Goal: Task Accomplishment & Management: Manage account settings

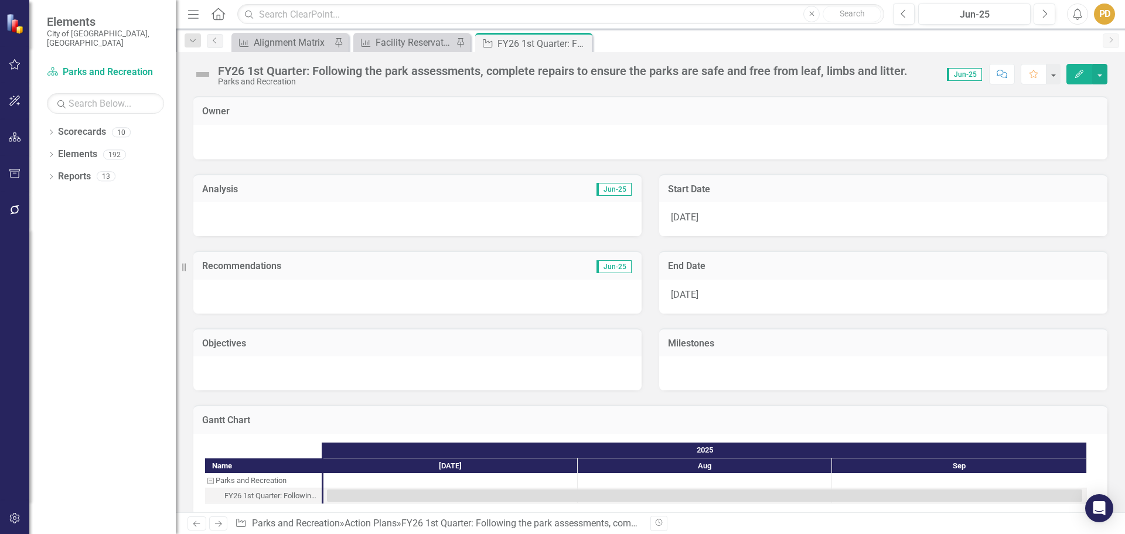
click at [100, 125] on link "Scorecards" at bounding box center [82, 131] width 48 height 13
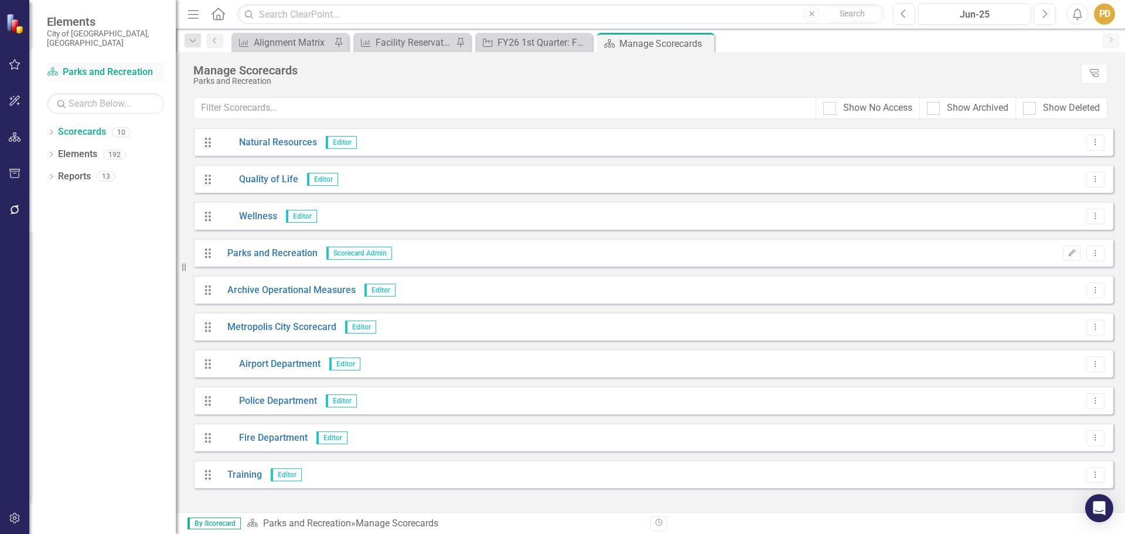
click at [82, 66] on link "Scorecard Parks and Recreation" at bounding box center [105, 72] width 117 height 13
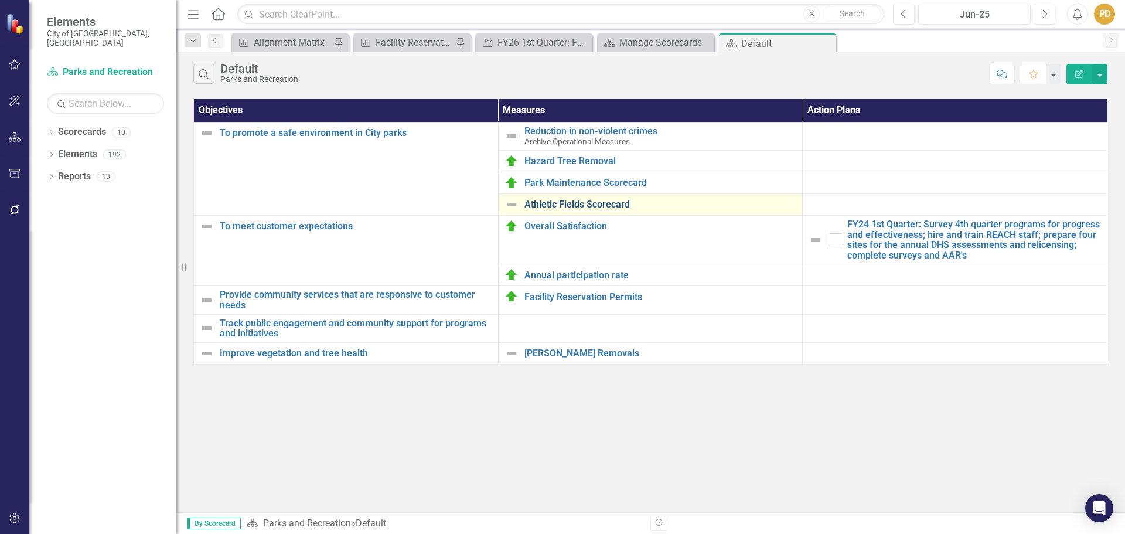
click at [563, 207] on link "Athletic Fields Scorecard" at bounding box center [660, 204] width 272 height 11
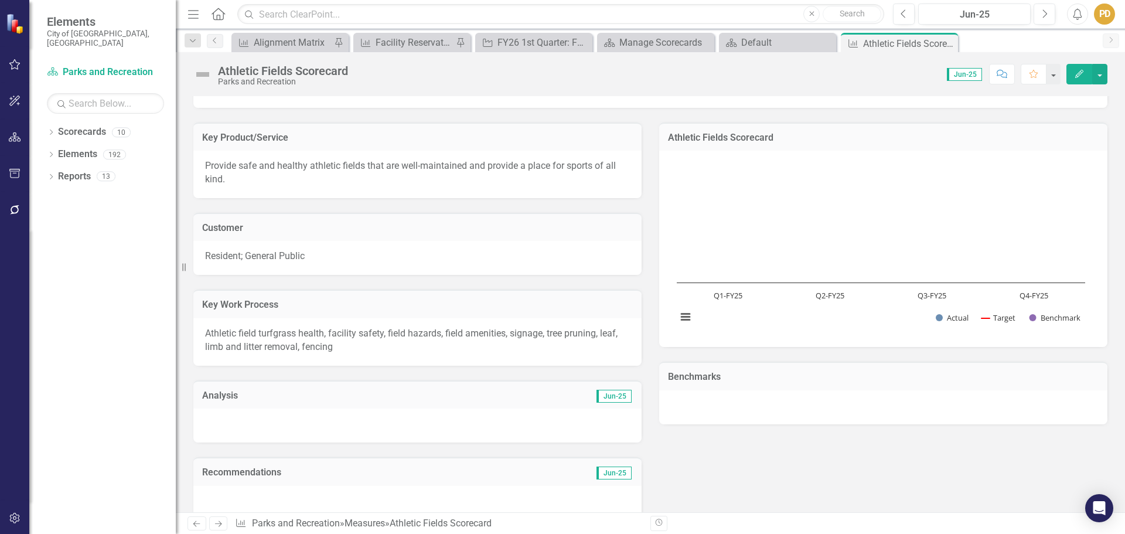
scroll to position [59, 0]
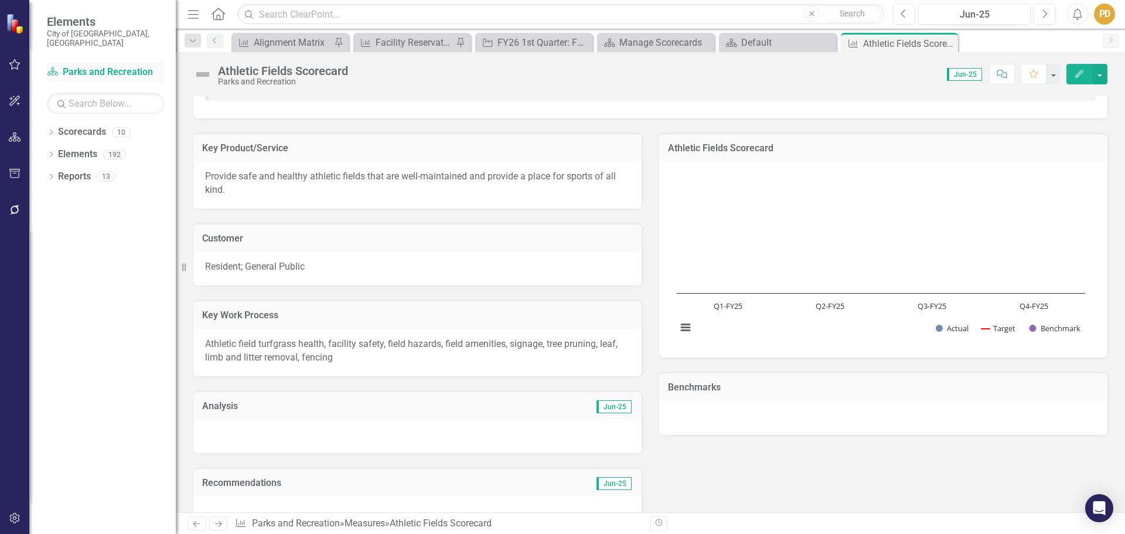
click at [83, 66] on link "Scorecard Parks and Recreation" at bounding box center [105, 72] width 117 height 13
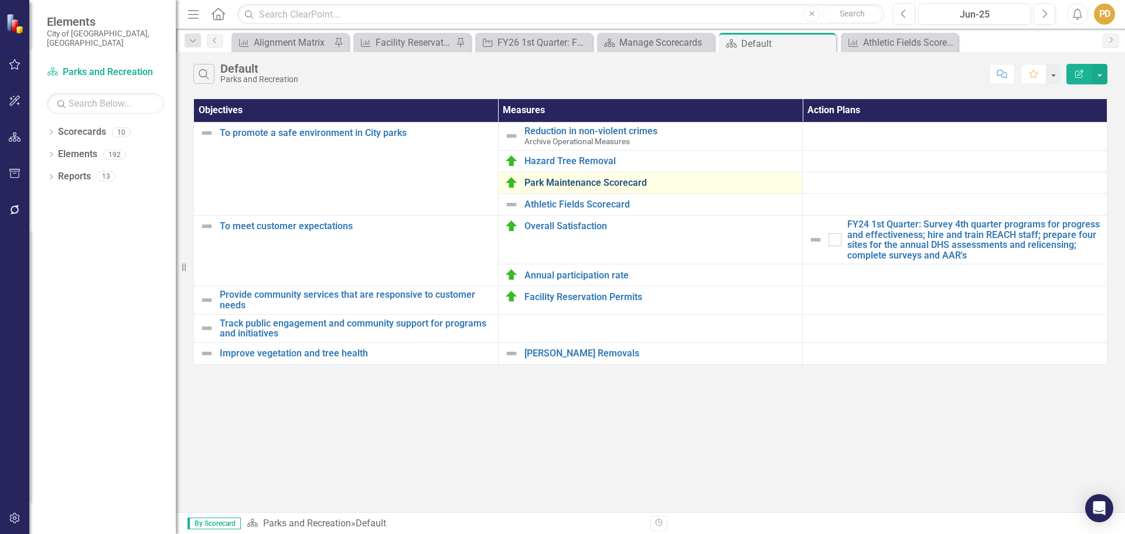
click at [555, 186] on link "Park Maintenance Scorecard" at bounding box center [660, 183] width 272 height 11
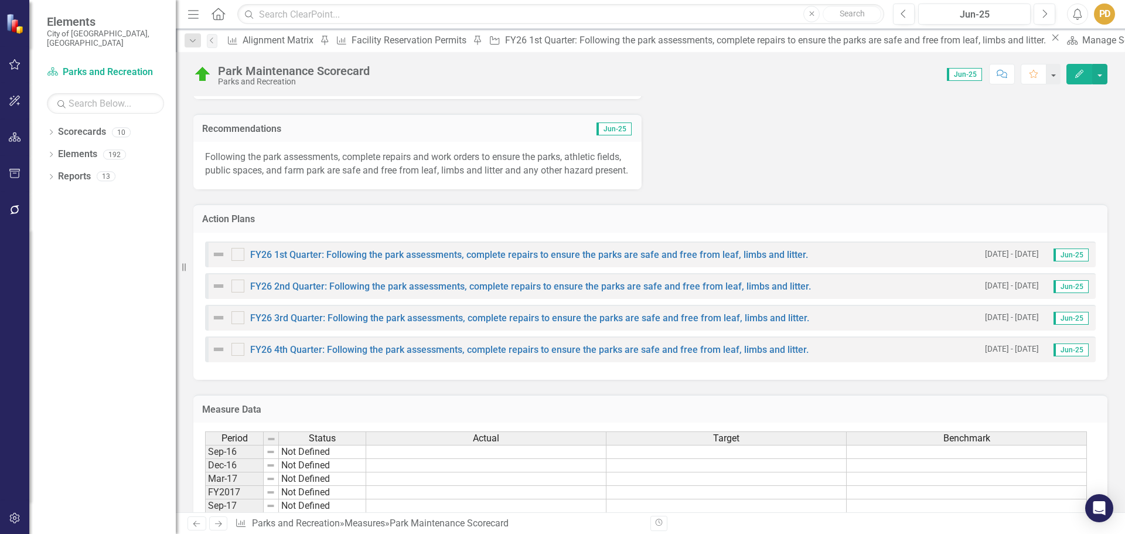
scroll to position [586, 0]
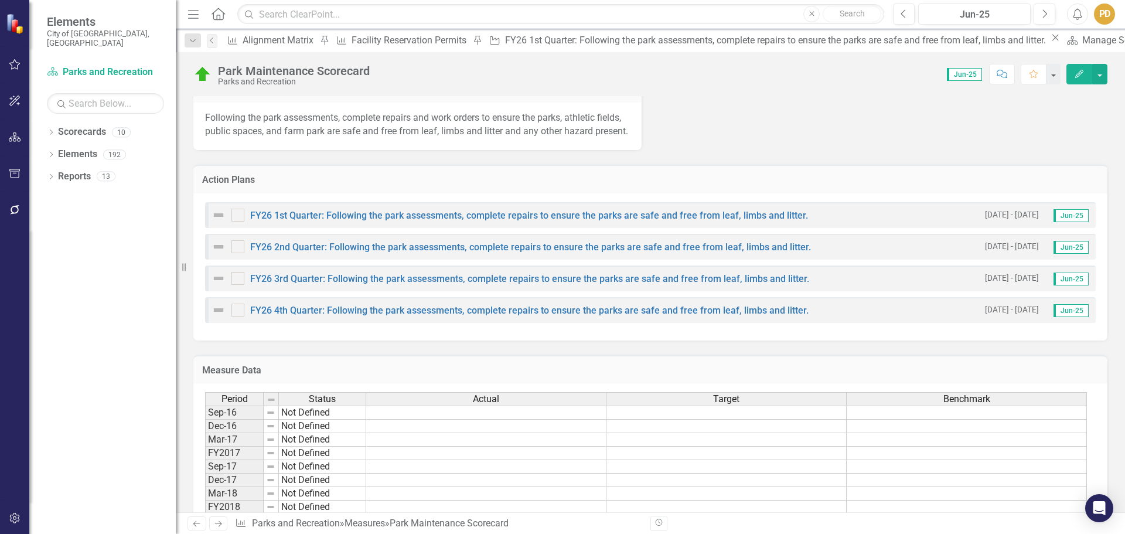
click at [383, 222] on div "FY26 1st Quarter: Following the park assessments, complete repairs to ensure th…" at bounding box center [510, 215] width 596 height 14
click at [385, 221] on link "FY26 1st Quarter: Following the park assessments, complete repairs to ensure th…" at bounding box center [529, 215] width 558 height 11
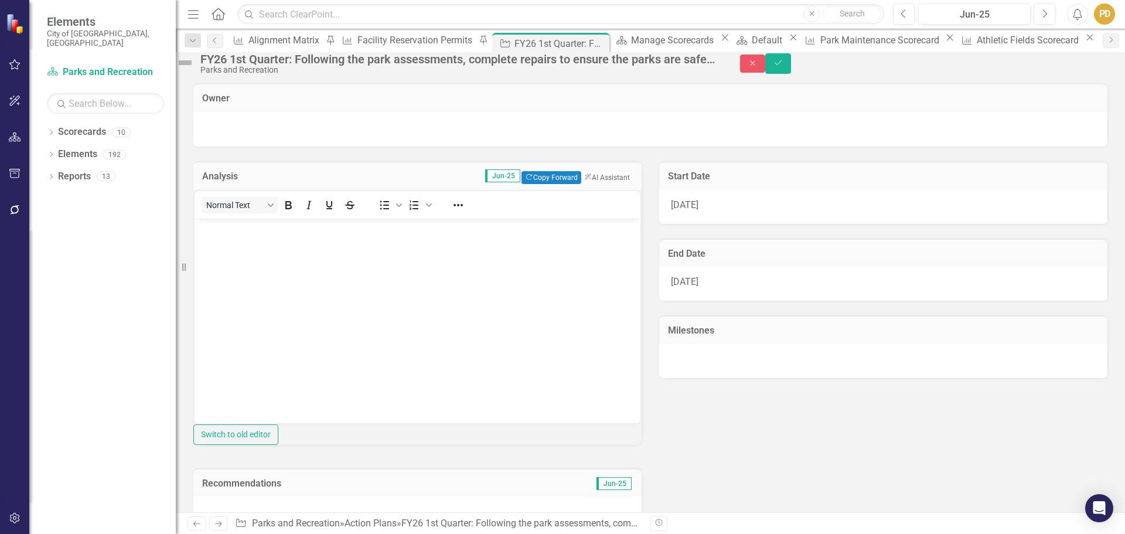
click at [350, 64] on div "FY26 1st Quarter: Following the park assessments, complete repairs to ensure th…" at bounding box center [458, 59] width 516 height 13
click at [713, 73] on div "FY26 1st Quarter: Following the park assessments, complete repairs to ensure th…" at bounding box center [449, 63] width 547 height 22
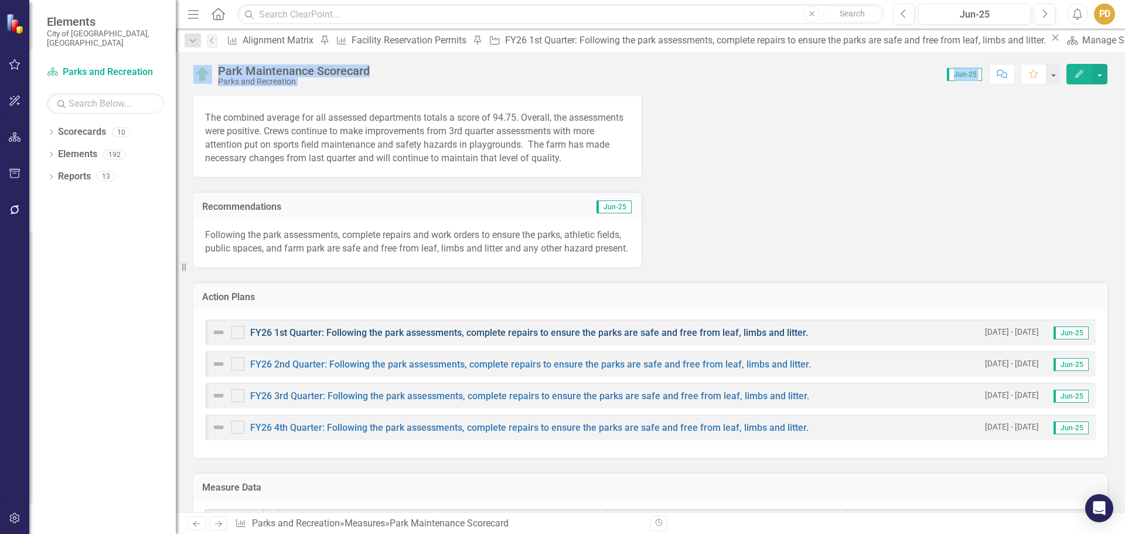
scroll to position [527, 0]
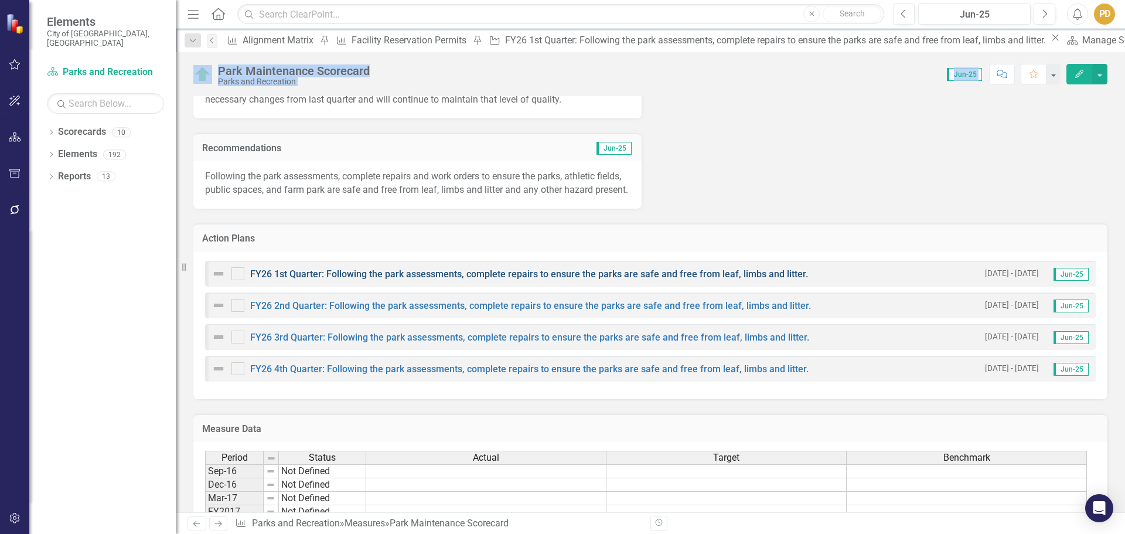
click at [465, 279] on link "FY26 1st Quarter: Following the park assessments, complete repairs to ensure th…" at bounding box center [529, 273] width 558 height 11
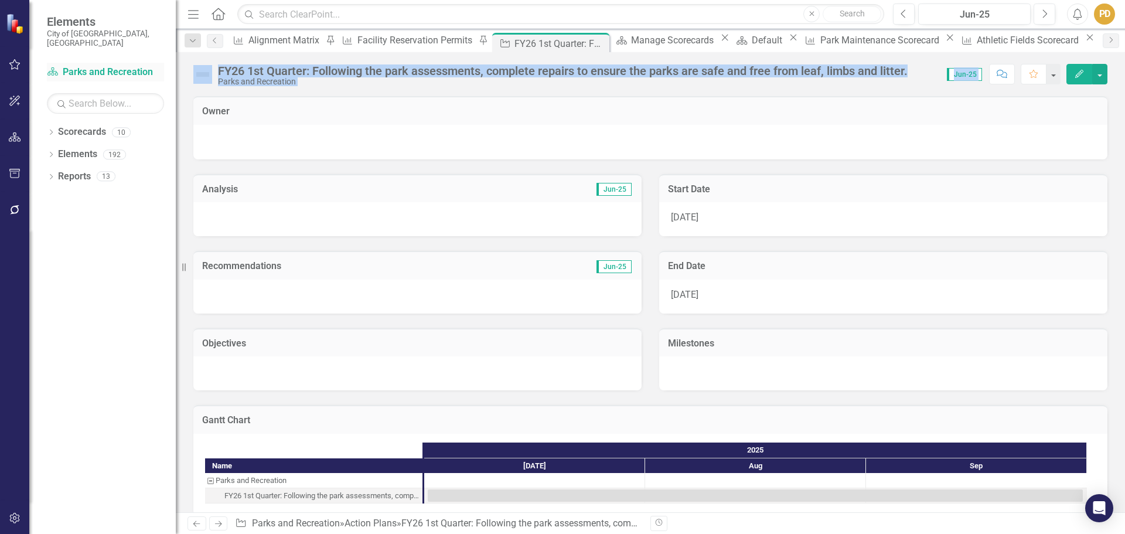
click at [104, 66] on link "Scorecard Parks and Recreation" at bounding box center [105, 72] width 117 height 13
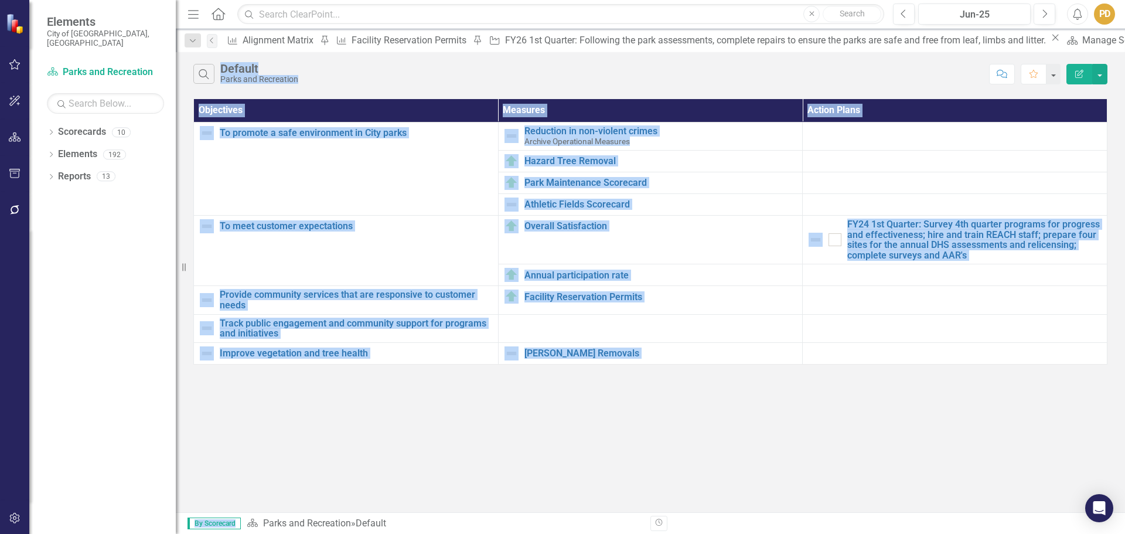
click at [598, 431] on div "Search Default Parks and Recreation Comment Favorite Edit Report Objectives Mea…" at bounding box center [650, 282] width 949 height 460
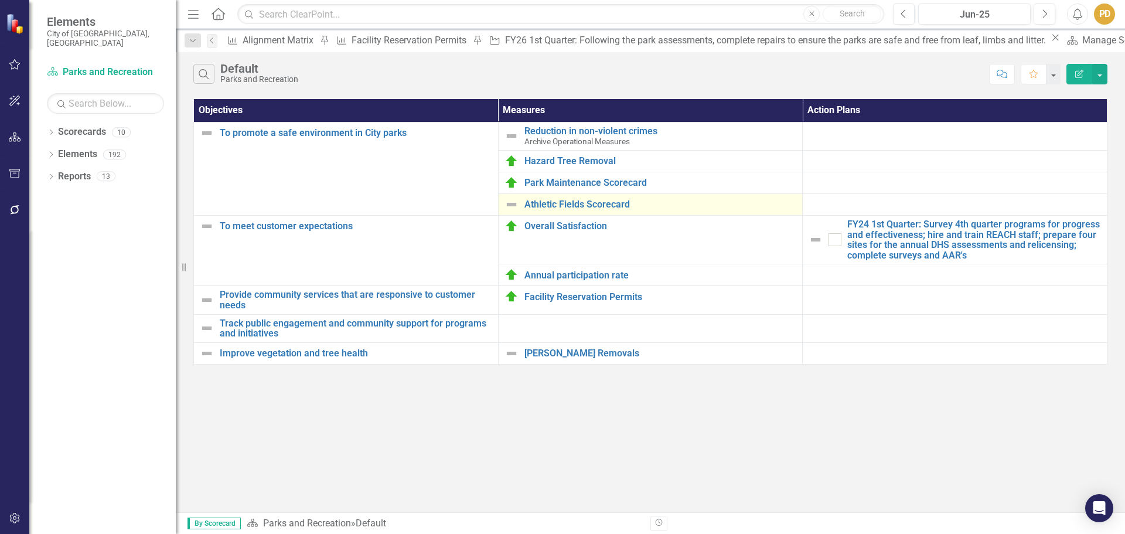
click at [553, 212] on div "Athletic Fields Scorecard" at bounding box center [651, 204] width 292 height 14
click at [553, 206] on link "Athletic Fields Scorecard" at bounding box center [660, 204] width 272 height 11
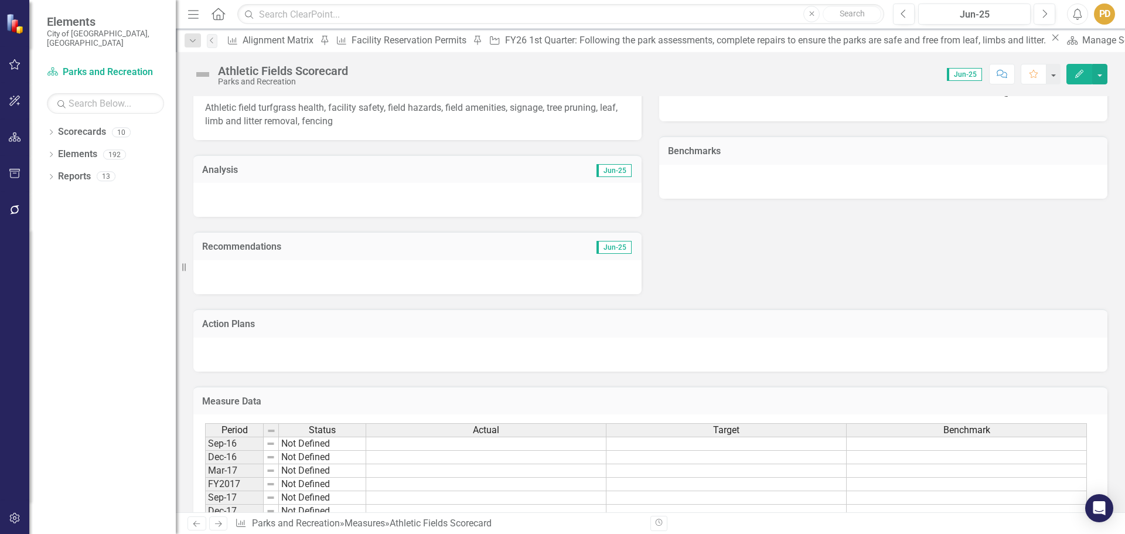
scroll to position [352, 0]
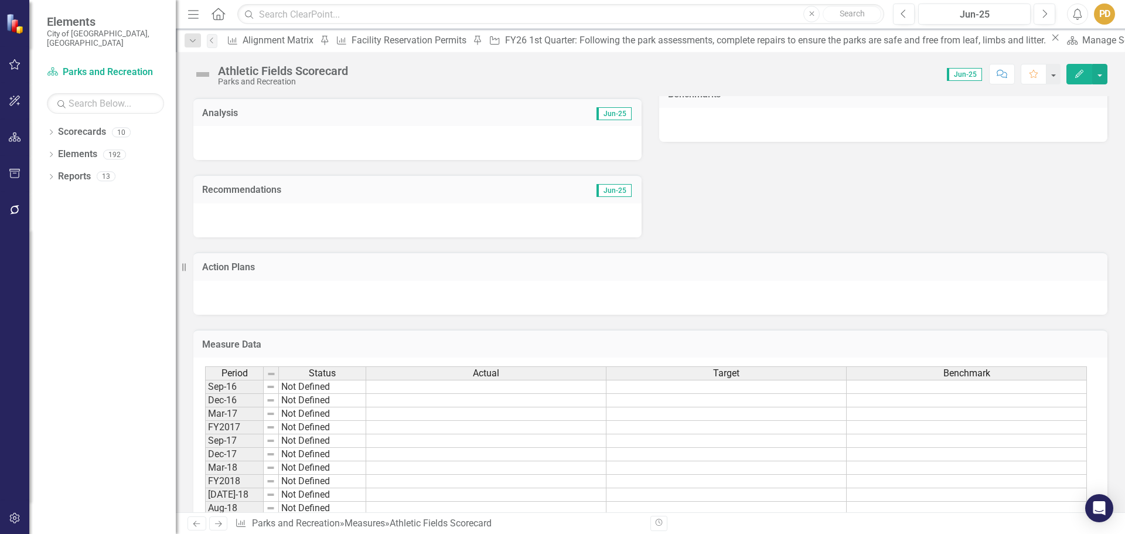
click at [407, 295] on div at bounding box center [650, 298] width 914 height 34
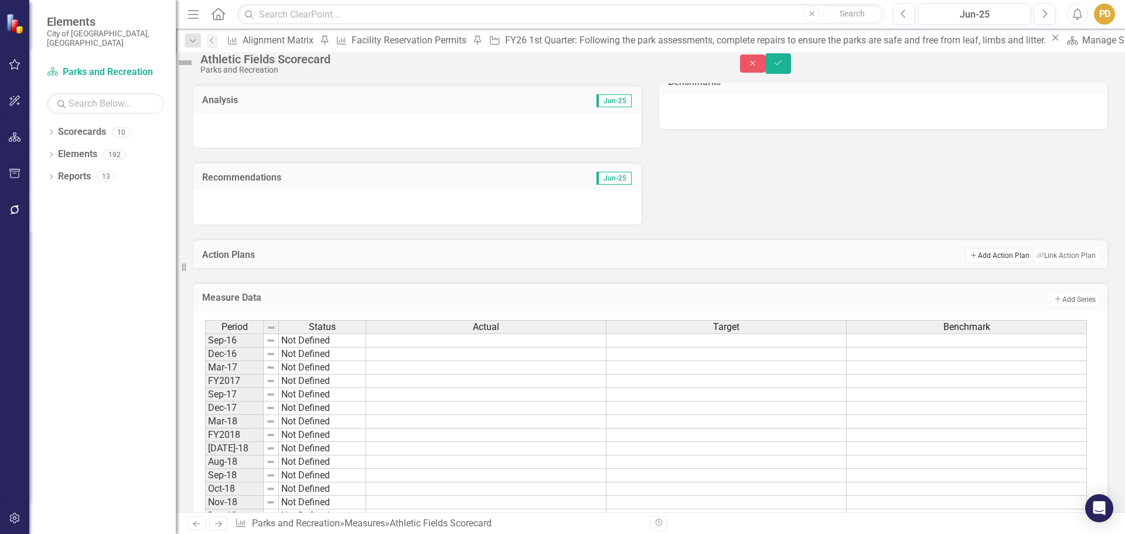
click at [988, 263] on button "Add Add Action Plan" at bounding box center [999, 255] width 67 height 15
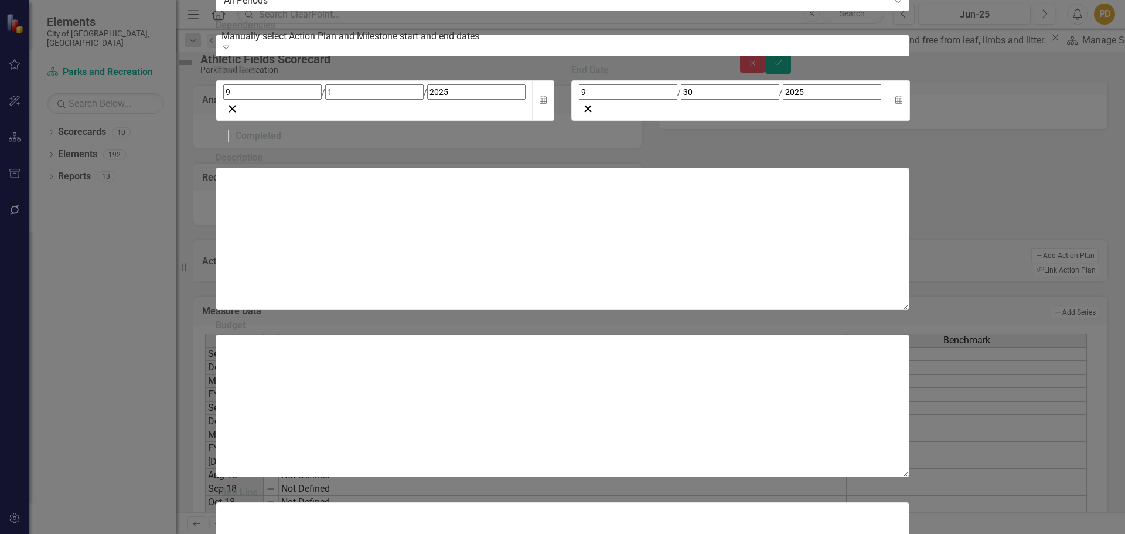
paste input "Not Defined FY26 1st Quarter: Following the park assessments, complete repairs …"
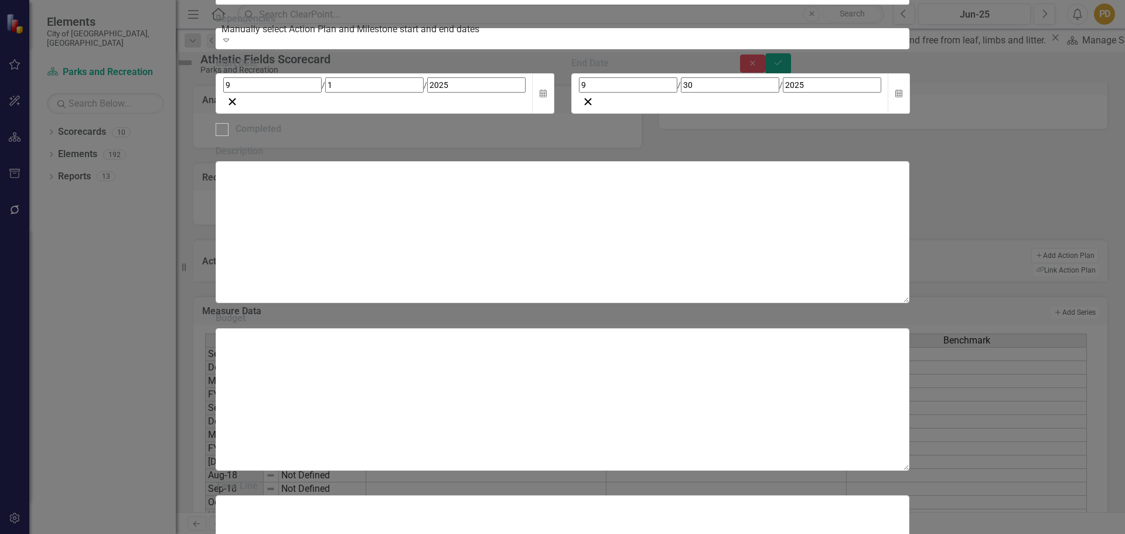
drag, startPoint x: 708, startPoint y: 66, endPoint x: 723, endPoint y: 66, distance: 14.7
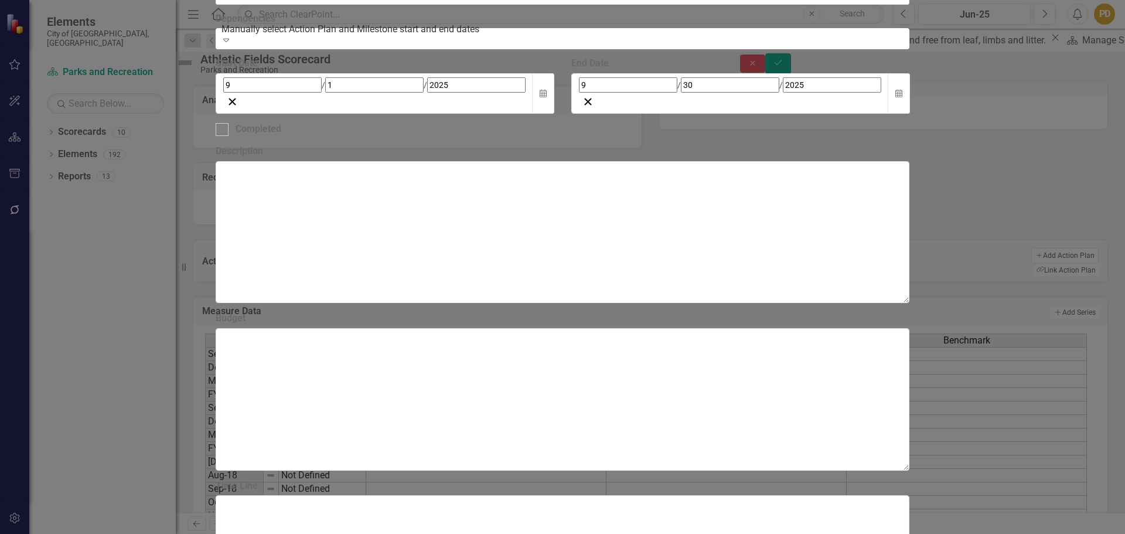
drag, startPoint x: 731, startPoint y: 64, endPoint x: 710, endPoint y: 64, distance: 21.1
drag, startPoint x: 806, startPoint y: 65, endPoint x: 910, endPoint y: 60, distance: 103.8
drag, startPoint x: 968, startPoint y: 64, endPoint x: 844, endPoint y: 60, distance: 123.7
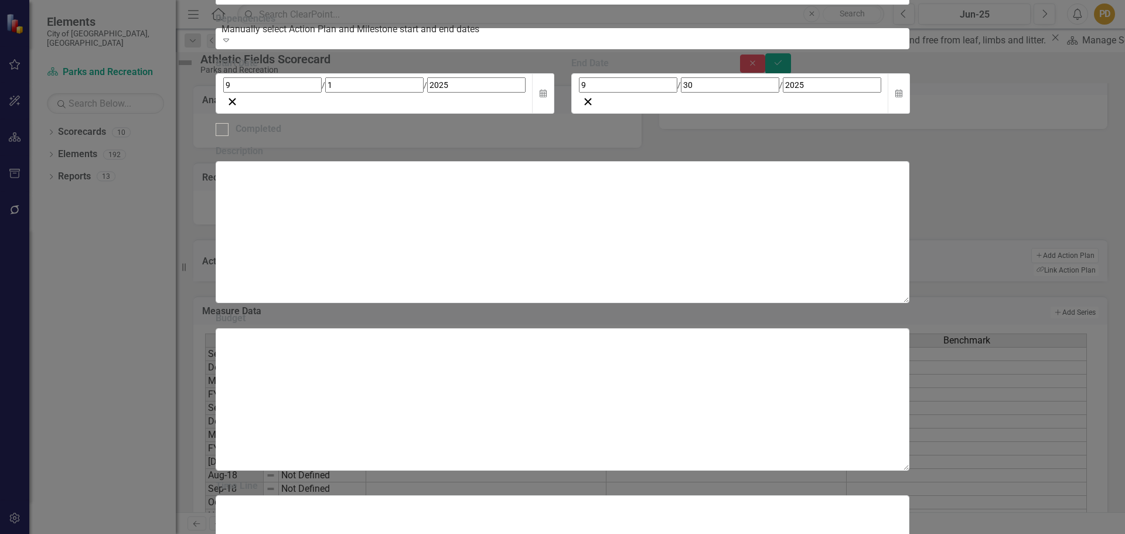
type input "FY26 1st Quarter: Following the athletic field assessments, complete repairs to…"
click at [464, 93] on div "[DATE]" at bounding box center [374, 84] width 302 height 15
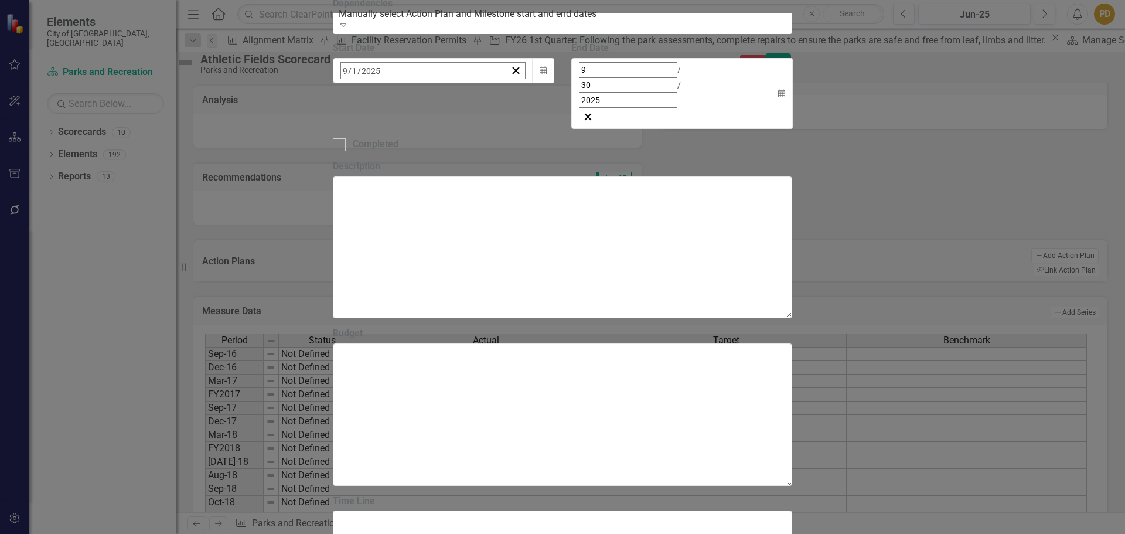
click at [360, 109] on button "«" at bounding box center [347, 96] width 26 height 26
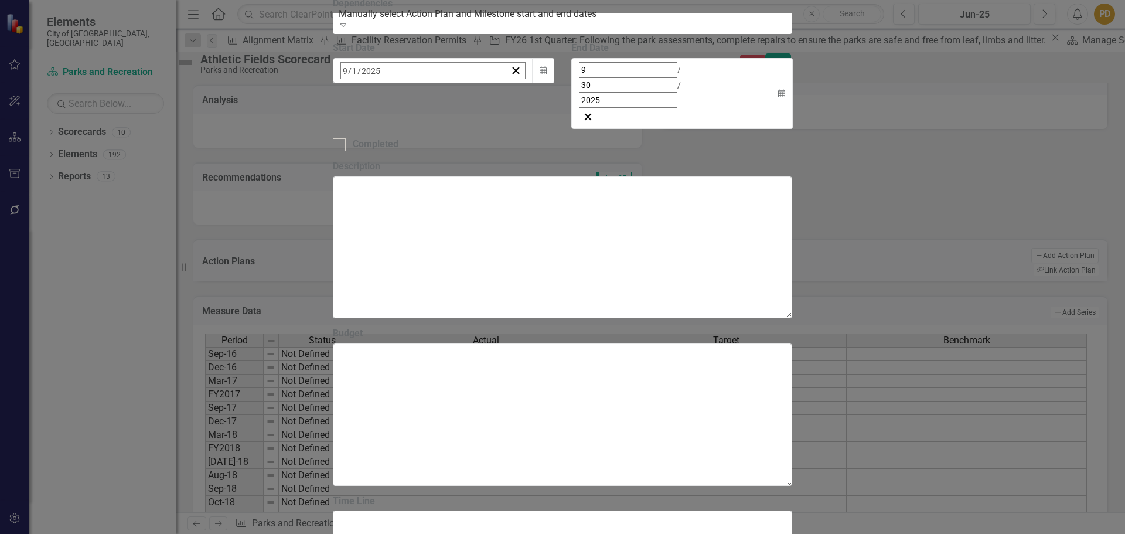
click at [386, 109] on button "‹" at bounding box center [373, 96] width 26 height 26
click at [451, 154] on button "1" at bounding box center [435, 143] width 29 height 21
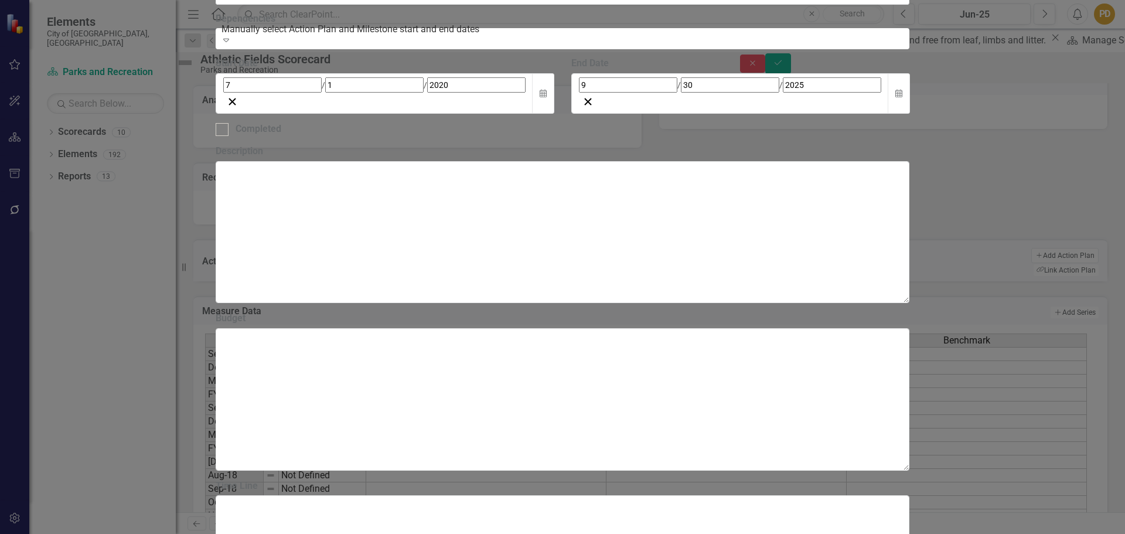
click at [407, 93] on div "7 / 1 / 2020" at bounding box center [374, 84] width 302 height 15
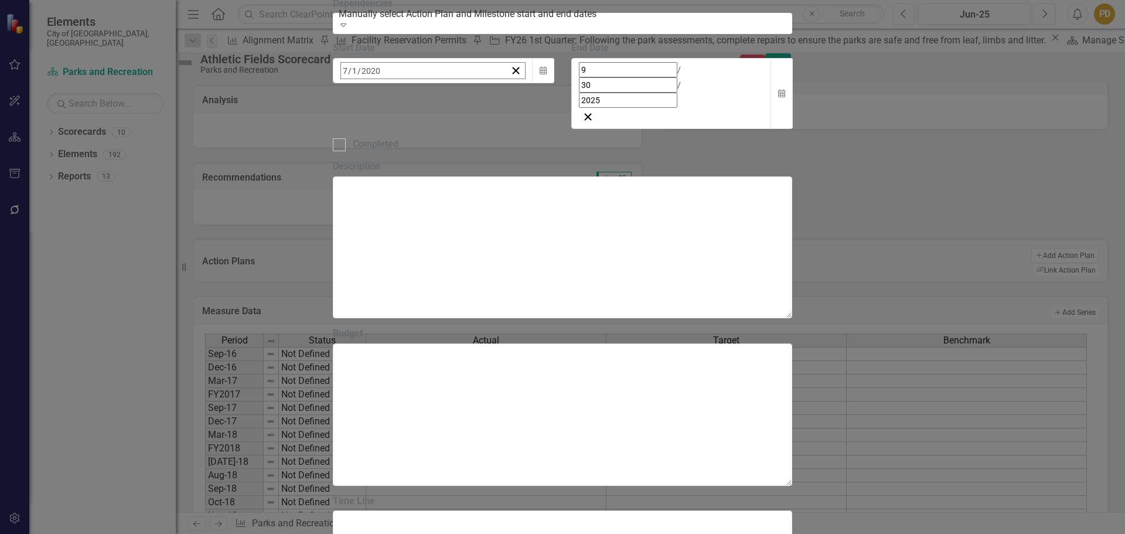
click at [538, 109] on button "»" at bounding box center [525, 96] width 26 height 26
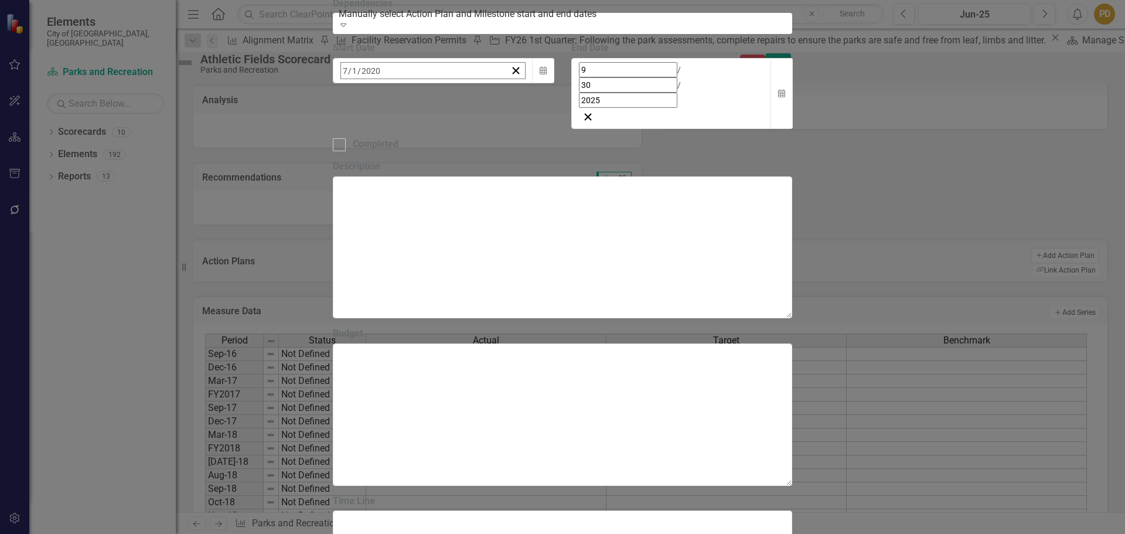
click at [421, 154] on button "1" at bounding box center [406, 143] width 29 height 21
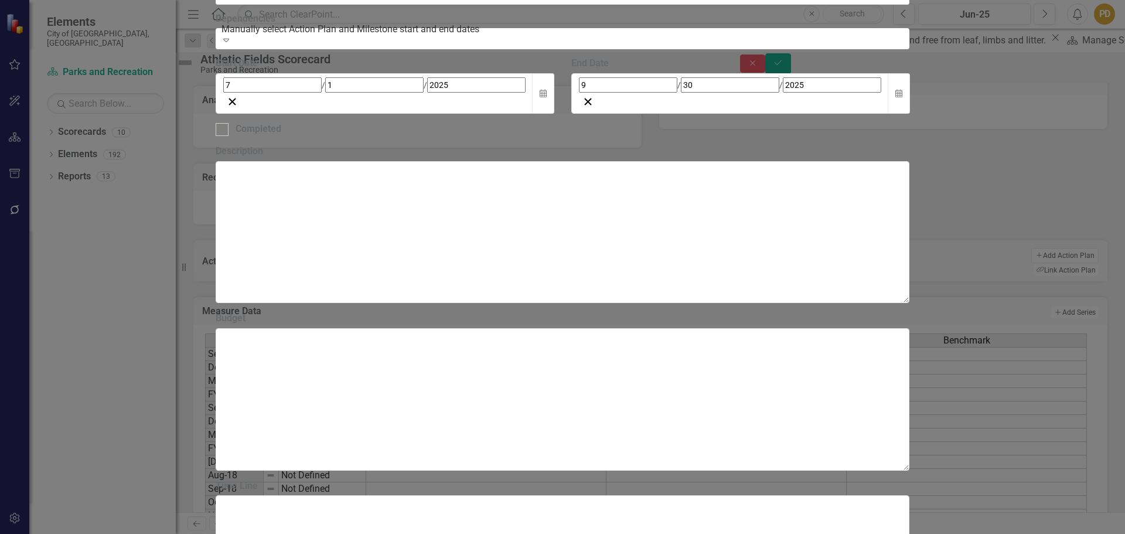
click at [804, 93] on div "9 / 30 / 2025" at bounding box center [730, 84] width 302 height 15
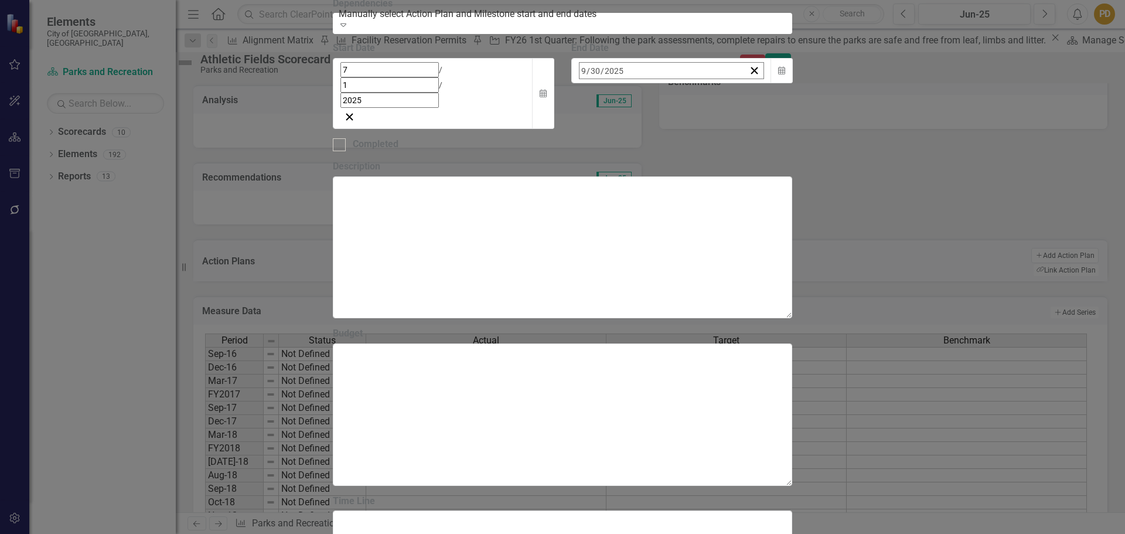
click at [650, 233] on abbr "30" at bounding box center [644, 227] width 9 height 9
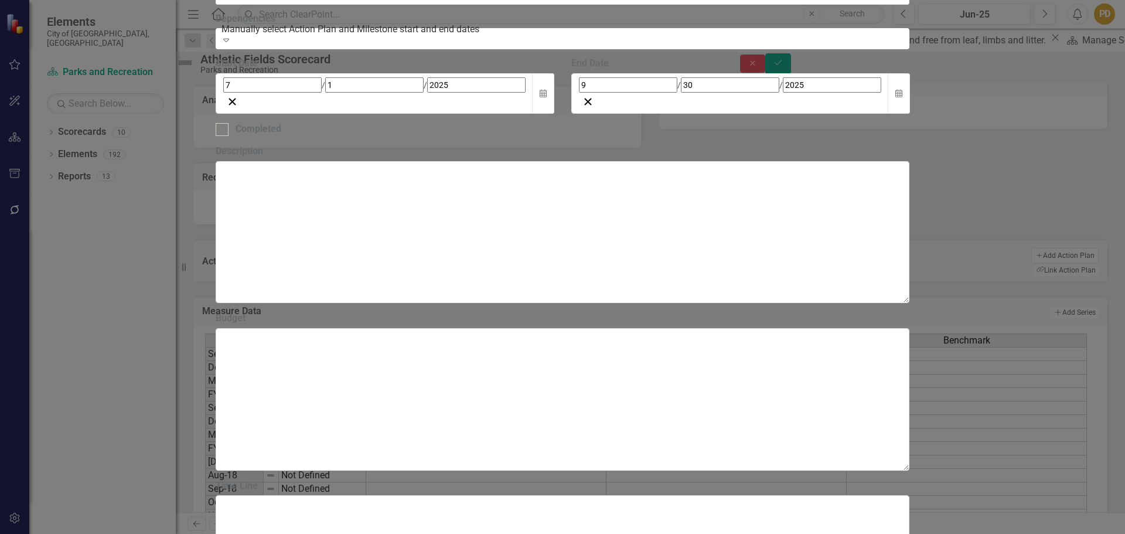
scroll to position [0, 0]
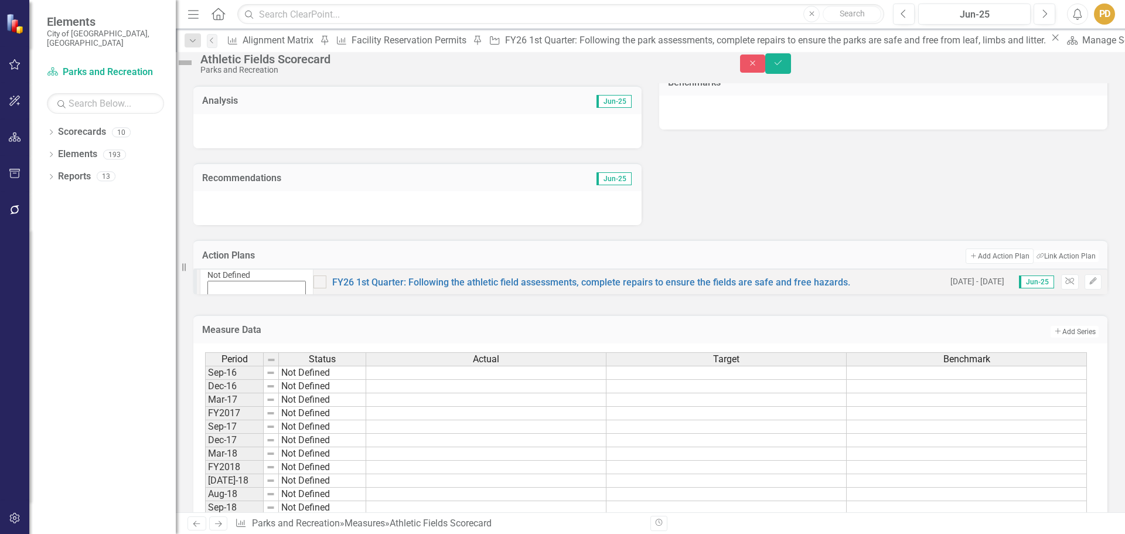
scroll to position [352, 0]
click at [613, 287] on link "FY26 1st Quarter: Following the athletic field assessments, complete repairs to…" at bounding box center [591, 281] width 518 height 11
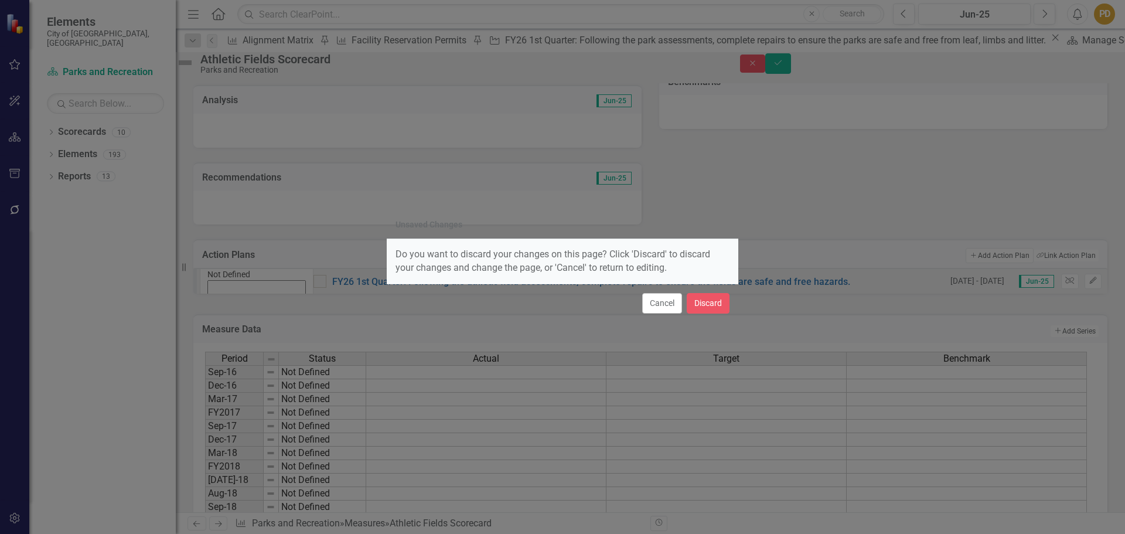
click at [789, 213] on div "Unsaved Changes Do you want to discard your changes on this page? Click 'Discar…" at bounding box center [562, 267] width 1125 height 534
click at [665, 307] on button "Cancel" at bounding box center [662, 303] width 40 height 21
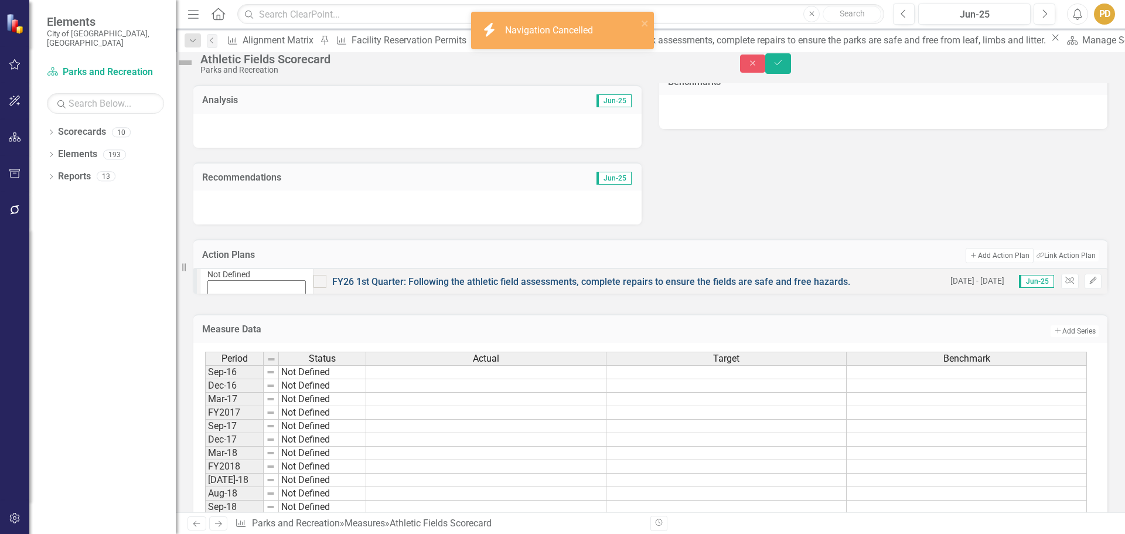
click at [622, 287] on link "FY26 1st Quarter: Following the athletic field assessments, complete repairs to…" at bounding box center [591, 281] width 518 height 11
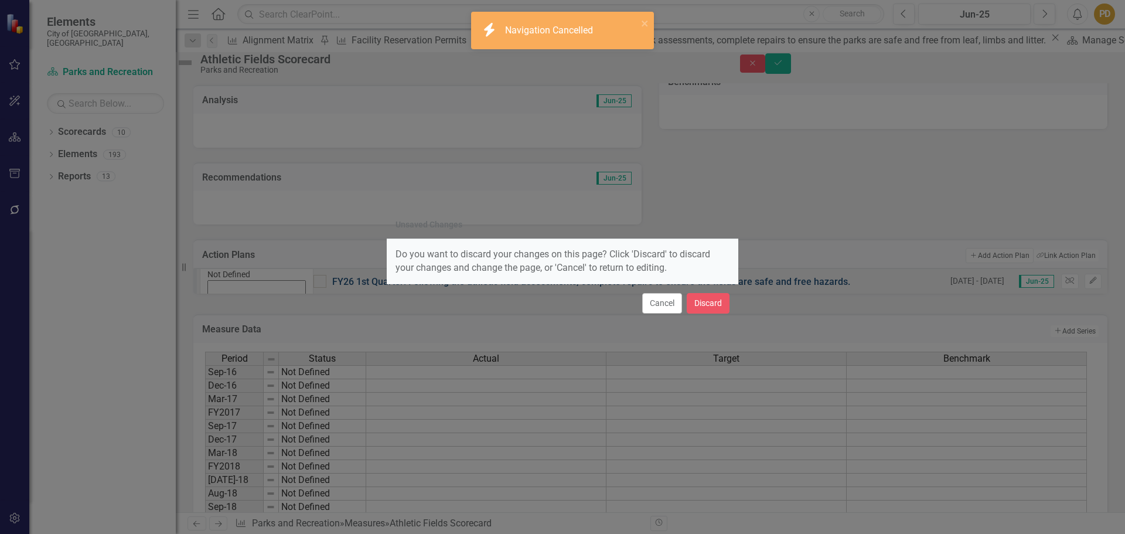
click at [622, 302] on div "Cancel Discard" at bounding box center [563, 303] width 352 height 39
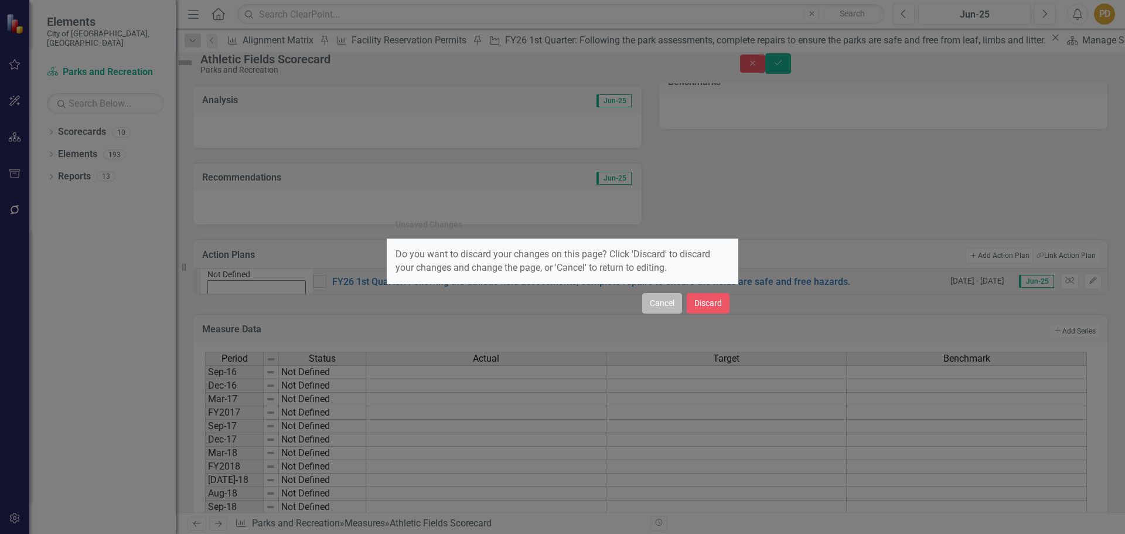
click at [655, 303] on button "Cancel" at bounding box center [662, 303] width 40 height 21
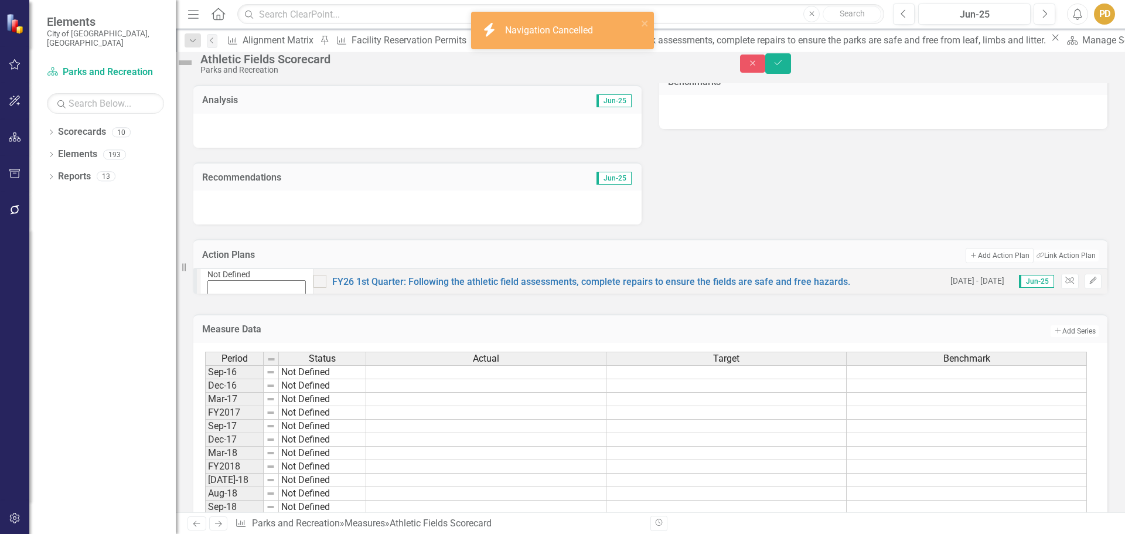
drag, startPoint x: 791, startPoint y: 302, endPoint x: 557, endPoint y: 295, distance: 233.9
click at [574, 294] on div "Not Defined Expand FY26 1st Quarter: Following the athletic field assessments, …" at bounding box center [650, 281] width 914 height 26
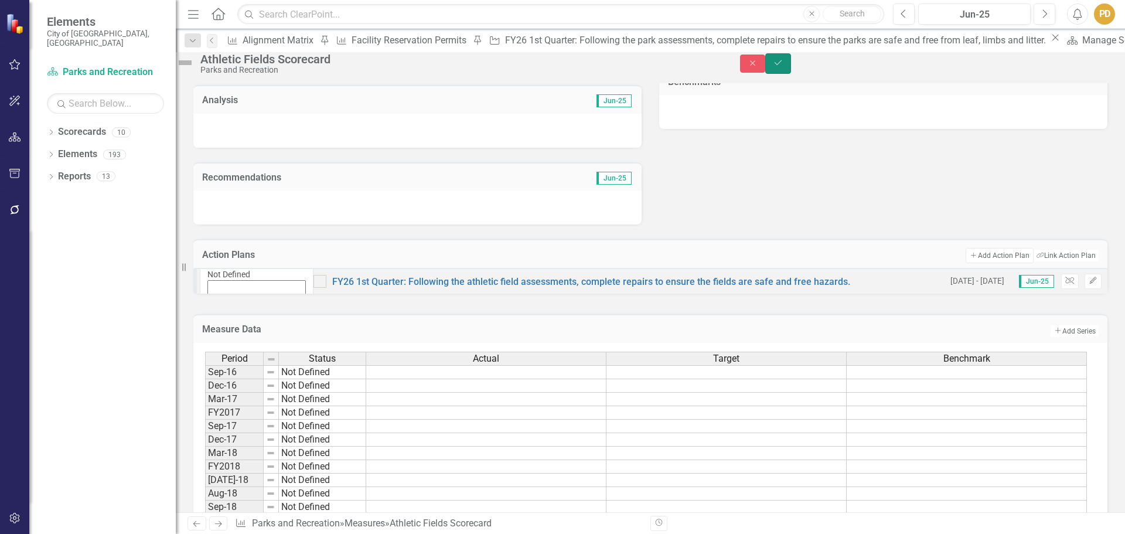
drag, startPoint x: 1093, startPoint y: 69, endPoint x: 1064, endPoint y: 118, distance: 57.3
click at [783, 67] on icon "Save" at bounding box center [778, 63] width 11 height 8
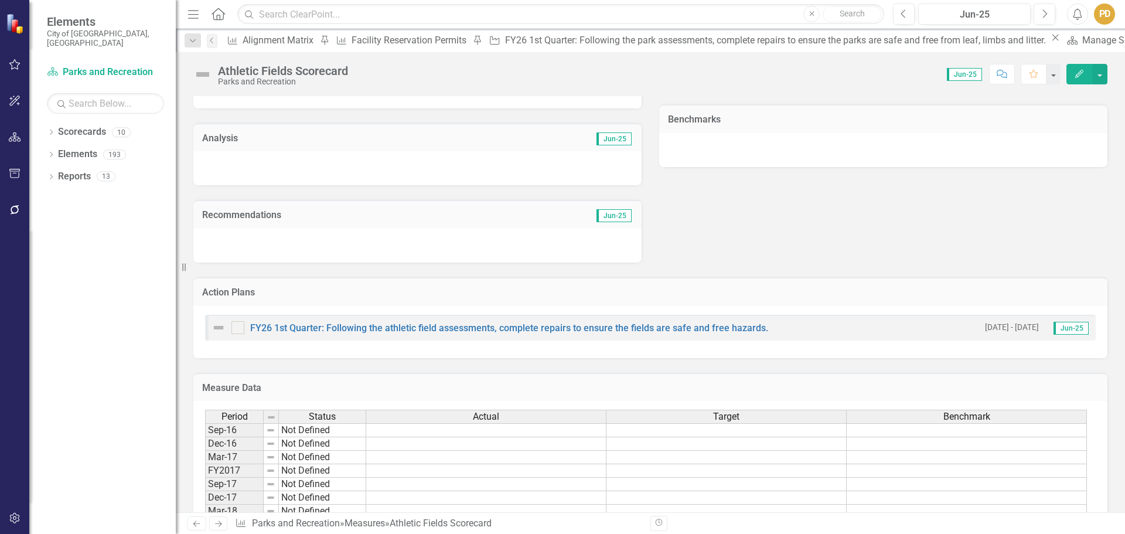
scroll to position [469, 0]
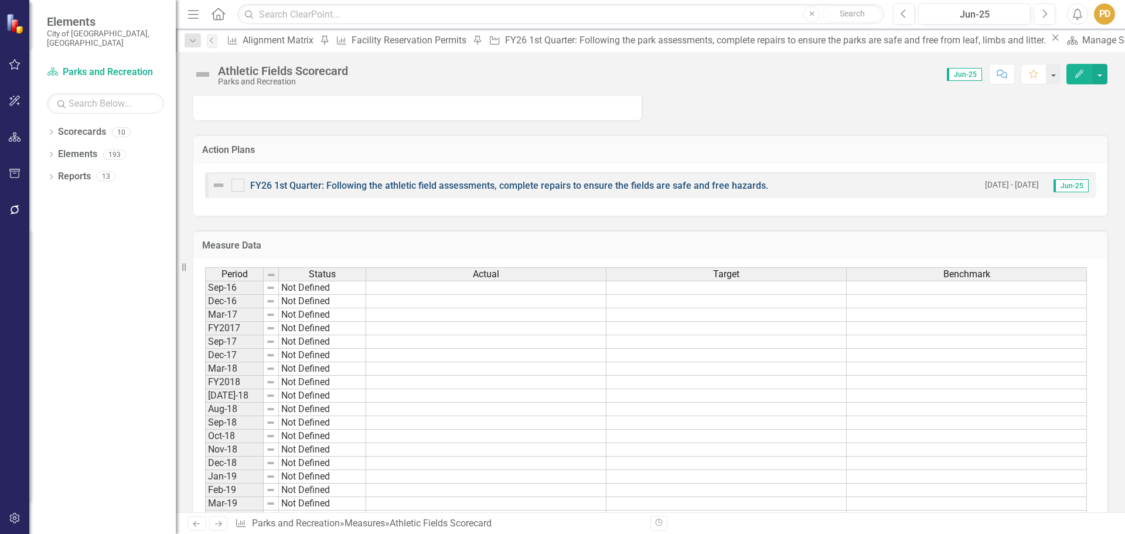
click at [594, 183] on link "FY26 1st Quarter: Following the athletic field assessments, complete repairs to…" at bounding box center [509, 185] width 518 height 11
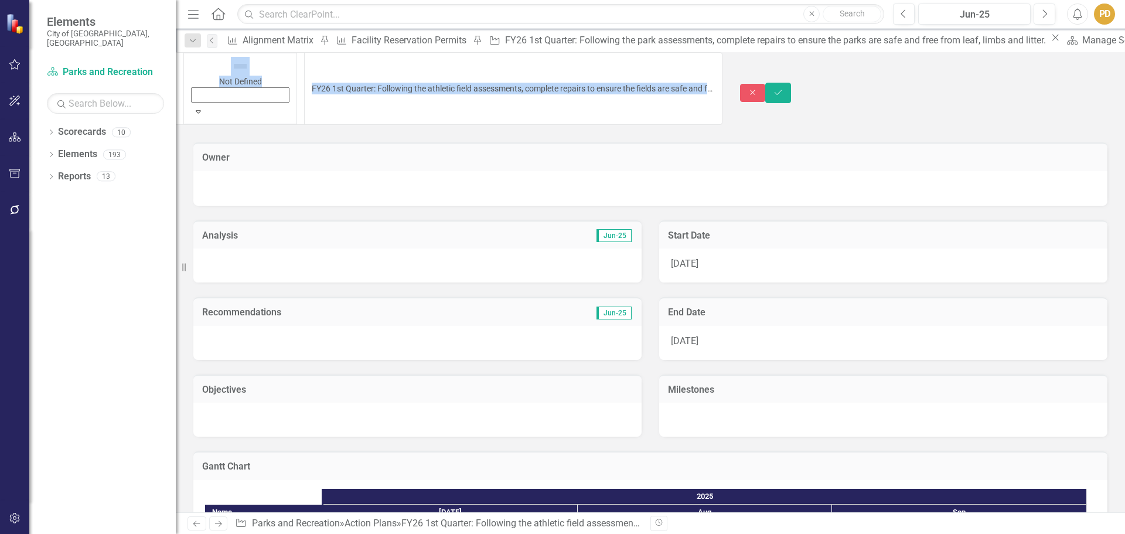
drag, startPoint x: 860, startPoint y: 71, endPoint x: 744, endPoint y: 74, distance: 116.1
copy div "Not Defined Expand Close Save Owner Analysis Jun-25 Recommendations Jun-25 Obje…"
click at [791, 83] on button "Save" at bounding box center [778, 93] width 26 height 21
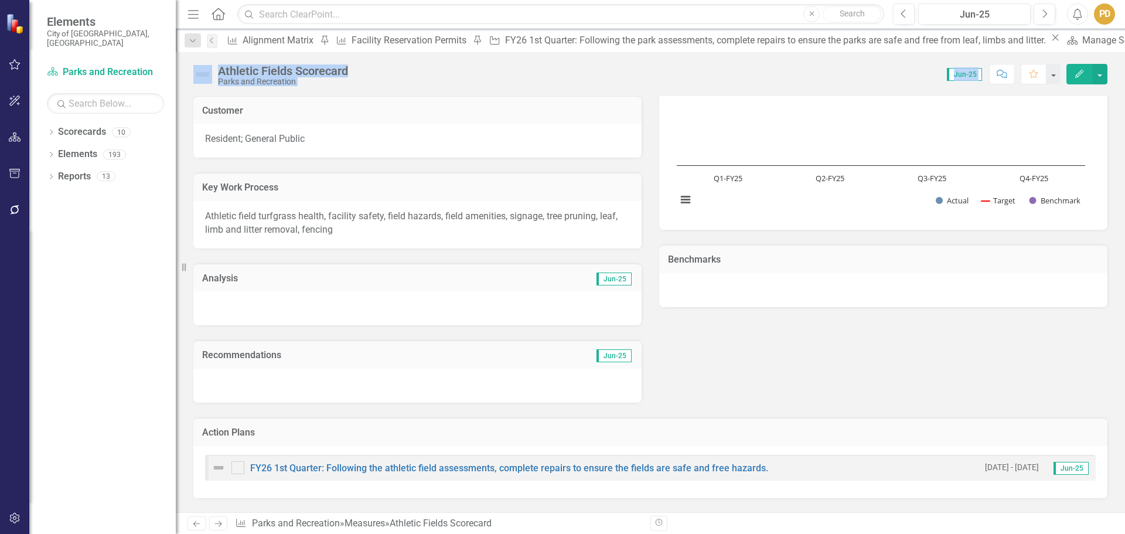
scroll to position [176, 0]
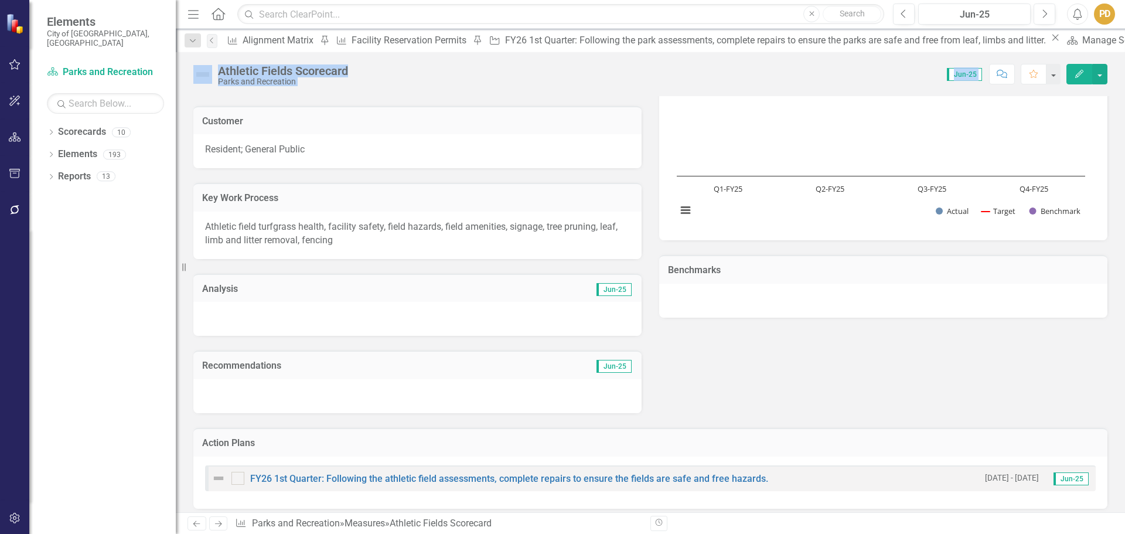
click at [805, 386] on div "Key Product/Service Provide safe and healthy athletic fields that are well-main…" at bounding box center [651, 207] width 932 height 412
drag, startPoint x: 751, startPoint y: 370, endPoint x: 696, endPoint y: 333, distance: 66.3
click at [751, 369] on div "Key Product/Service Provide safe and healthy athletic fields that are well-main…" at bounding box center [651, 207] width 932 height 412
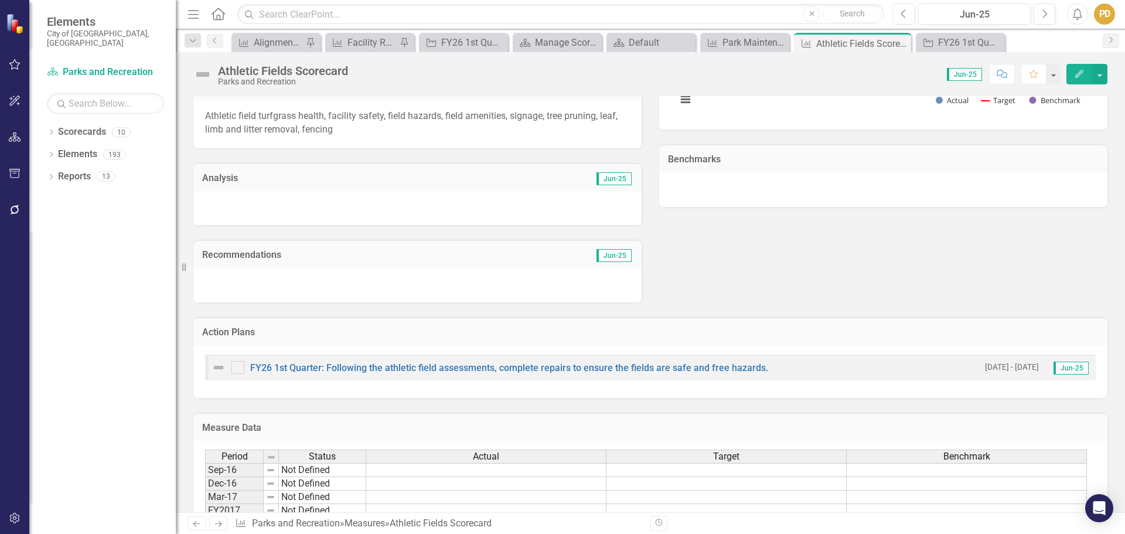
scroll to position [352, 0]
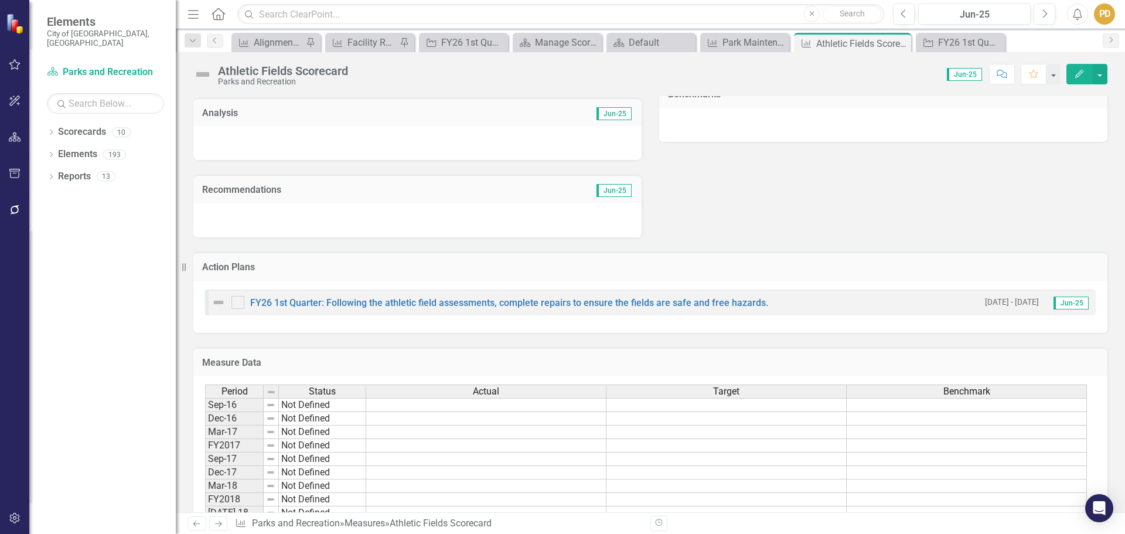
click at [848, 306] on div "FY26 1st Quarter: Following the athletic field assessments, complete repairs to…" at bounding box center [650, 302] width 891 height 26
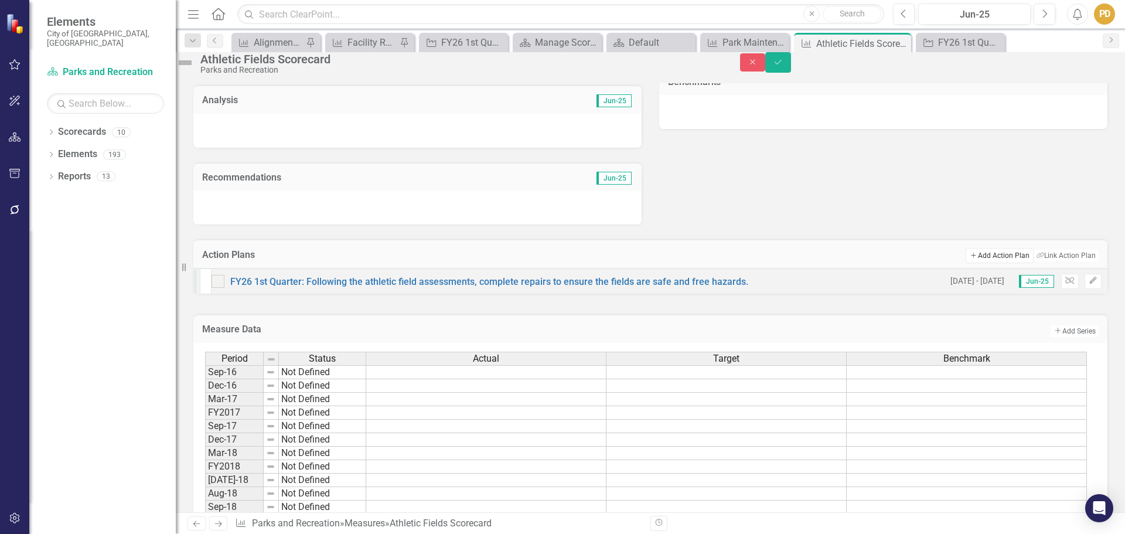
click at [988, 263] on button "Add Add Action Plan" at bounding box center [999, 255] width 67 height 15
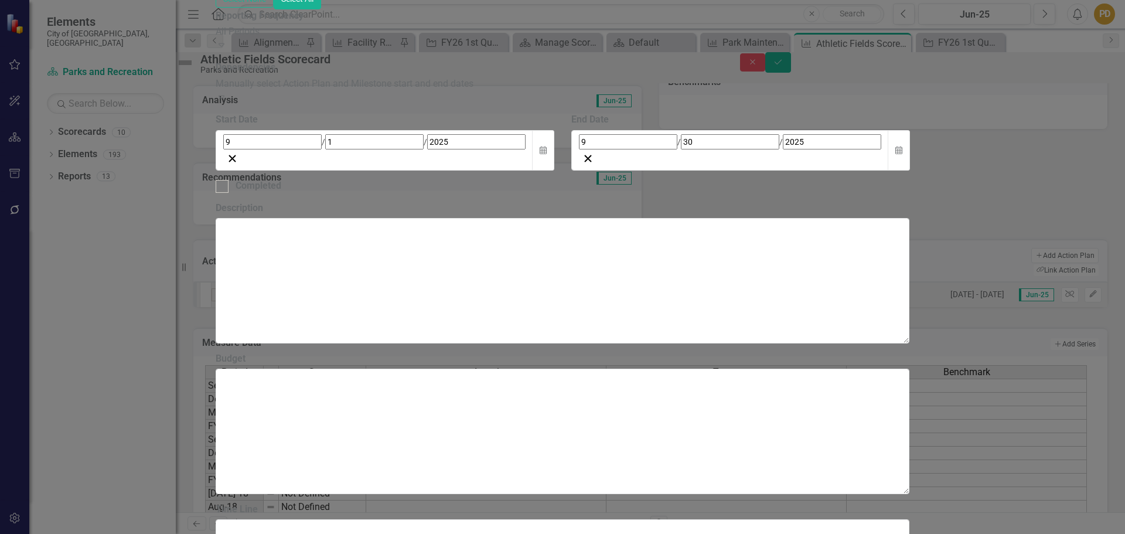
paste input "Not Defined FY26 1st Quarter: Following the athletic field assessments, complet…"
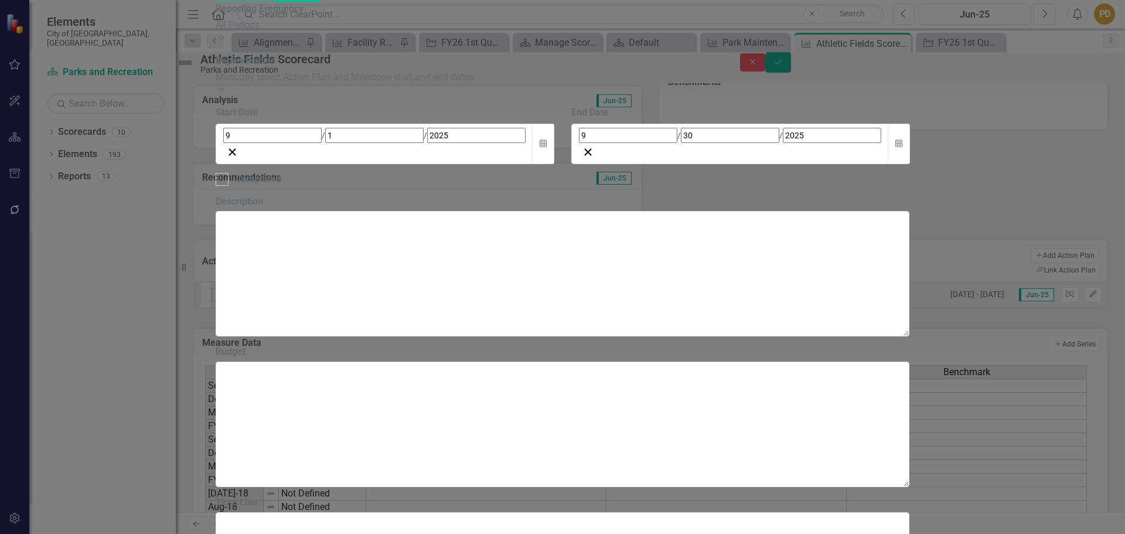
drag, startPoint x: 388, startPoint y: 66, endPoint x: 329, endPoint y: 62, distance: 59.3
drag, startPoint x: 807, startPoint y: 63, endPoint x: 823, endPoint y: 61, distance: 16.6
type input "FY26 1st Quarter: Following the athletic field assessments, complete repairs to…"
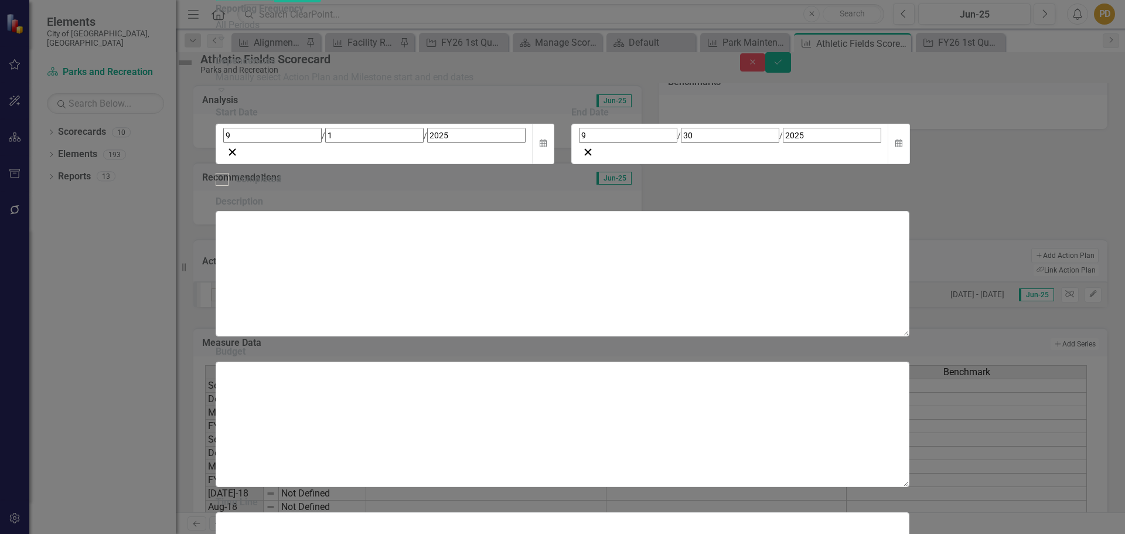
click at [526, 143] on div "[DATE]" at bounding box center [374, 135] width 302 height 15
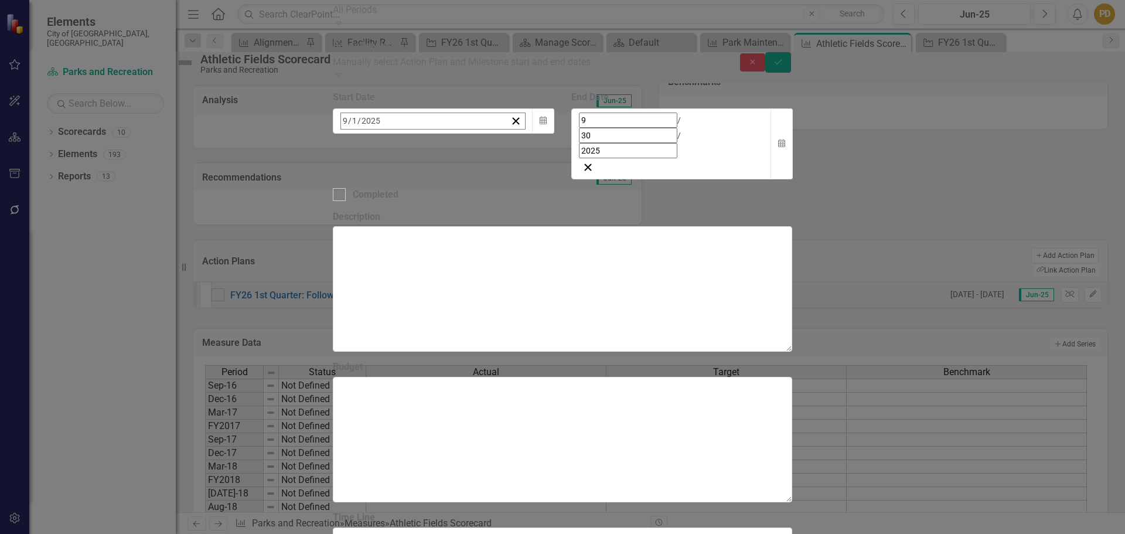
click at [538, 159] on button "»" at bounding box center [525, 147] width 26 height 26
click at [360, 159] on button "«" at bounding box center [347, 147] width 26 height 26
click at [512, 159] on button "›" at bounding box center [499, 147] width 26 height 26
click at [451, 204] on button "1" at bounding box center [435, 193] width 29 height 21
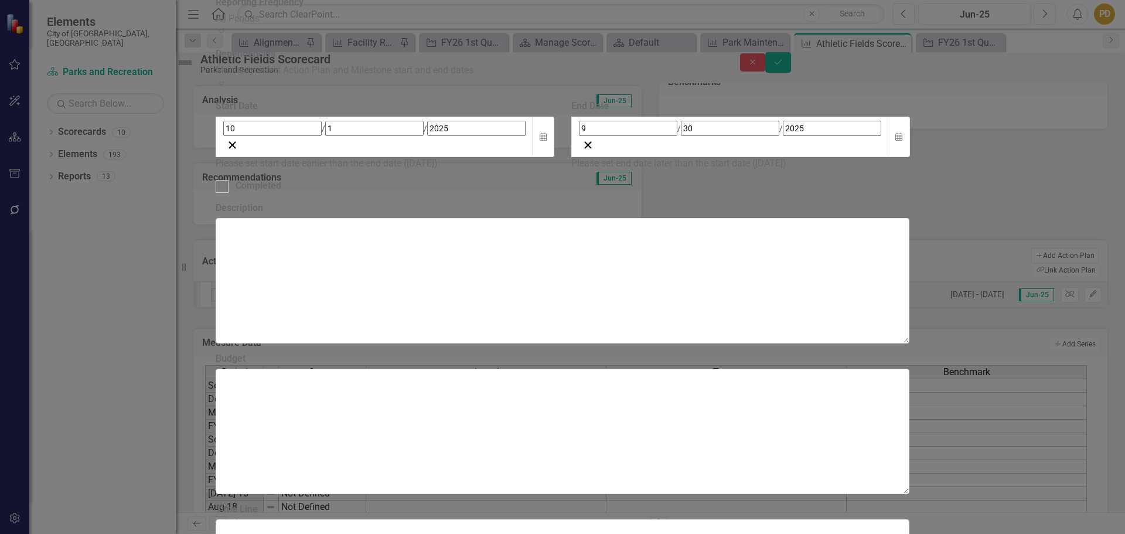
click at [813, 136] on div "9 / 30 / 2025" at bounding box center [730, 128] width 302 height 15
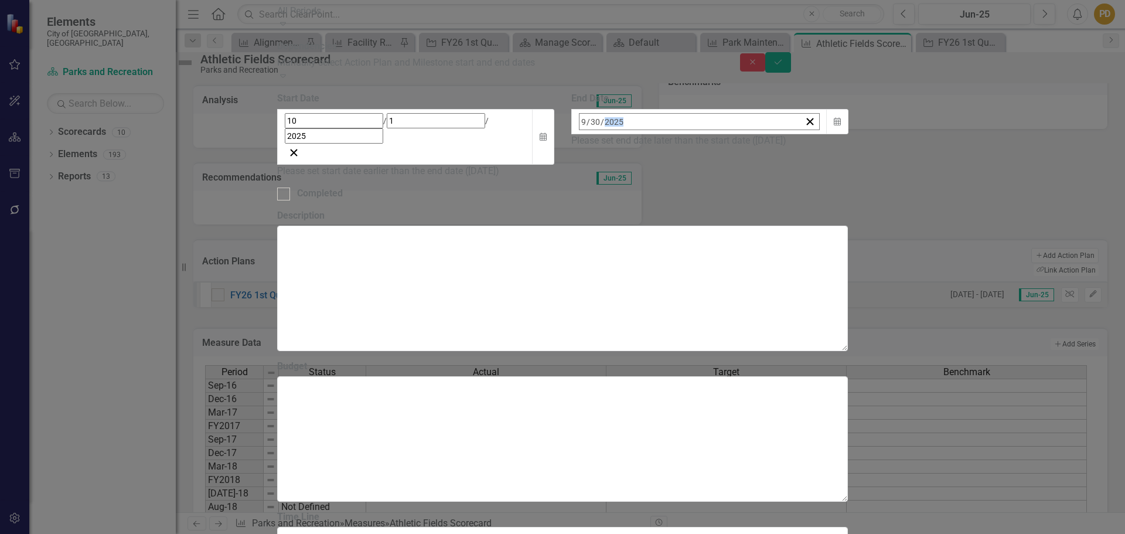
click at [801, 129] on div "2025-09-30 9 / 30 / 2025" at bounding box center [690, 122] width 221 height 16
click at [751, 160] on button "›" at bounding box center [738, 147] width 26 height 26
click at [679, 284] on abbr "31" at bounding box center [674, 278] width 9 height 9
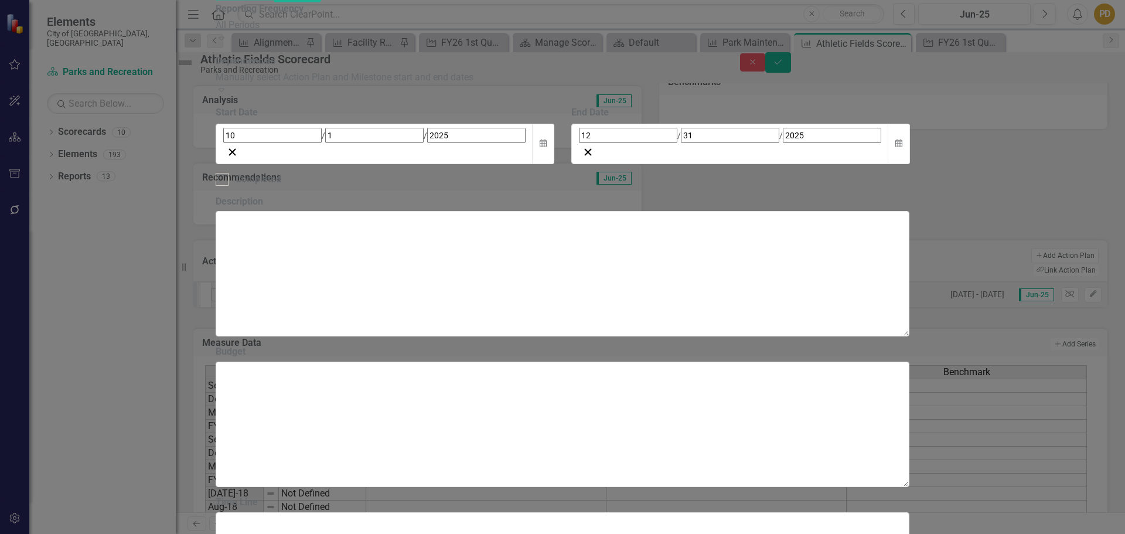
scroll to position [738, 0]
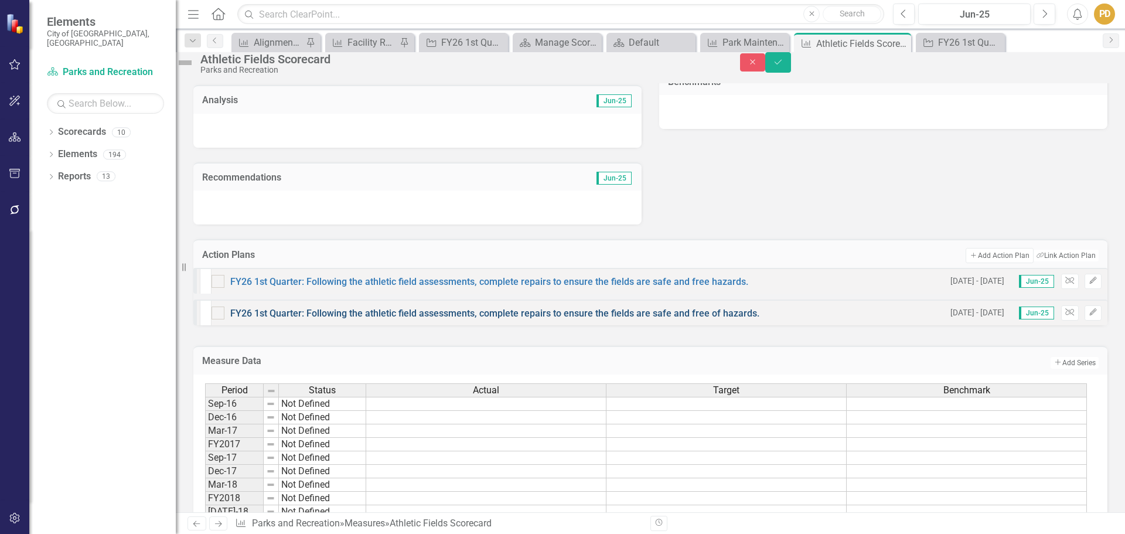
click at [417, 319] on link "FY26 1st Quarter: Following the athletic field assessments, complete repairs to…" at bounding box center [494, 313] width 529 height 11
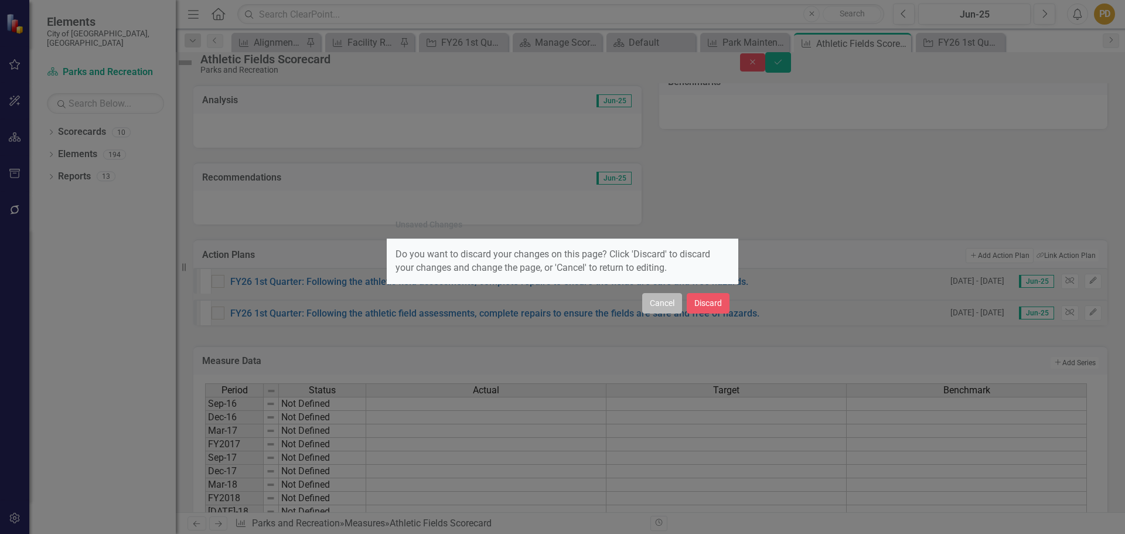
click at [657, 302] on button "Cancel" at bounding box center [662, 303] width 40 height 21
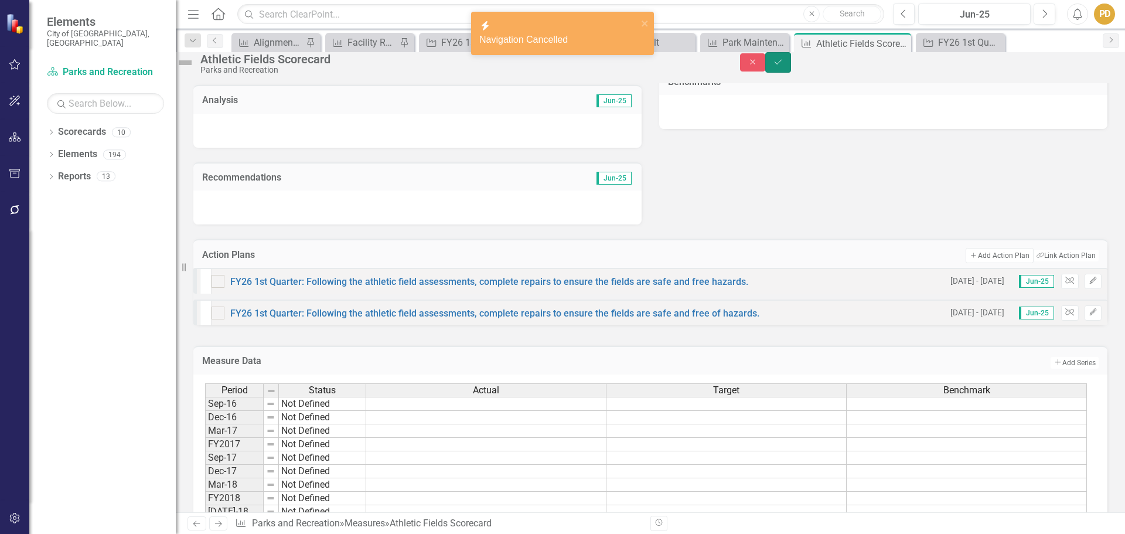
click at [783, 64] on icon "Save" at bounding box center [778, 62] width 11 height 8
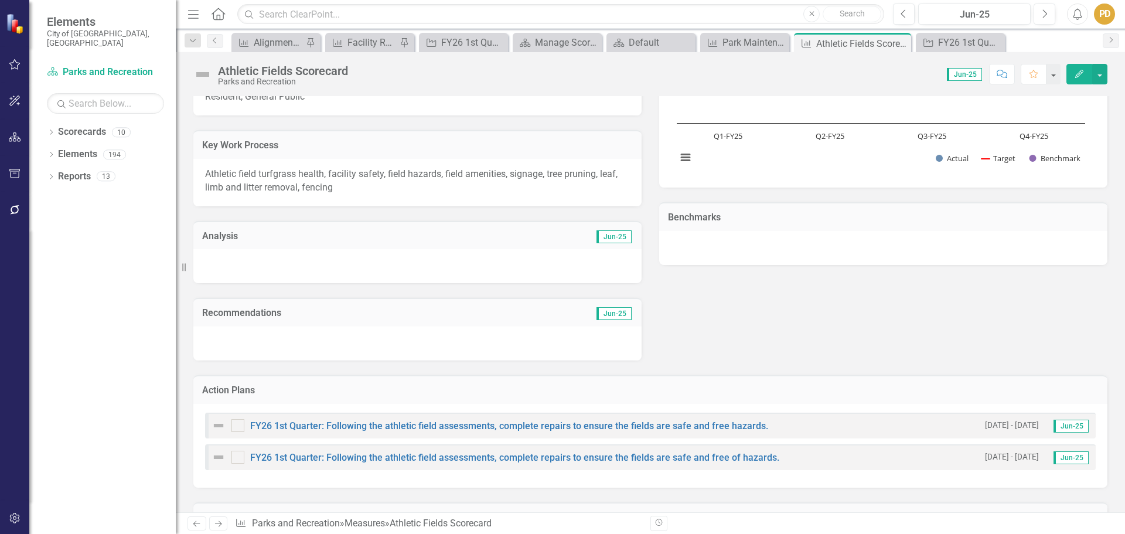
scroll to position [234, 0]
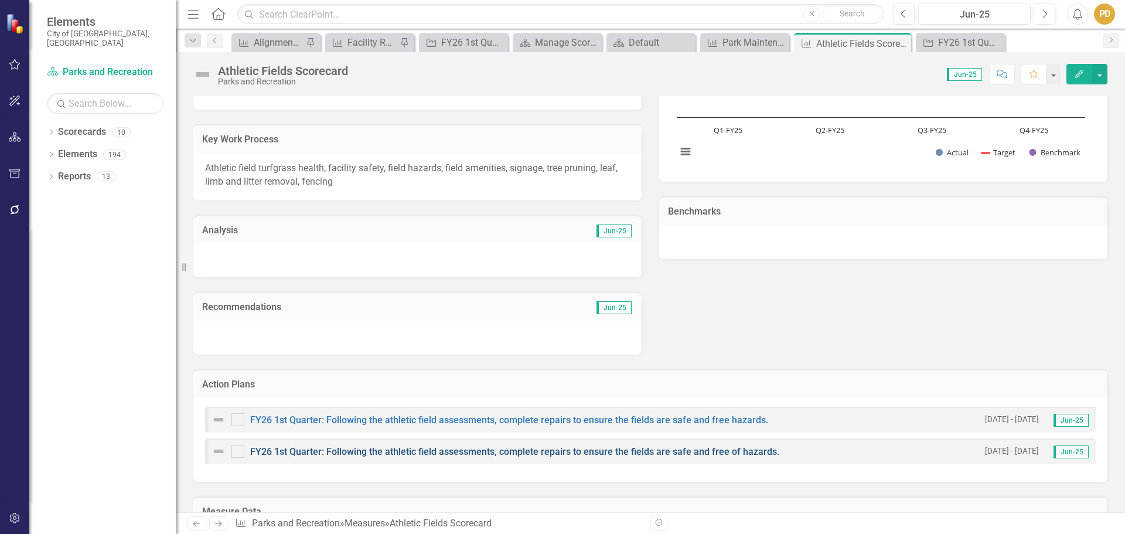
click at [529, 454] on link "FY26 1st Quarter: Following the athletic field assessments, complete repairs to…" at bounding box center [514, 451] width 529 height 11
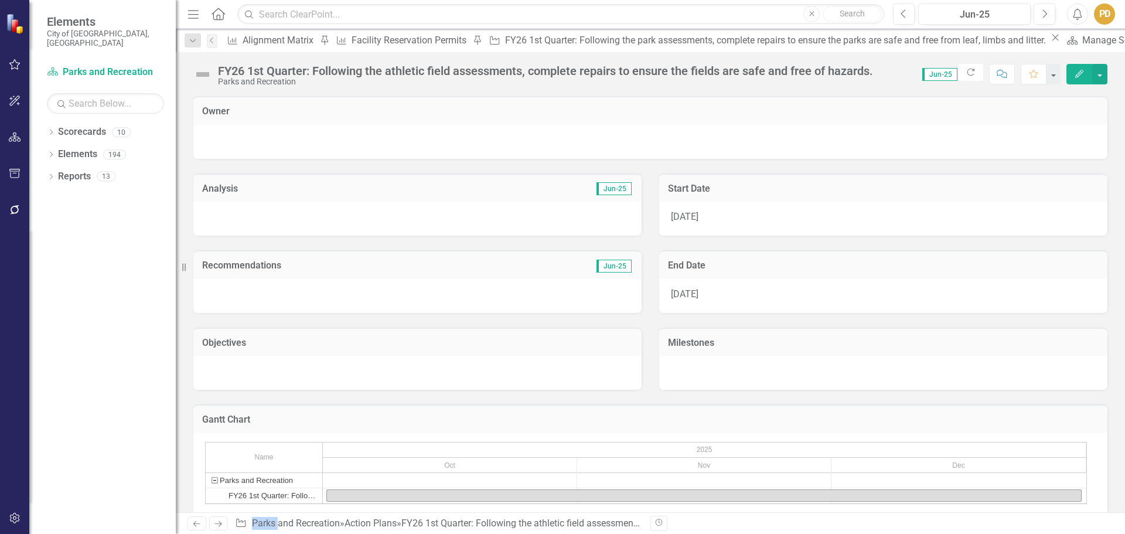
click at [1080, 73] on icon "button" at bounding box center [1079, 74] width 8 height 8
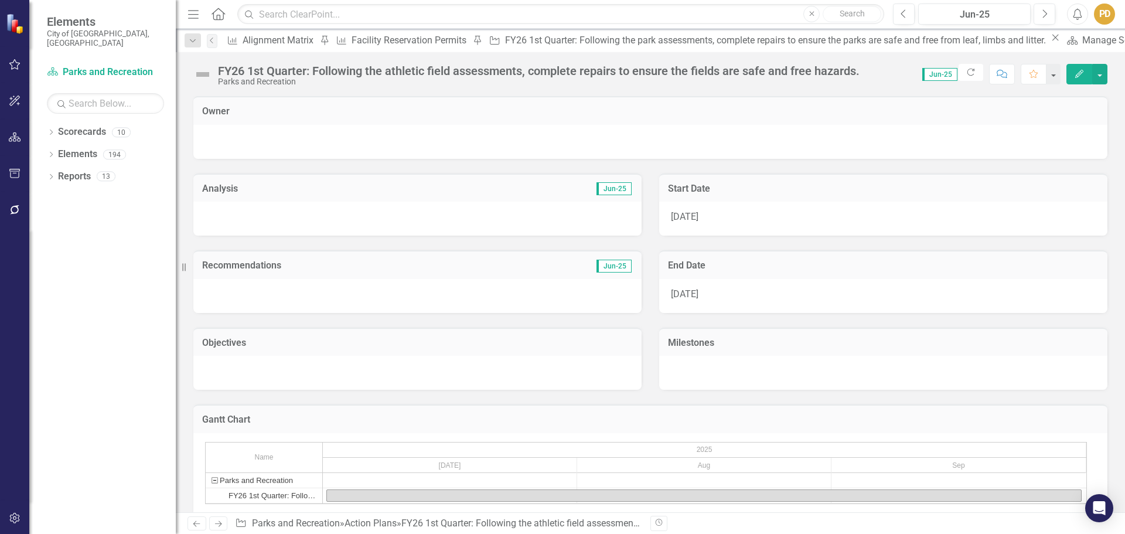
click at [849, 68] on div "FY26 1st Quarter: Following the athletic field assessments, complete repairs to…" at bounding box center [539, 70] width 642 height 13
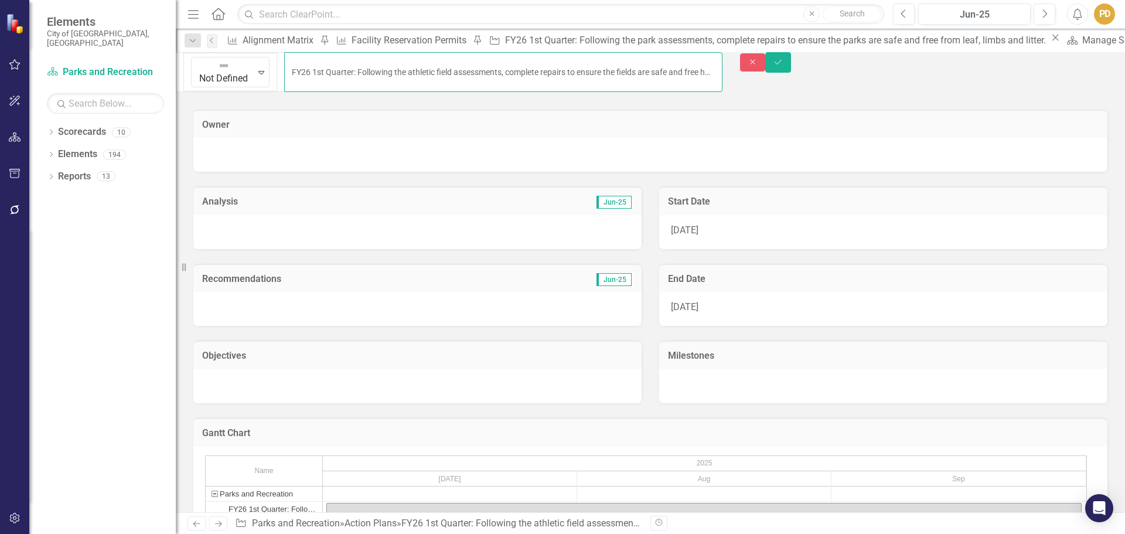
click at [284, 68] on input "FY26 1st Quarter: Following the athletic field assessments, complete repairs to…" at bounding box center [503, 72] width 438 height 40
click at [284, 66] on input "FY26 1st Quarter: Following the athletic field assessments, complete repairs to…" at bounding box center [503, 72] width 438 height 40
type input "FY26 2nd Quarter: Following the athletic field assessments, complete repairs to…"
click at [791, 68] on button "Save" at bounding box center [778, 62] width 26 height 21
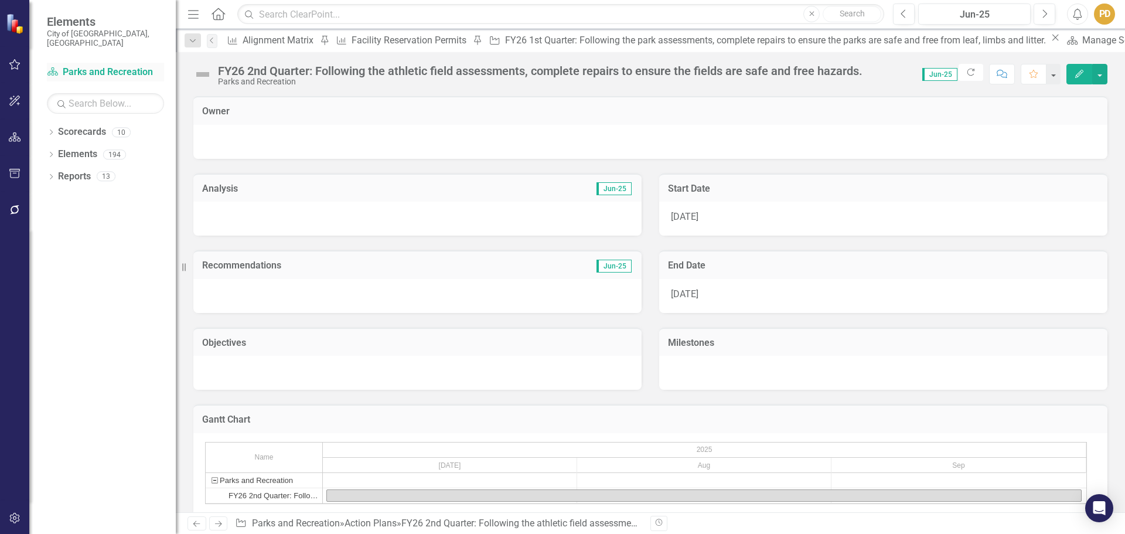
click at [101, 66] on link "Scorecard Parks and Recreation" at bounding box center [105, 72] width 117 height 13
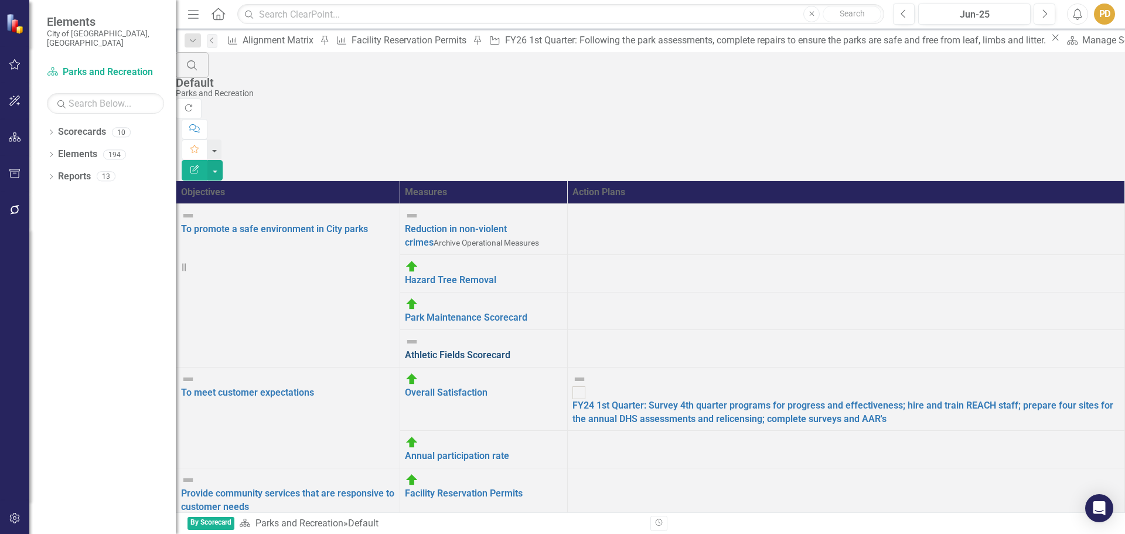
click at [510, 349] on link "Athletic Fields Scorecard" at bounding box center [457, 354] width 105 height 11
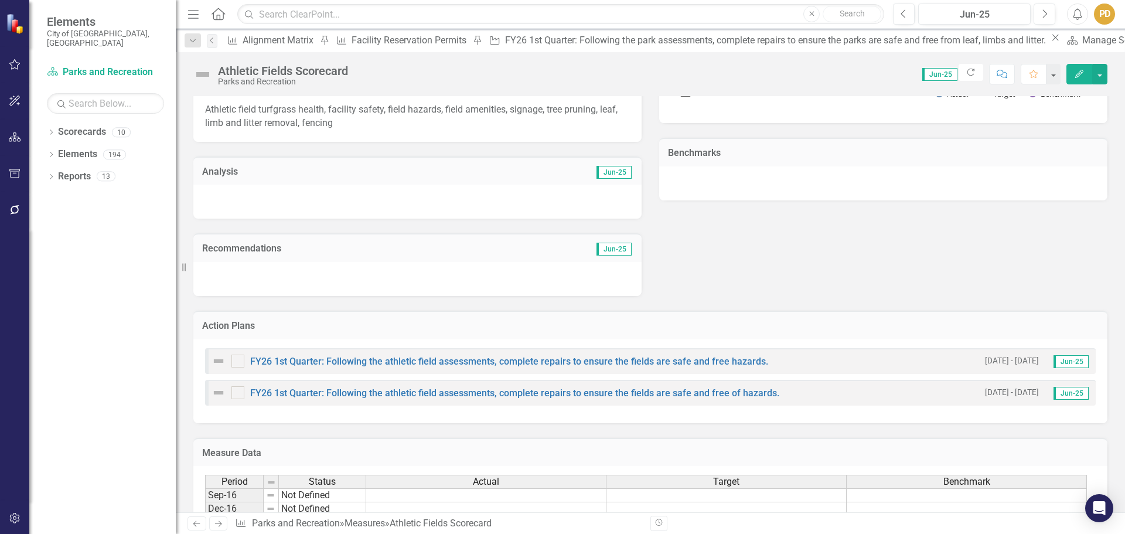
scroll to position [352, 0]
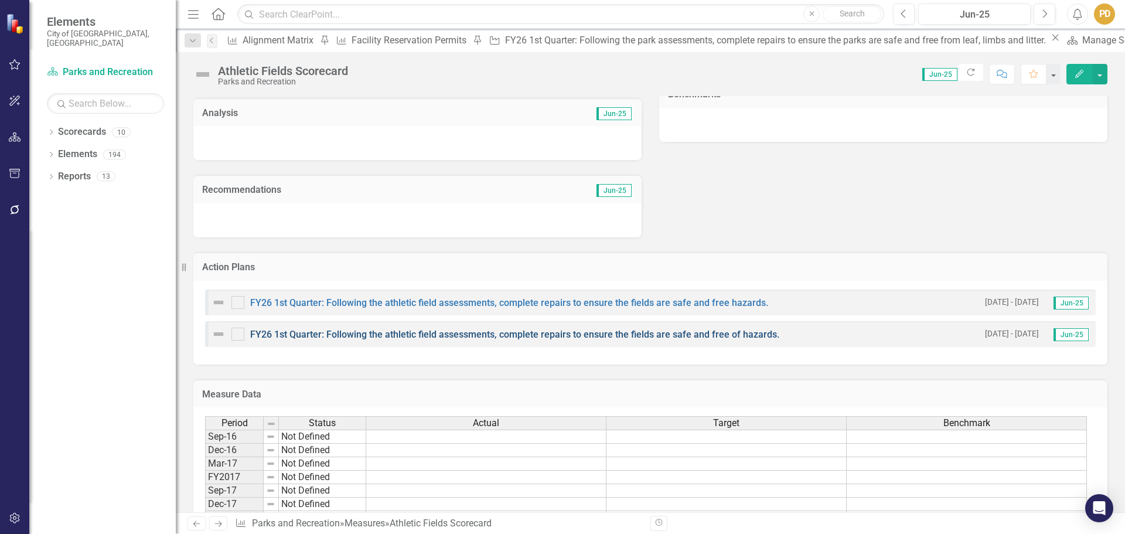
click at [444, 333] on link "FY26 1st Quarter: Following the athletic field assessments, complete repairs to…" at bounding box center [514, 334] width 529 height 11
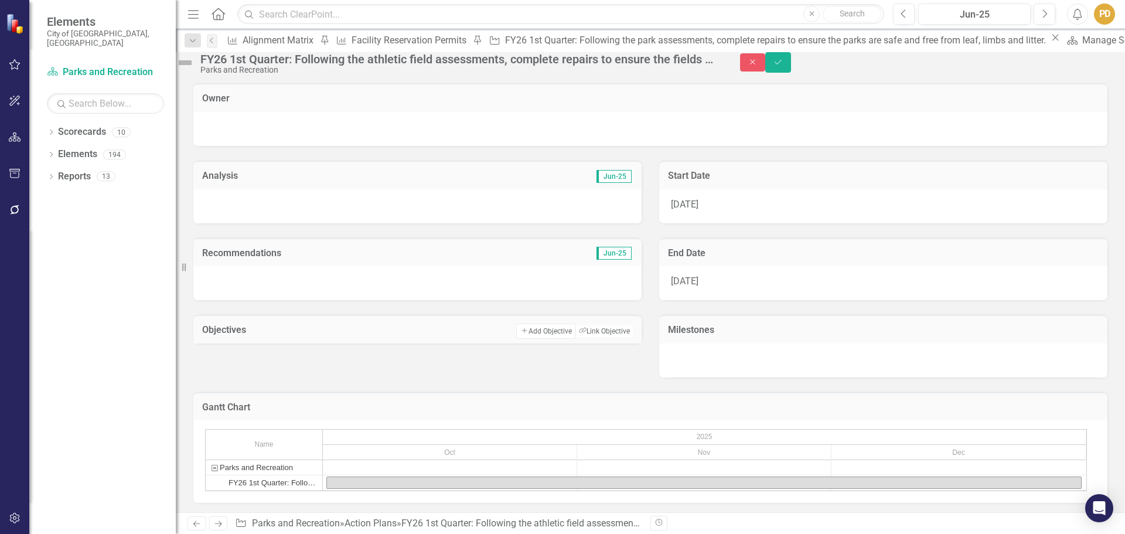
click at [355, 71] on div "Parks and Recreation" at bounding box center [458, 70] width 516 height 9
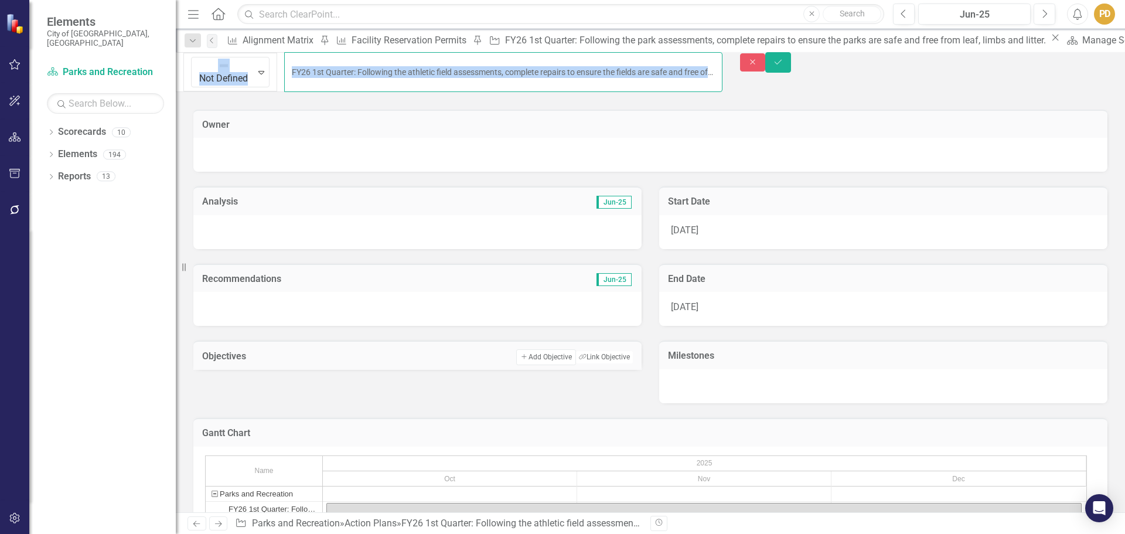
click at [284, 68] on input "FY26 1st Quarter: Following the athletic field assessments, complete repairs to…" at bounding box center [503, 72] width 438 height 40
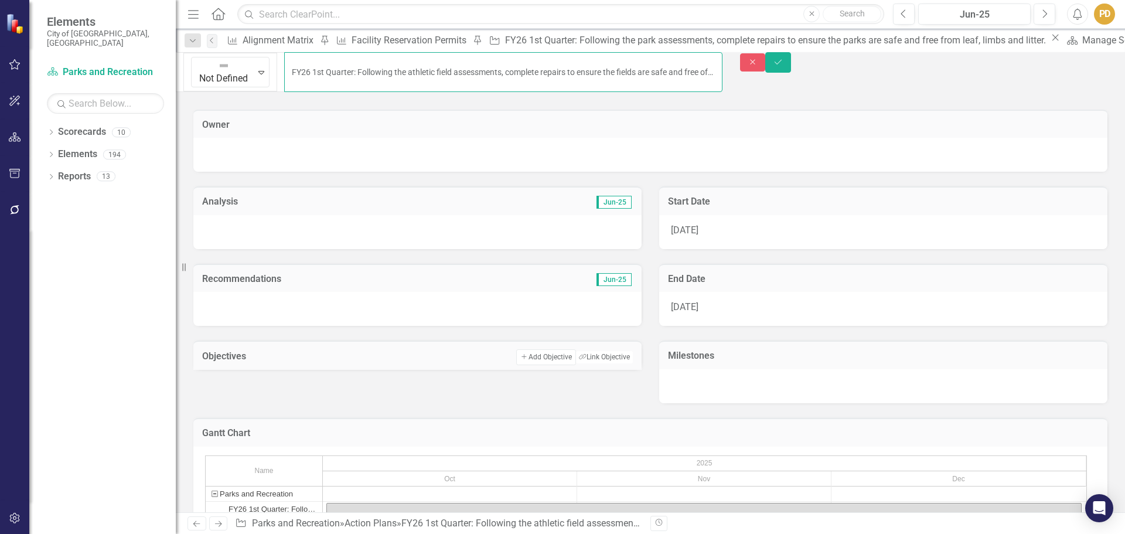
click at [284, 68] on input "FY26 1st Quarter: Following the athletic field assessments, complete repairs to…" at bounding box center [503, 72] width 438 height 40
type input "FY26 2nd Quarter: Following the athletic field assessments, complete repairs to…"
click at [783, 64] on icon "Save" at bounding box center [778, 62] width 11 height 8
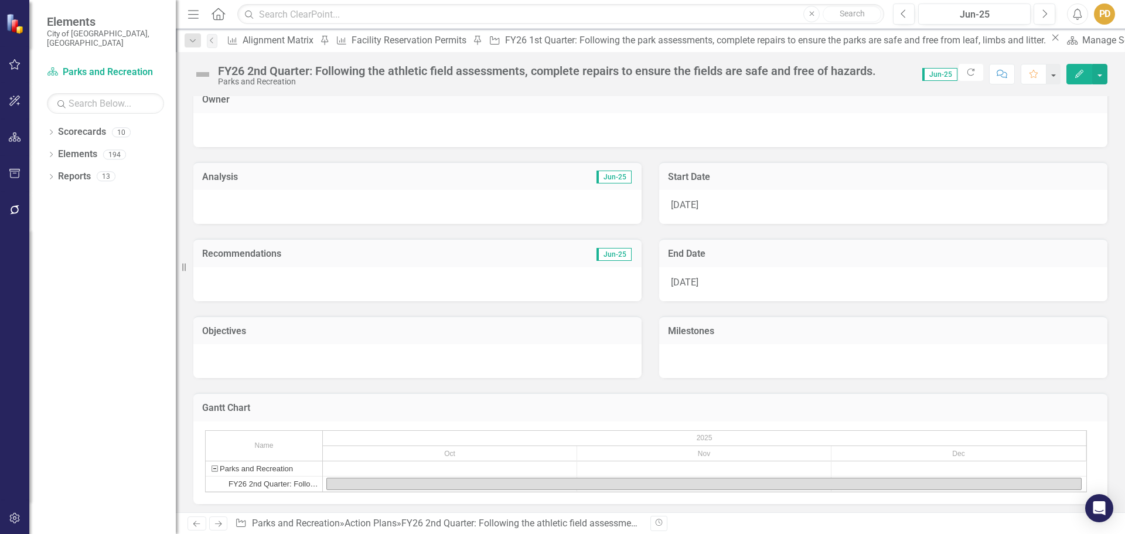
scroll to position [15, 0]
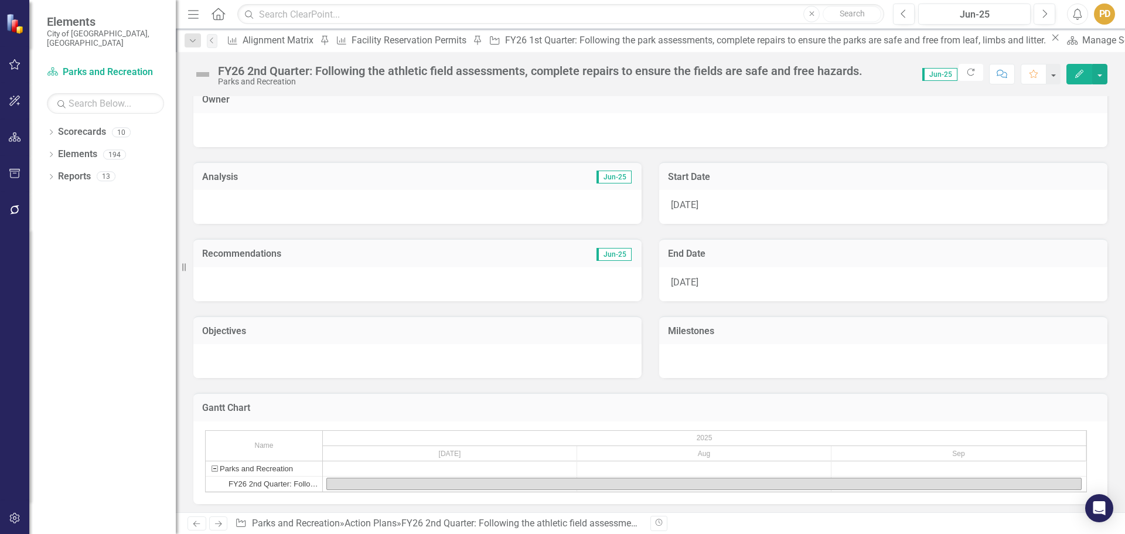
scroll to position [15, 0]
click at [321, 403] on h3 "Gantt Chart" at bounding box center [650, 405] width 897 height 11
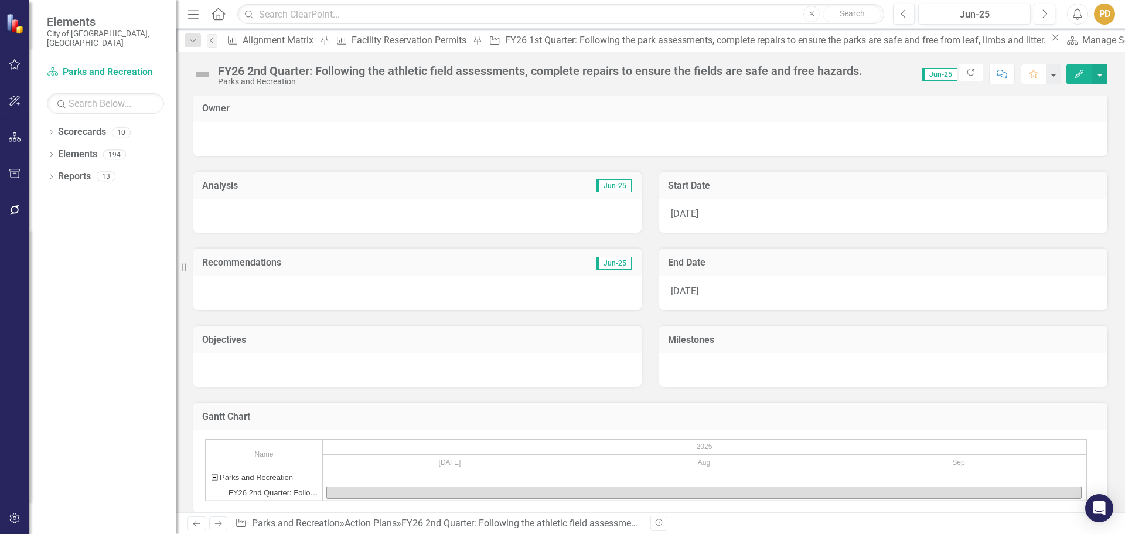
scroll to position [0, 0]
click at [1076, 78] on button "Edit" at bounding box center [1079, 74] width 26 height 21
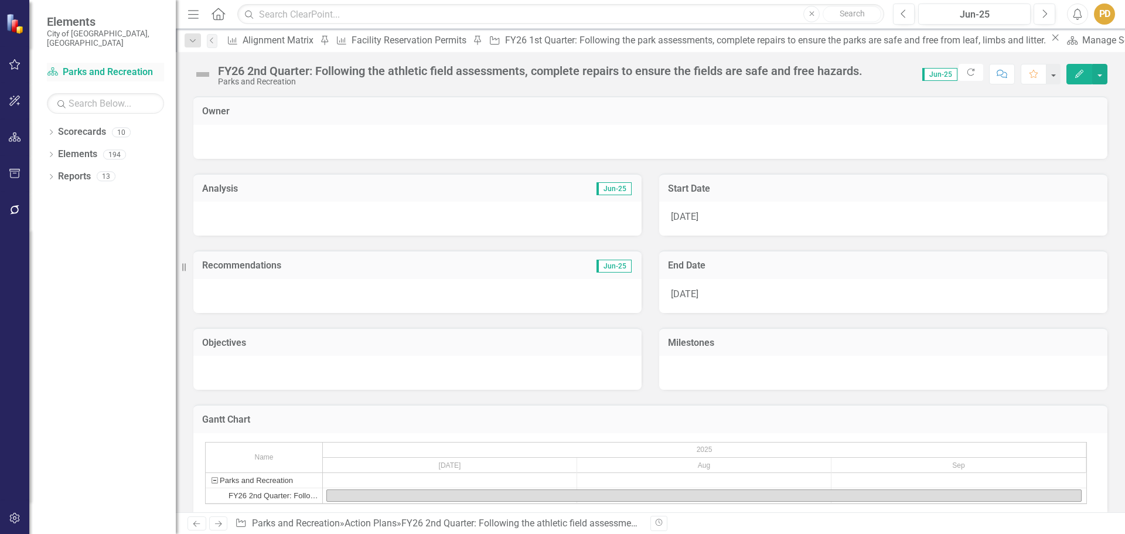
click at [114, 66] on link "Scorecard Parks and Recreation" at bounding box center [105, 72] width 117 height 13
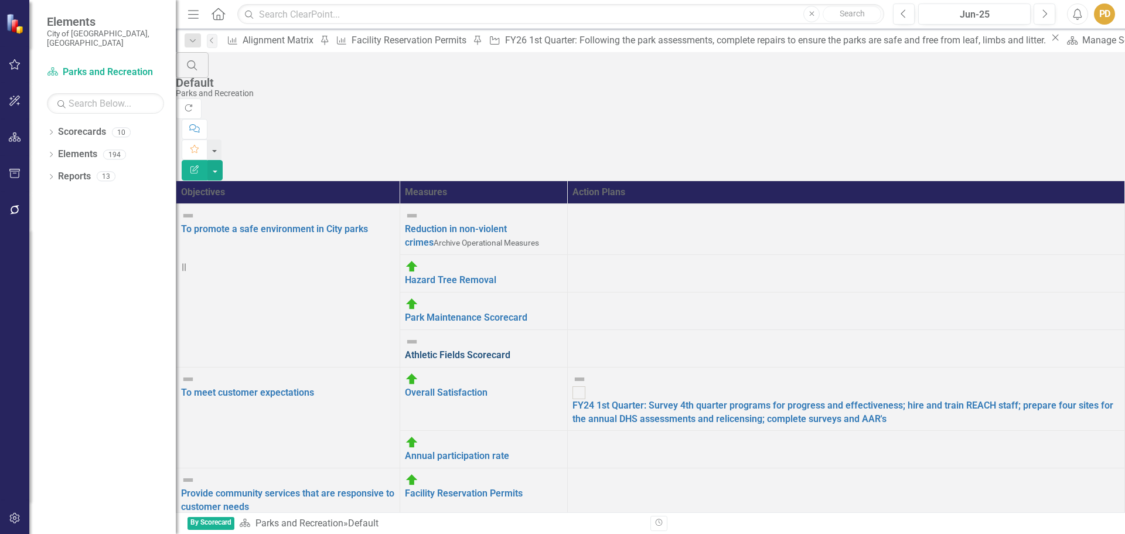
click at [510, 349] on link "Athletic Fields Scorecard" at bounding box center [457, 354] width 105 height 11
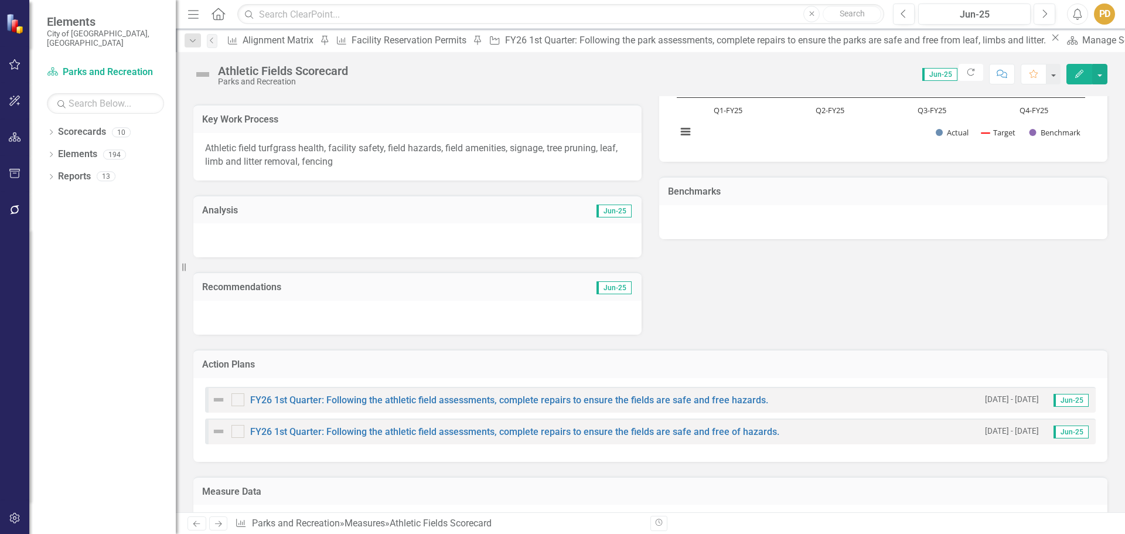
scroll to position [352, 0]
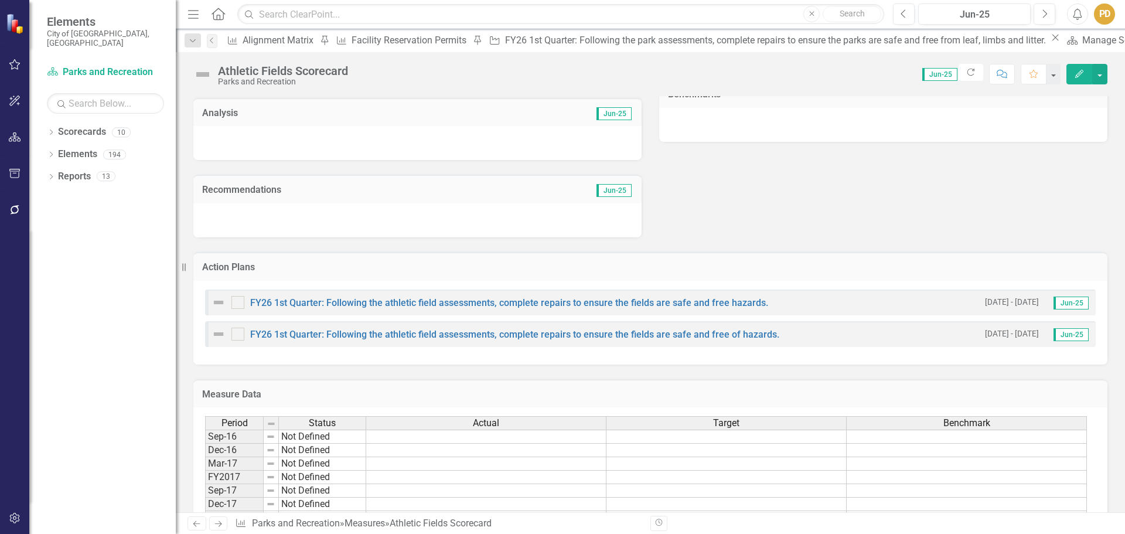
click at [843, 270] on h3 "Action Plans" at bounding box center [650, 267] width 897 height 11
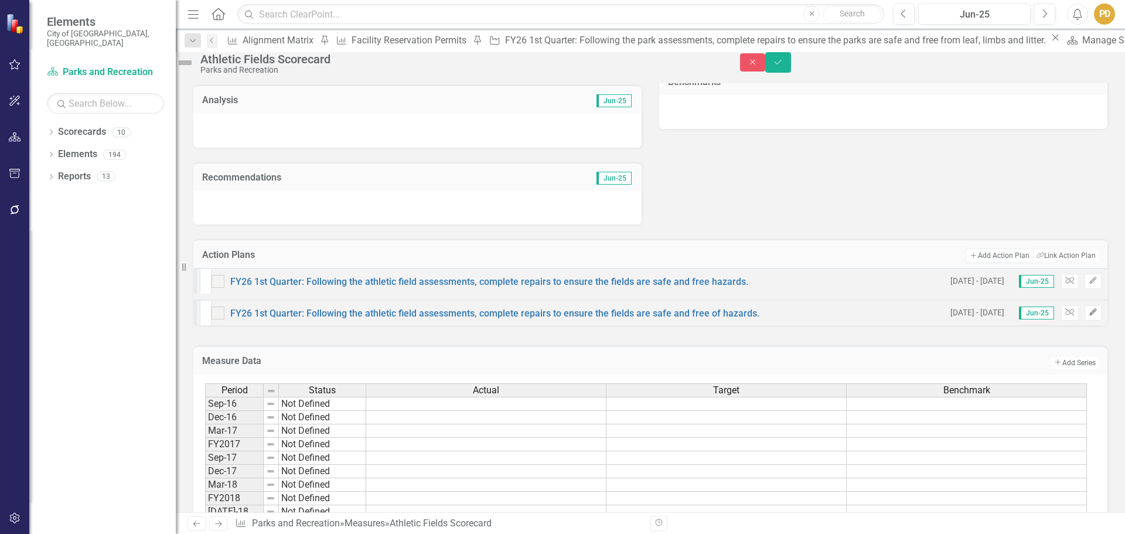
click at [1089, 316] on icon "Edit" at bounding box center [1093, 312] width 9 height 7
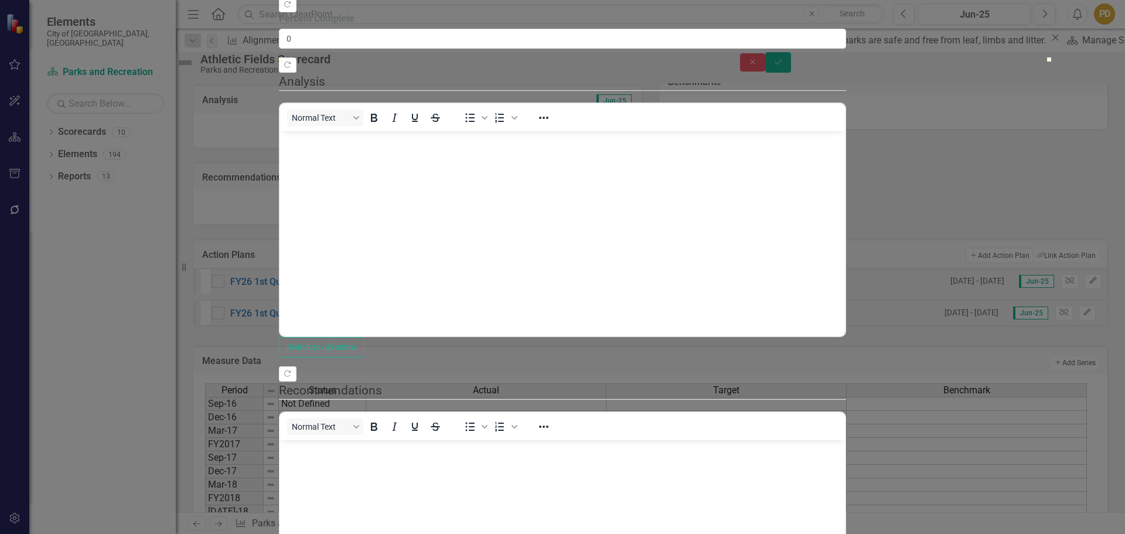
scroll to position [0, 0]
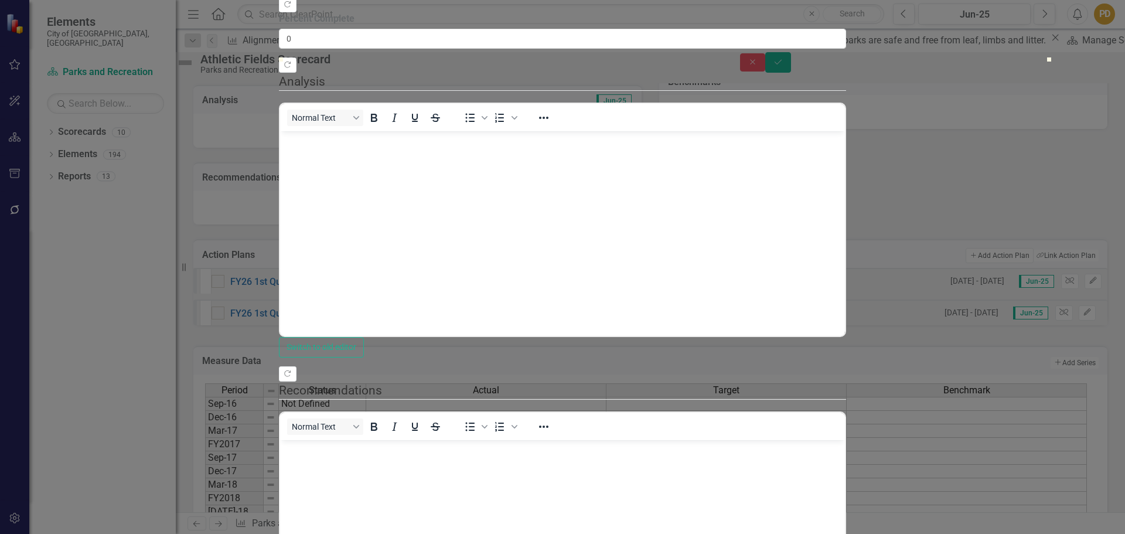
drag, startPoint x: 159, startPoint y: 14, endPoint x: 239, endPoint y: 11, distance: 80.4
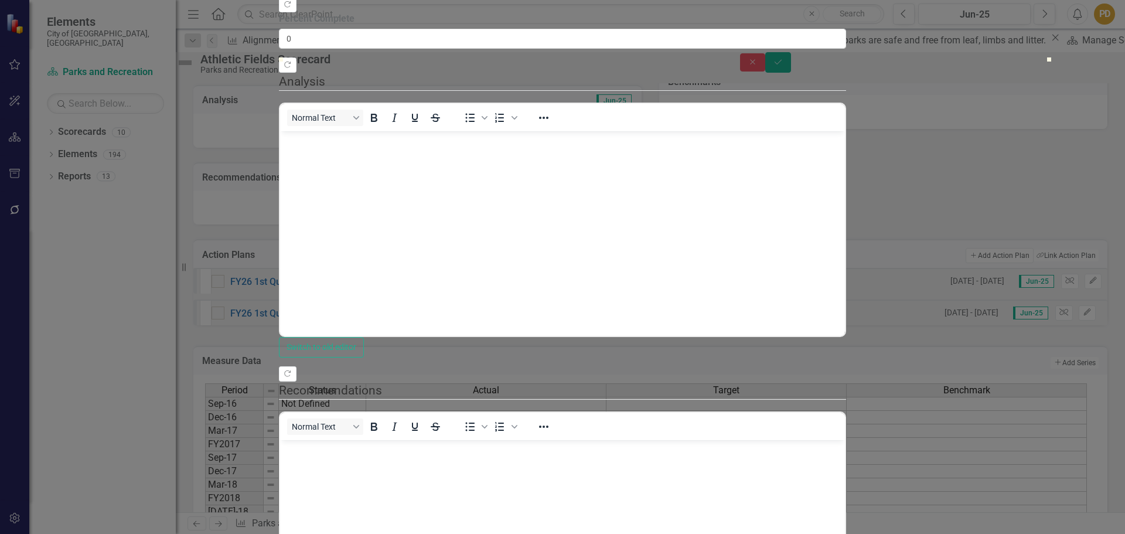
drag, startPoint x: 263, startPoint y: 13, endPoint x: 480, endPoint y: 20, distance: 217.5
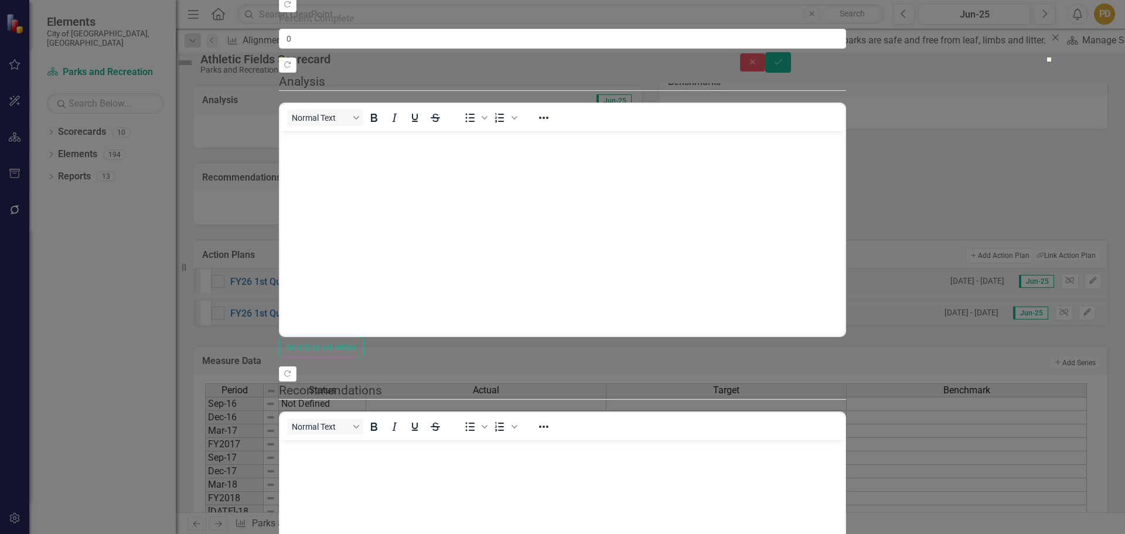
drag, startPoint x: 831, startPoint y: 9, endPoint x: 998, endPoint y: 12, distance: 167.6
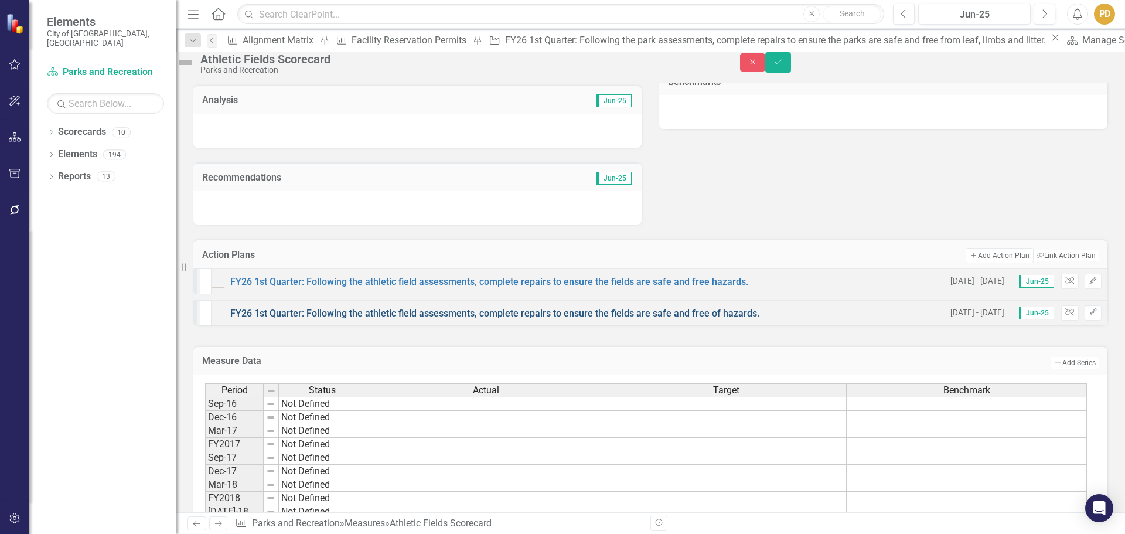
click at [592, 319] on link "FY26 1st Quarter: Following the athletic field assessments, complete repairs to…" at bounding box center [494, 313] width 529 height 11
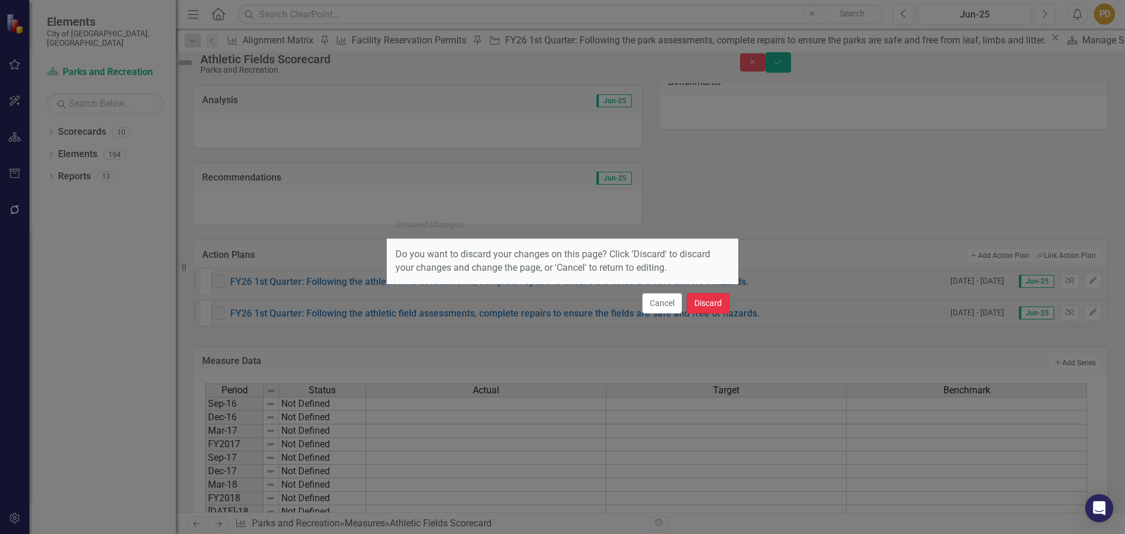
click at [709, 306] on button "Discard" at bounding box center [708, 303] width 43 height 21
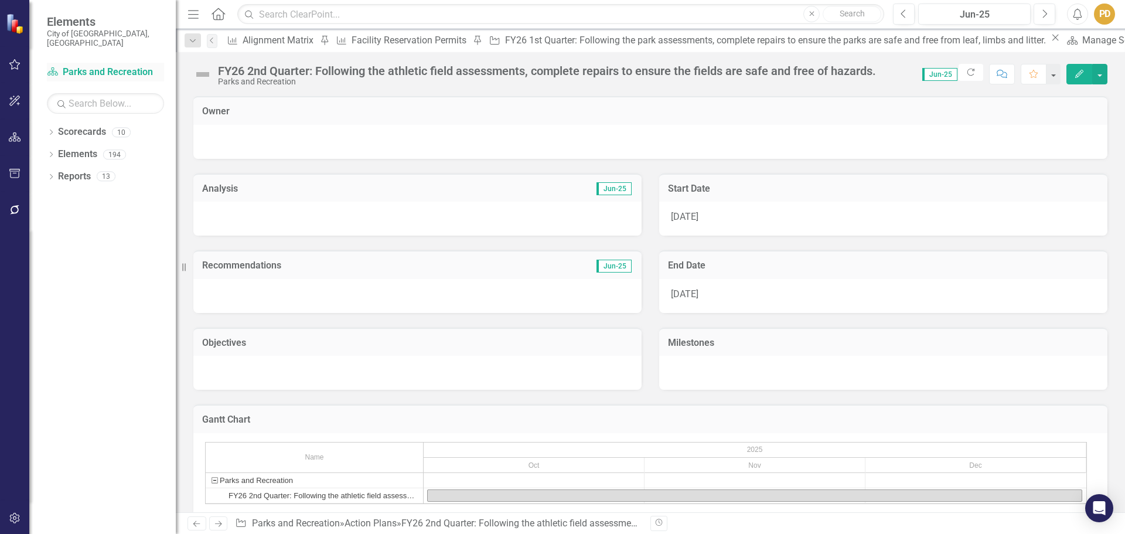
click at [127, 66] on link "Scorecard Parks and Recreation" at bounding box center [105, 72] width 117 height 13
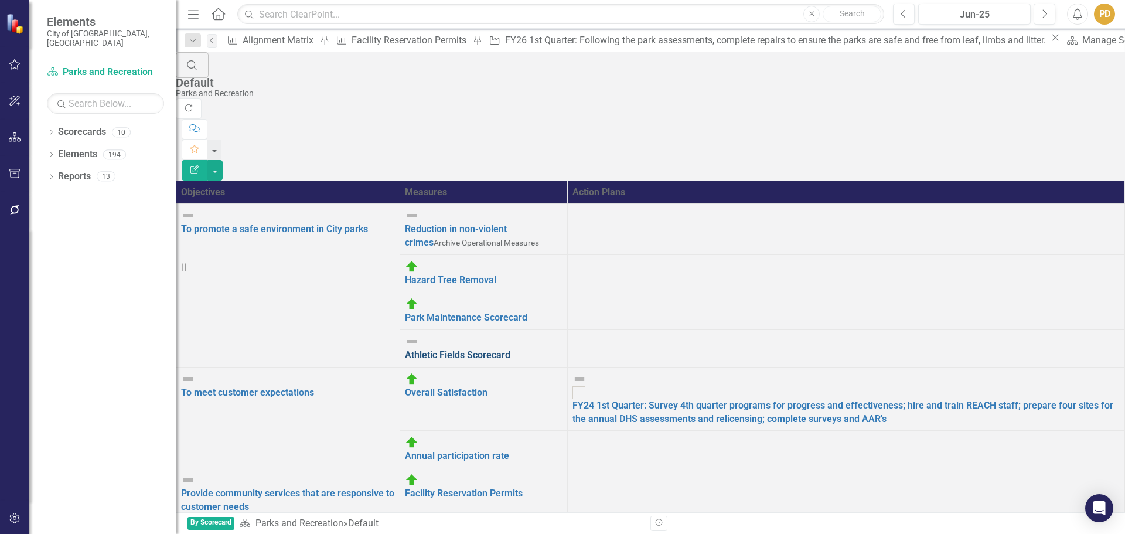
click at [510, 349] on link "Athletic Fields Scorecard" at bounding box center [457, 354] width 105 height 11
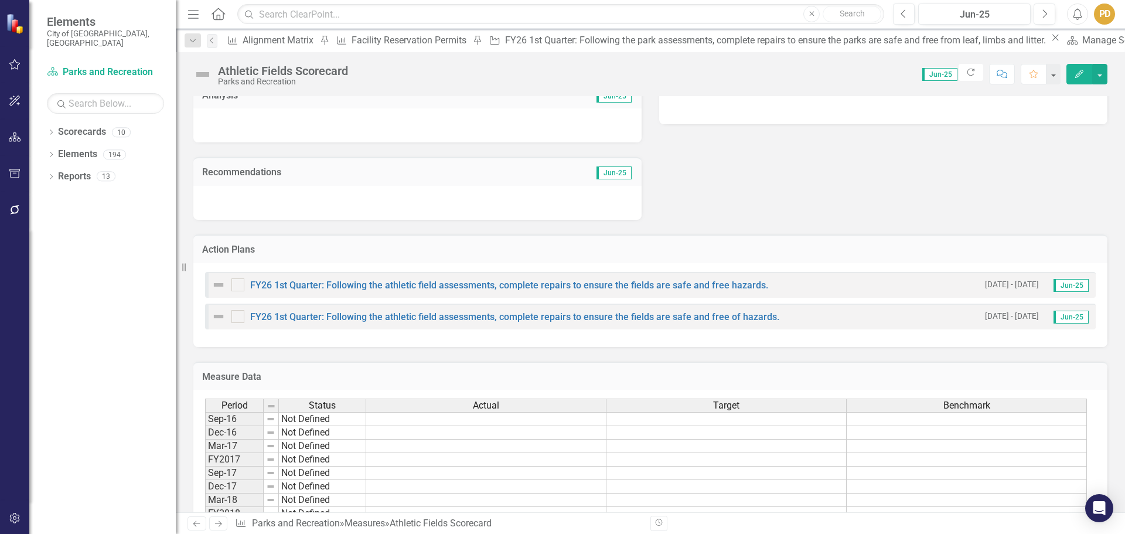
scroll to position [469, 0]
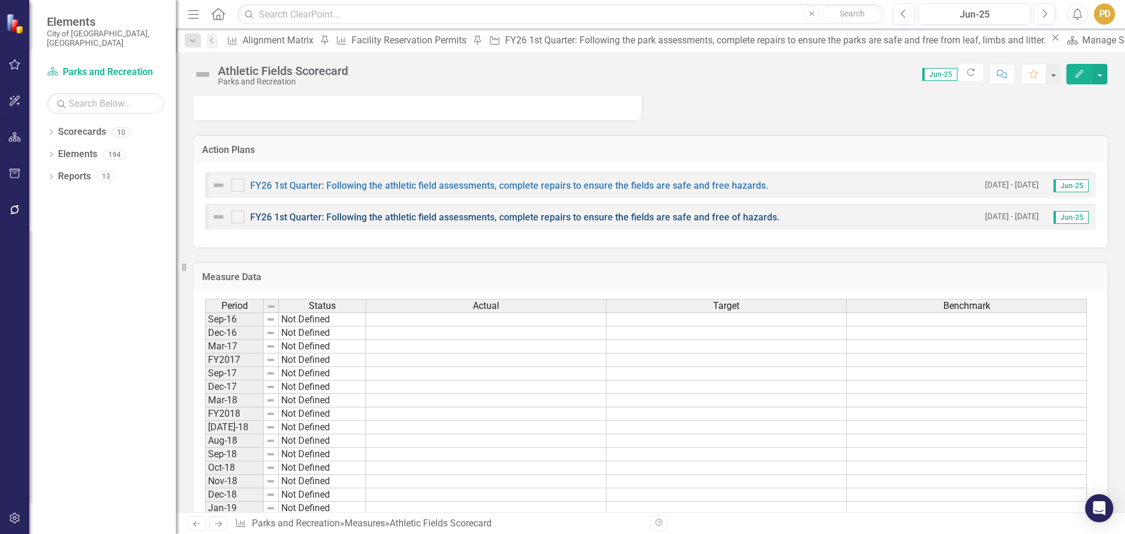
click at [468, 219] on link "FY26 1st Quarter: Following the athletic field assessments, complete repairs to…" at bounding box center [514, 217] width 529 height 11
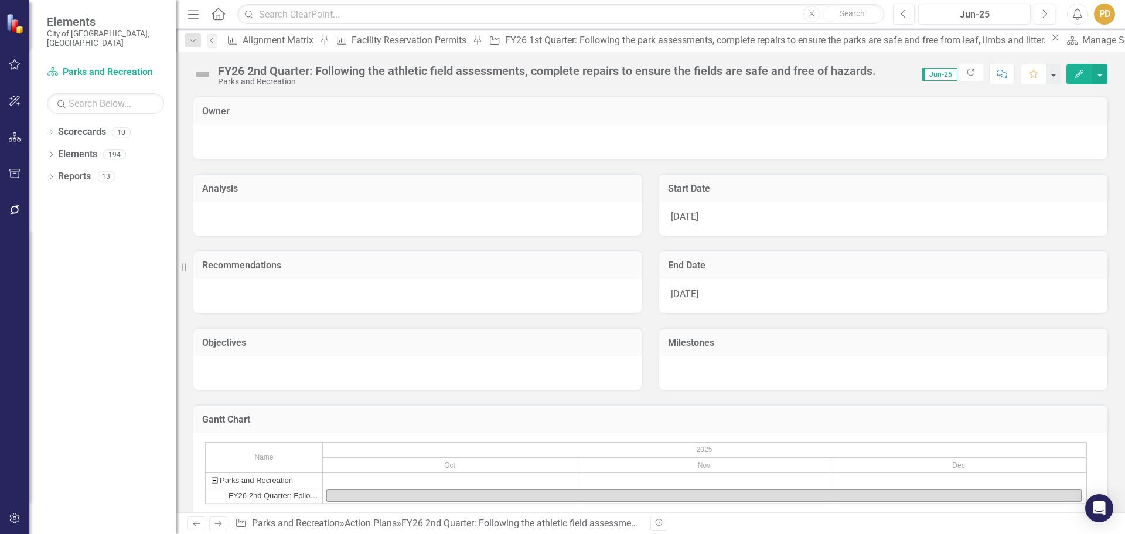
click at [468, 219] on div at bounding box center [417, 219] width 448 height 34
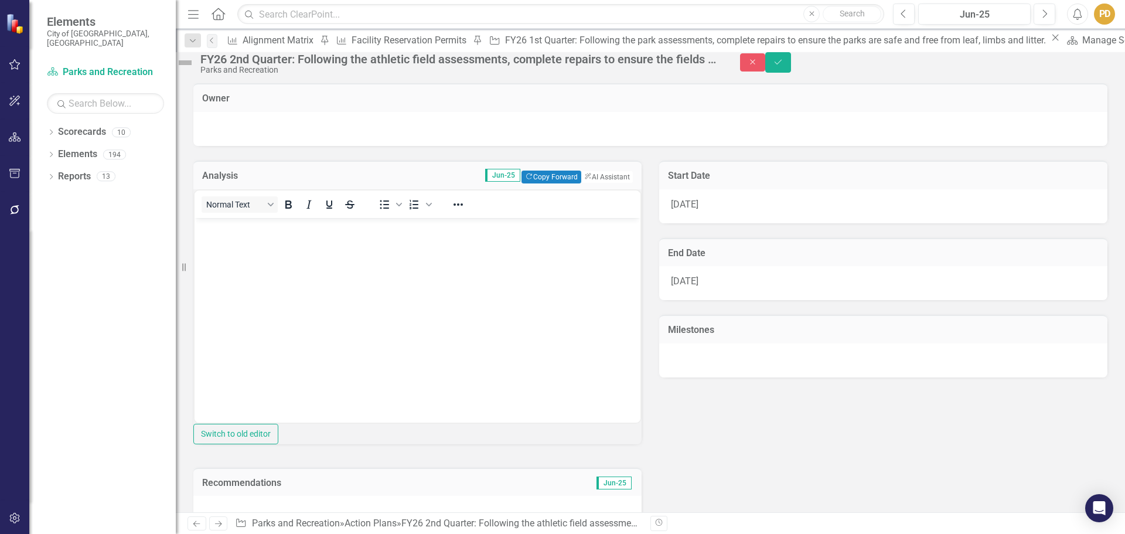
click at [376, 66] on div "FY26 2nd Quarter: Following the athletic field assessments, complete repairs to…" at bounding box center [458, 59] width 516 height 13
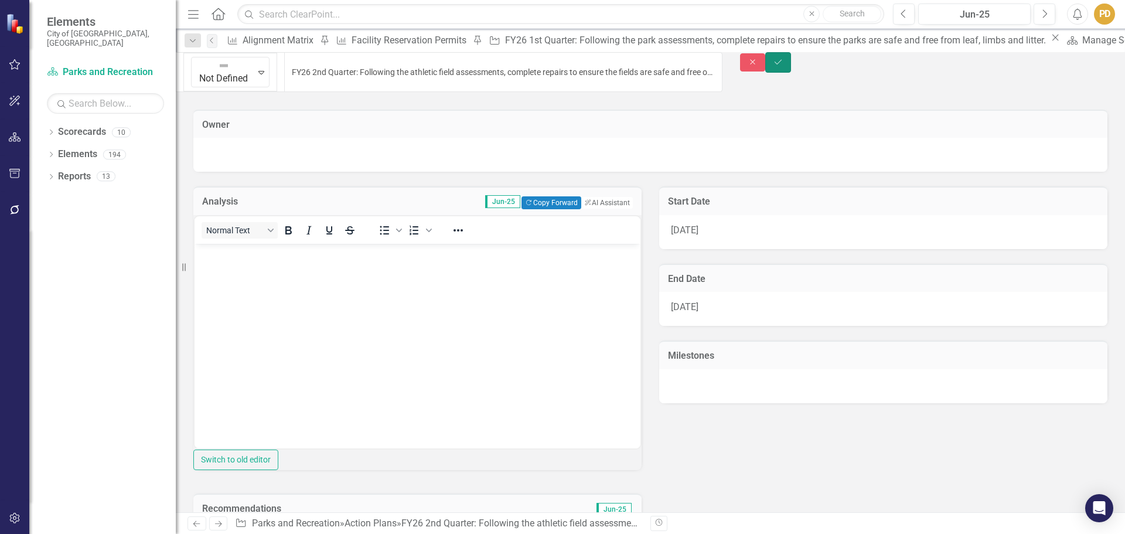
click at [783, 66] on icon "Save" at bounding box center [778, 62] width 11 height 8
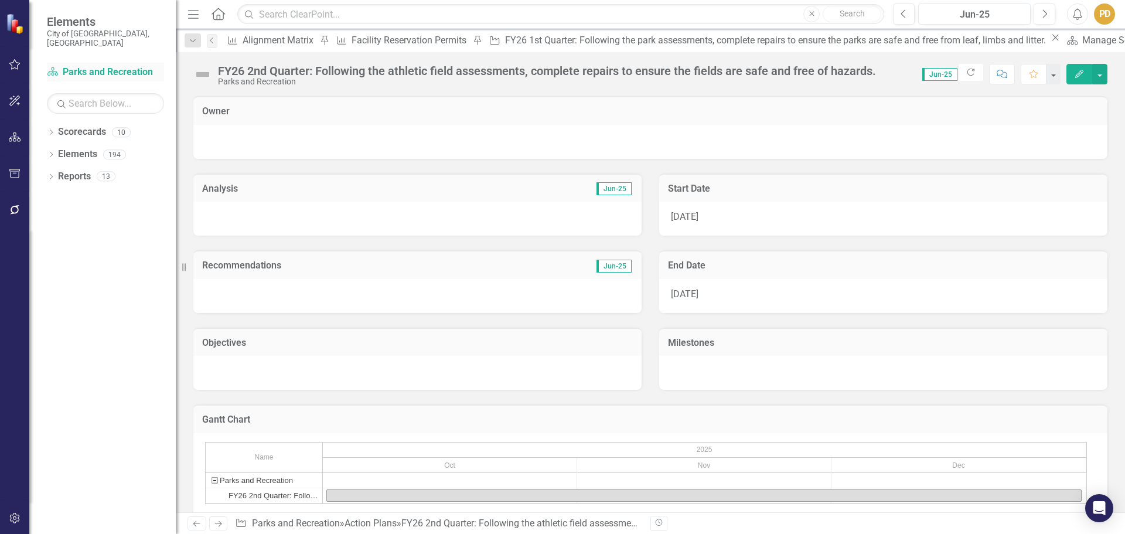
click at [107, 67] on link "Scorecard Parks and Recreation" at bounding box center [105, 72] width 117 height 13
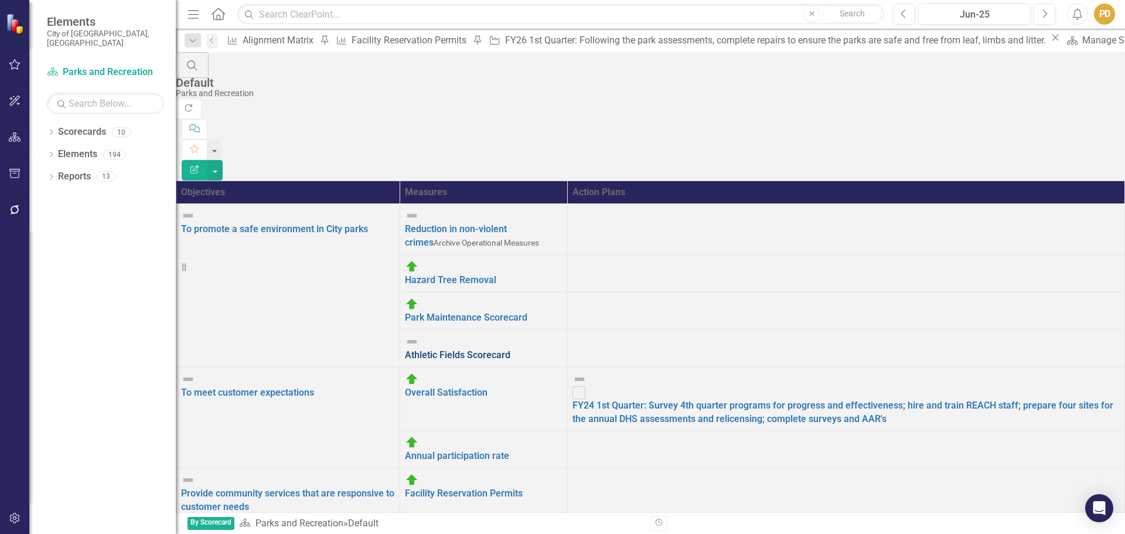
click at [510, 349] on link "Athletic Fields Scorecard" at bounding box center [457, 354] width 105 height 11
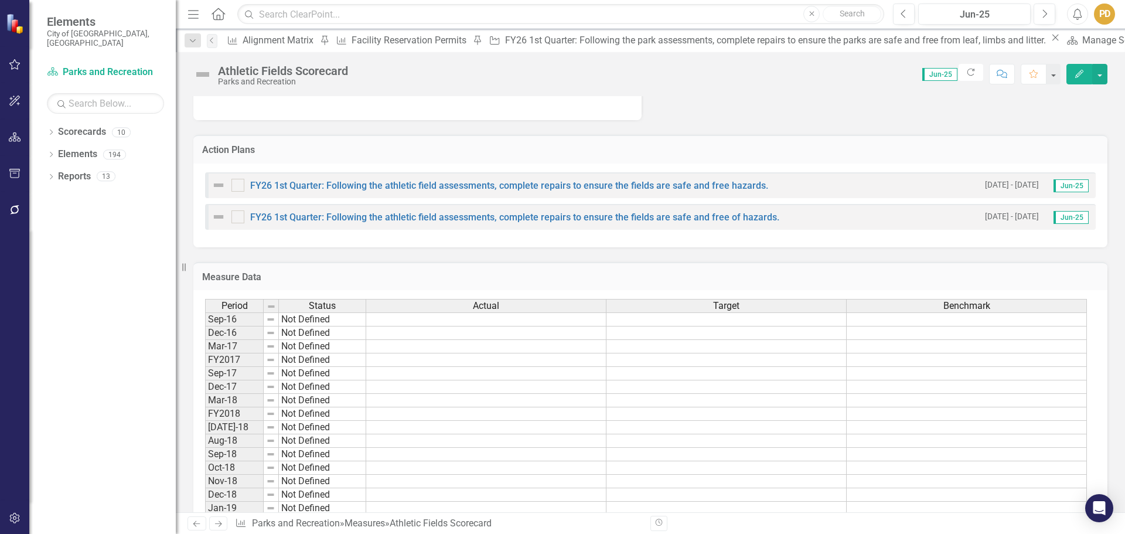
scroll to position [352, 0]
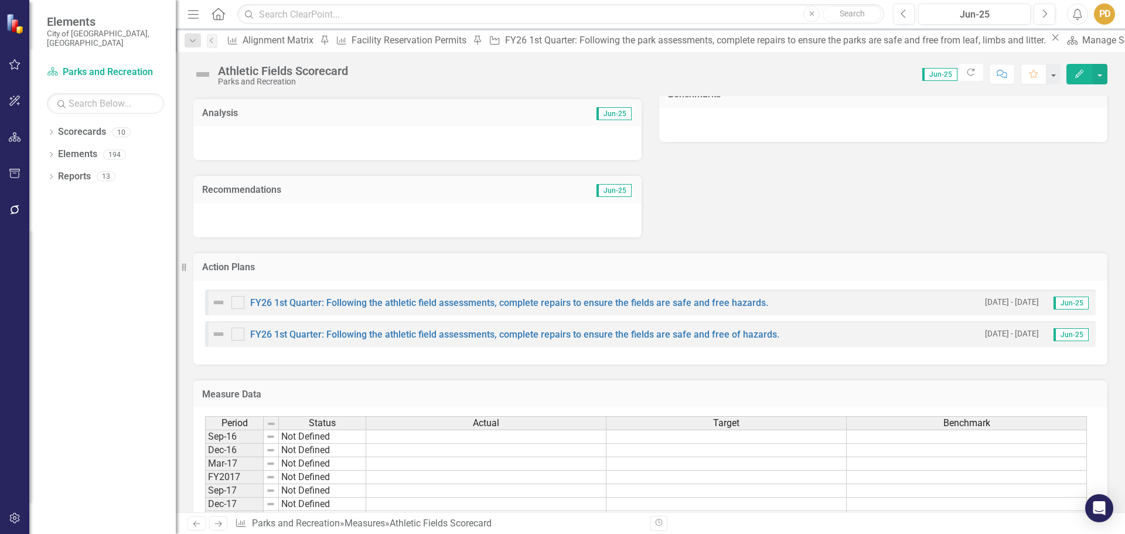
click at [990, 267] on h3 "Action Plans" at bounding box center [650, 267] width 897 height 11
click at [885, 269] on h3 "Action Plans" at bounding box center [650, 267] width 897 height 11
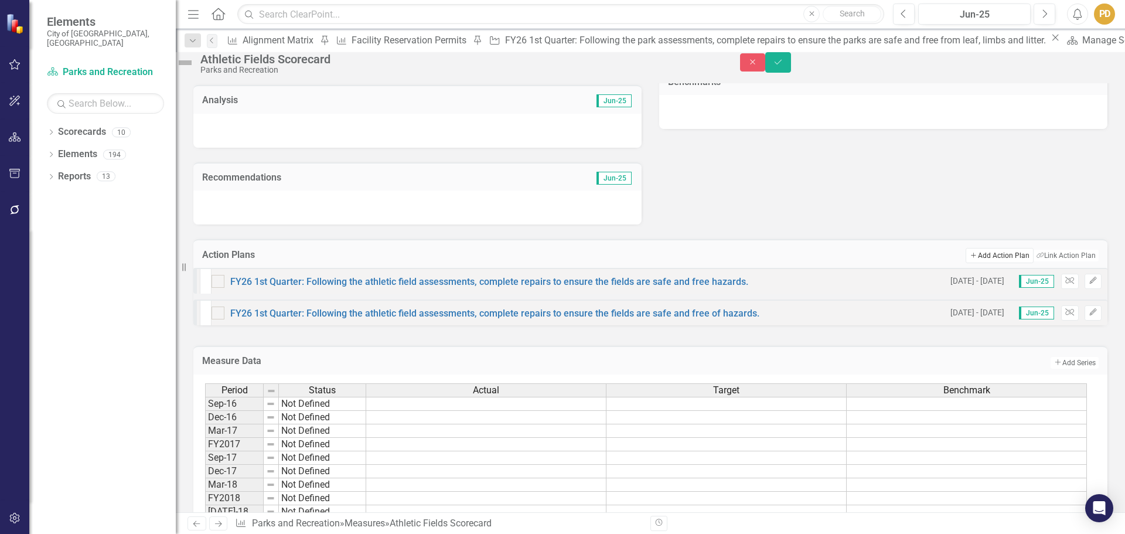
click at [978, 263] on button "Add Add Action Plan" at bounding box center [999, 255] width 67 height 15
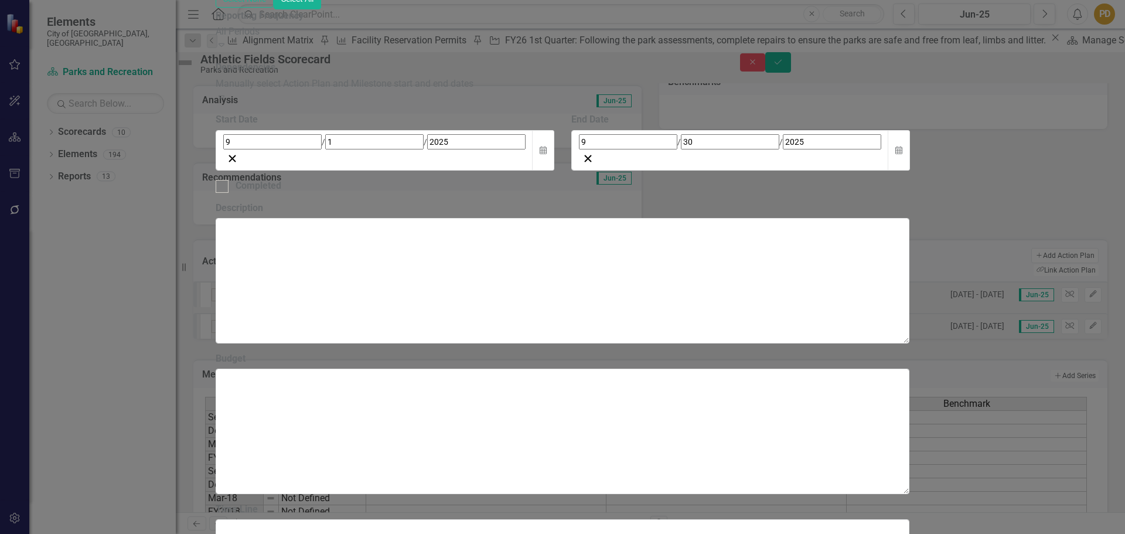
paste input "Not Defined FY26 1st Quarter: Following the athletic field assessments, complet…"
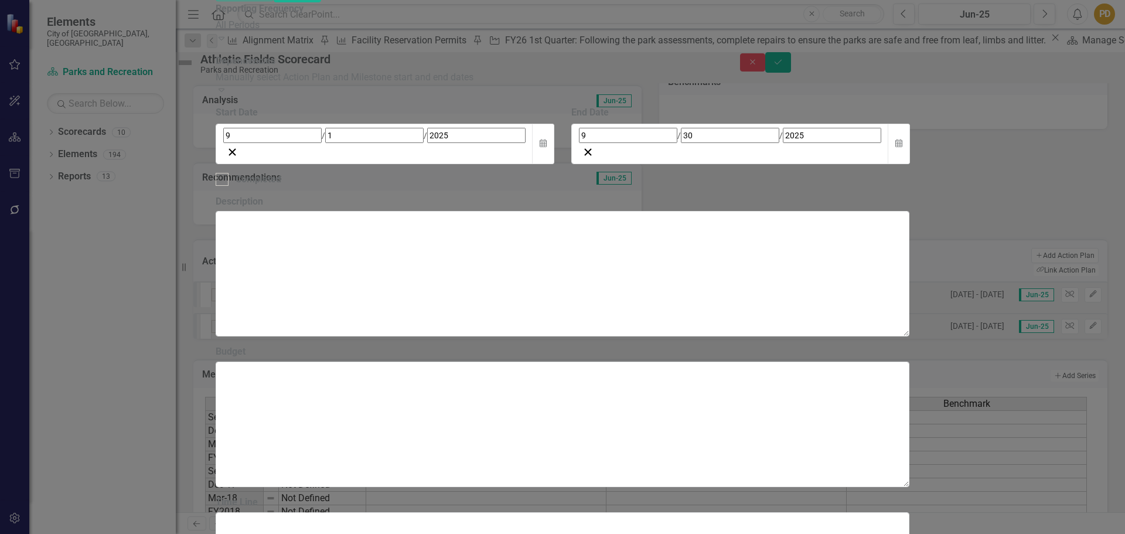
type input "Not Defined FY26 3rd Quarter: Following the athletic field assessments, complet…"
click at [510, 143] on div "[DATE]" at bounding box center [374, 135] width 302 height 15
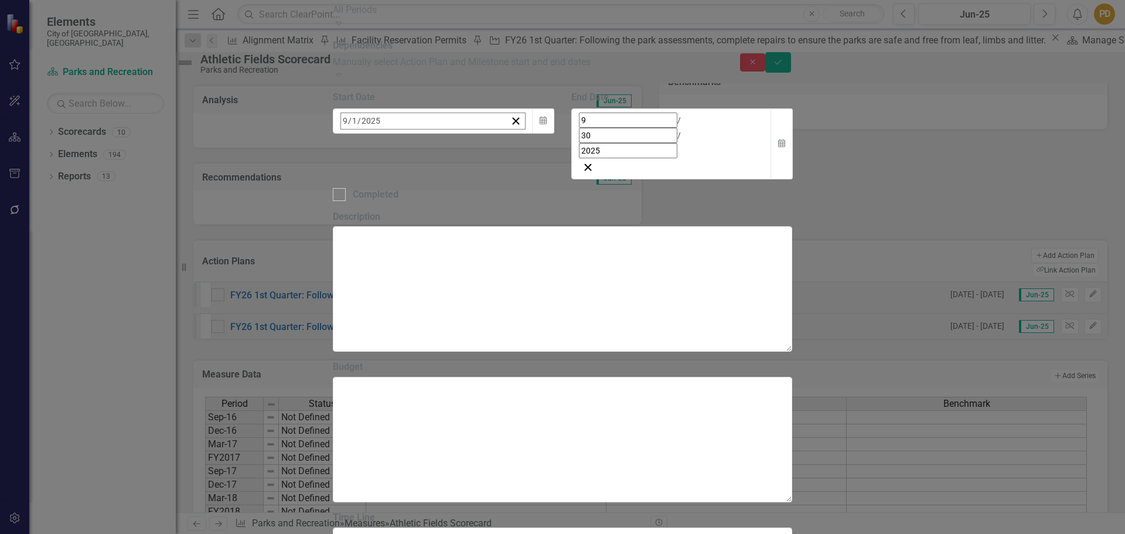
click at [512, 159] on button "›" at bounding box center [499, 147] width 26 height 26
click at [538, 159] on button "»" at bounding box center [525, 147] width 26 height 26
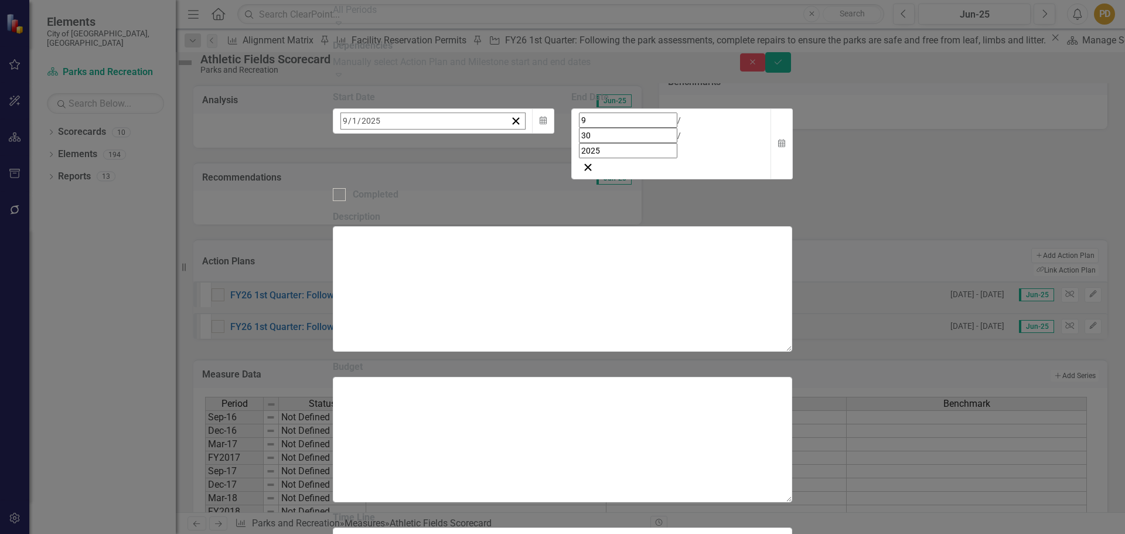
click at [509, 204] on button "1" at bounding box center [493, 193] width 29 height 21
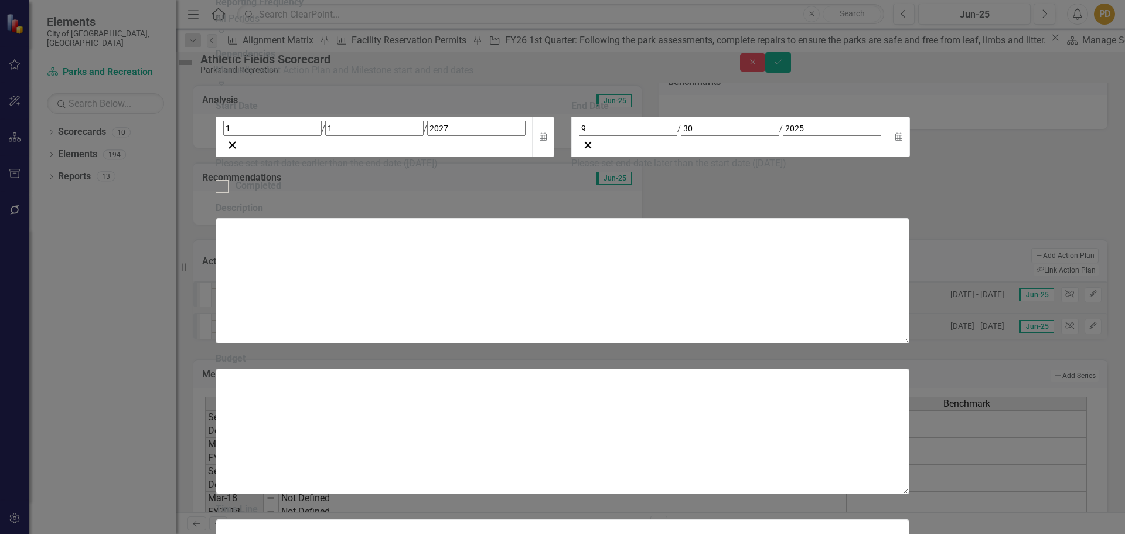
click at [809, 136] on div "9 / 30 / 2025" at bounding box center [730, 128] width 302 height 15
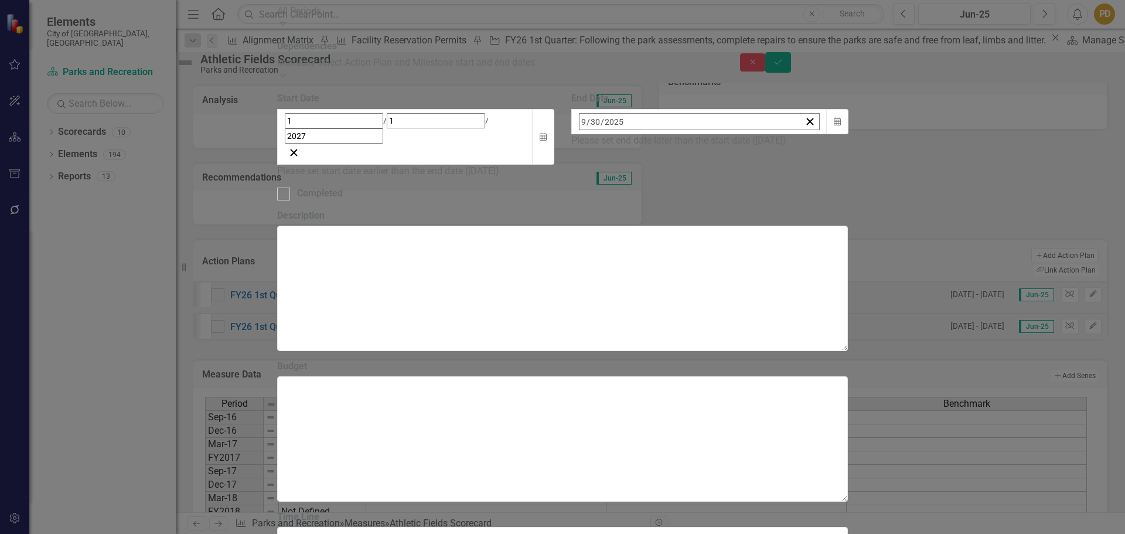
click at [751, 160] on button "›" at bounding box center [738, 147] width 26 height 26
click at [776, 160] on button "»" at bounding box center [764, 147] width 26 height 26
click at [624, 160] on button "‹" at bounding box center [611, 147] width 26 height 26
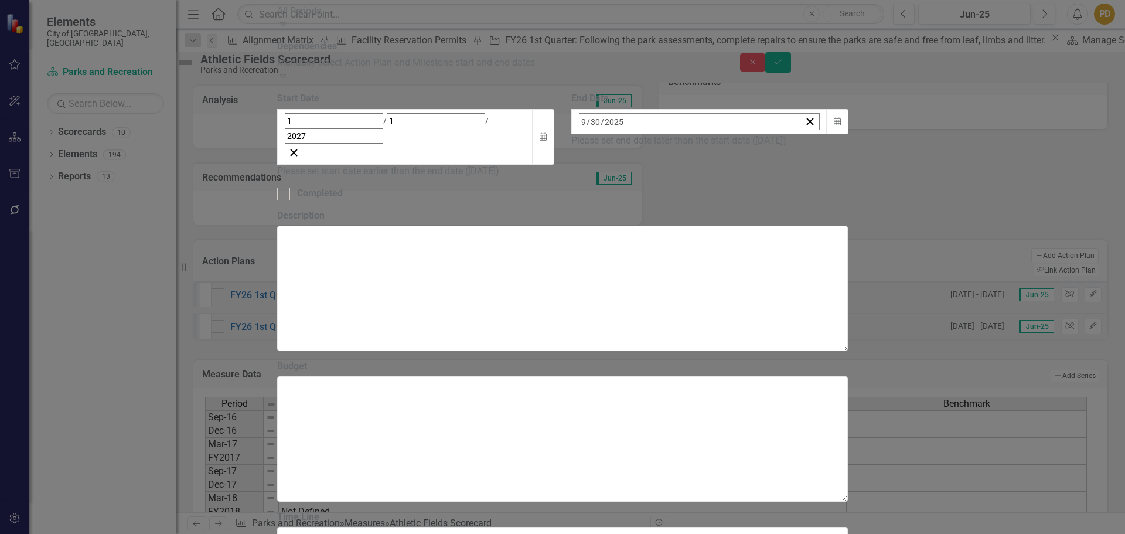
click at [624, 160] on button "‹" at bounding box center [611, 147] width 26 height 26
click at [650, 284] on abbr "31" at bounding box center [644, 278] width 9 height 9
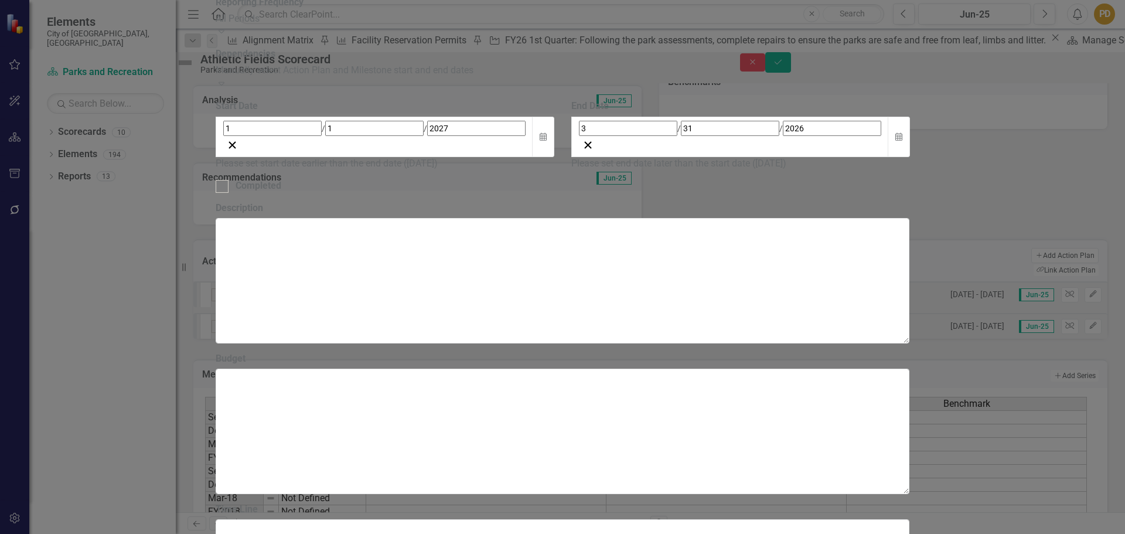
click at [526, 136] on div "1 / 1 / 2027" at bounding box center [374, 128] width 302 height 15
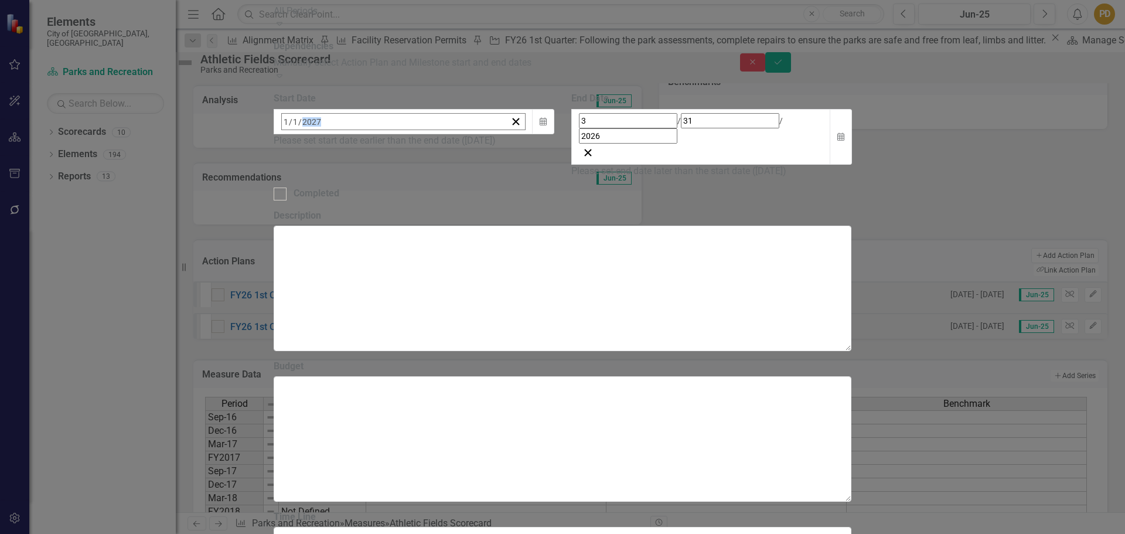
click at [507, 129] on div "2027-01-01 1 / 1 / 2027" at bounding box center [394, 122] width 225 height 16
click at [301, 160] on button "«" at bounding box center [288, 147] width 26 height 26
click at [421, 205] on button "1" at bounding box center [405, 194] width 29 height 21
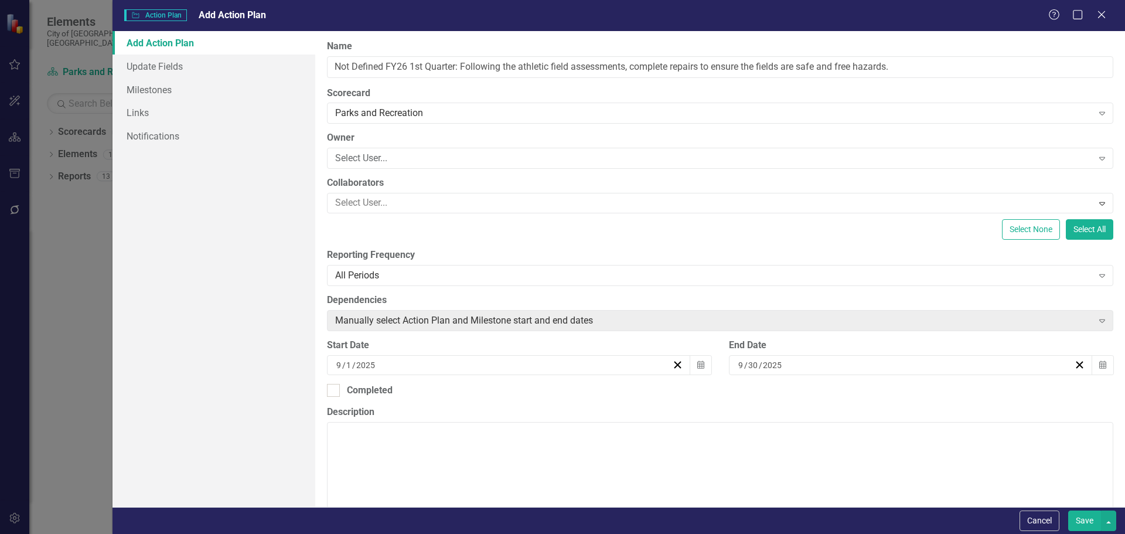
scroll to position [352, 0]
click at [860, 64] on input "Not Defined FY26 4th Quarter: Following the athletic field assessments, complet…" at bounding box center [720, 67] width 786 height 22
click at [864, 64] on input "Not Defined FY26 4th Quarter: Following the athletic field assessments, complet…" at bounding box center [720, 67] width 786 height 22
click at [863, 65] on input "Not Defined FY26 4th Quarter: Following the athletic field assessments, complet…" at bounding box center [720, 67] width 786 height 22
type input "Not Defined FY26 4th Quarter: Following the athletic field assessments, complet…"
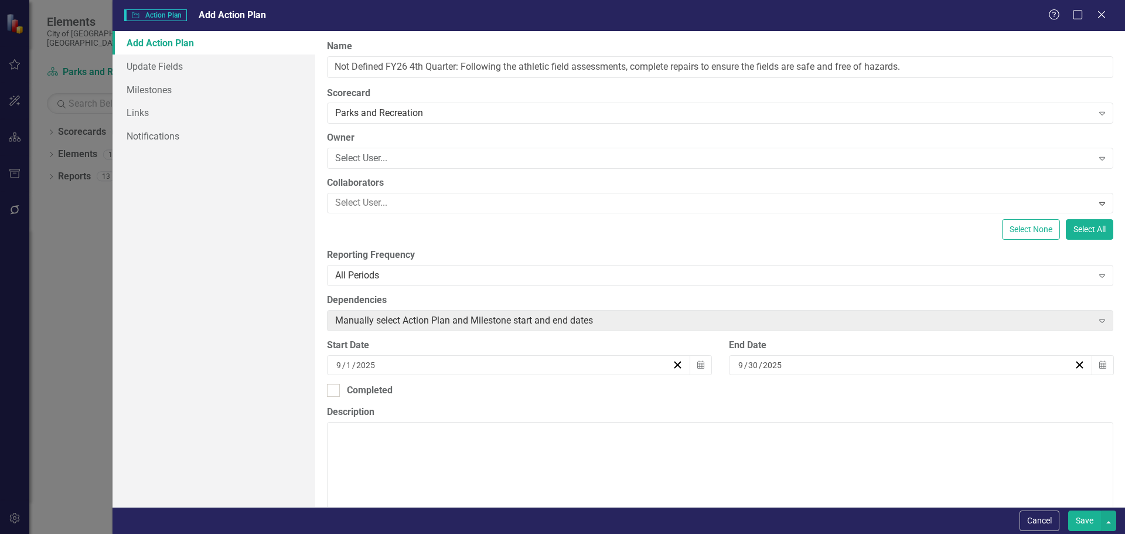
click at [543, 362] on div "[DATE]" at bounding box center [504, 365] width 338 height 12
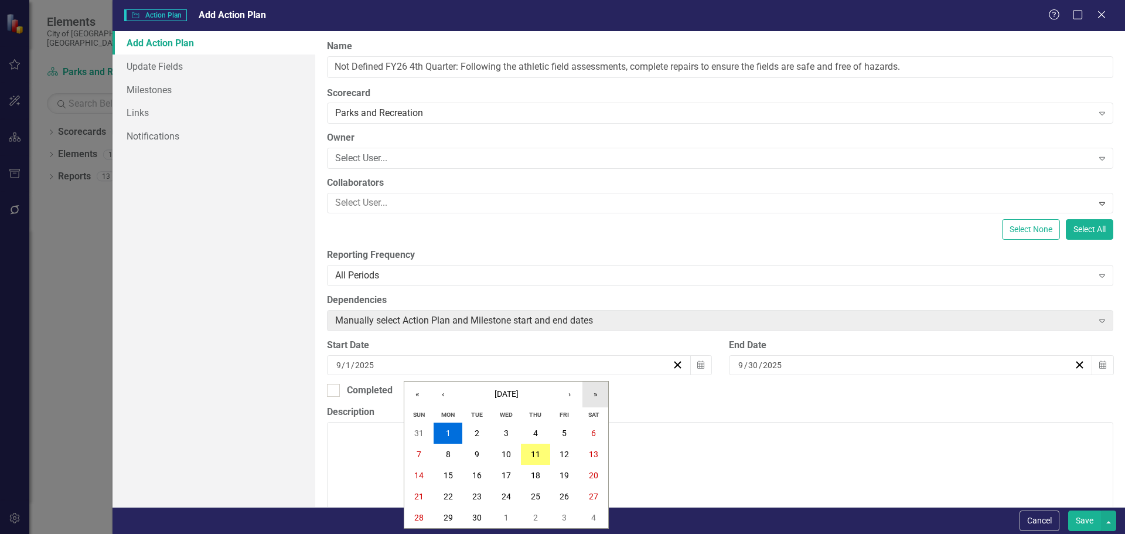
click at [599, 395] on button "»" at bounding box center [595, 394] width 26 height 26
click at [444, 397] on button "‹" at bounding box center [443, 394] width 26 height 26
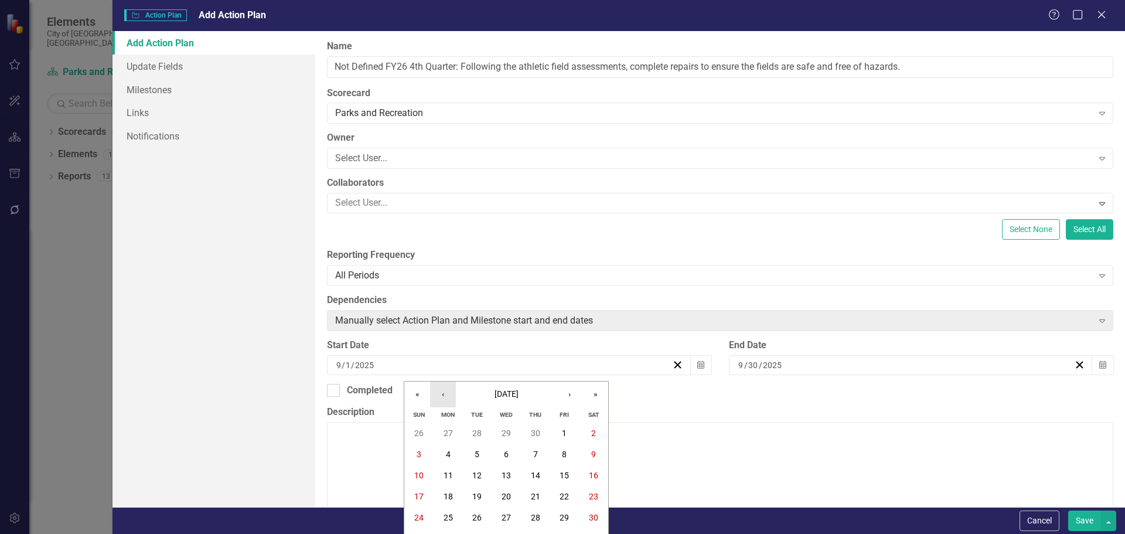
click at [444, 397] on button "‹" at bounding box center [443, 394] width 26 height 26
click at [567, 401] on button "›" at bounding box center [570, 394] width 26 height 26
click at [500, 434] on button "1" at bounding box center [506, 432] width 29 height 21
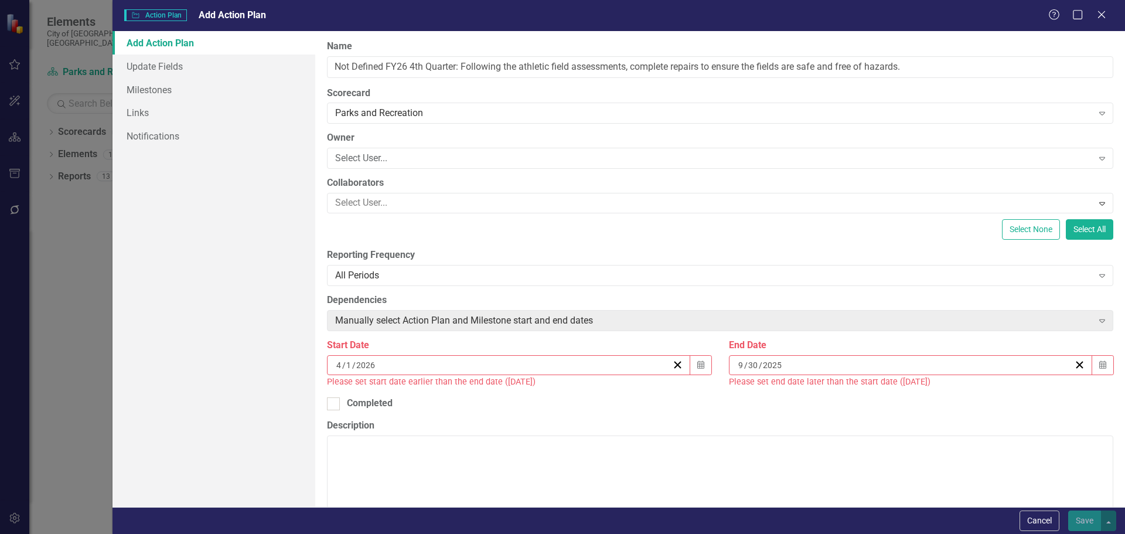
click at [766, 366] on input "2025" at bounding box center [772, 365] width 21 height 12
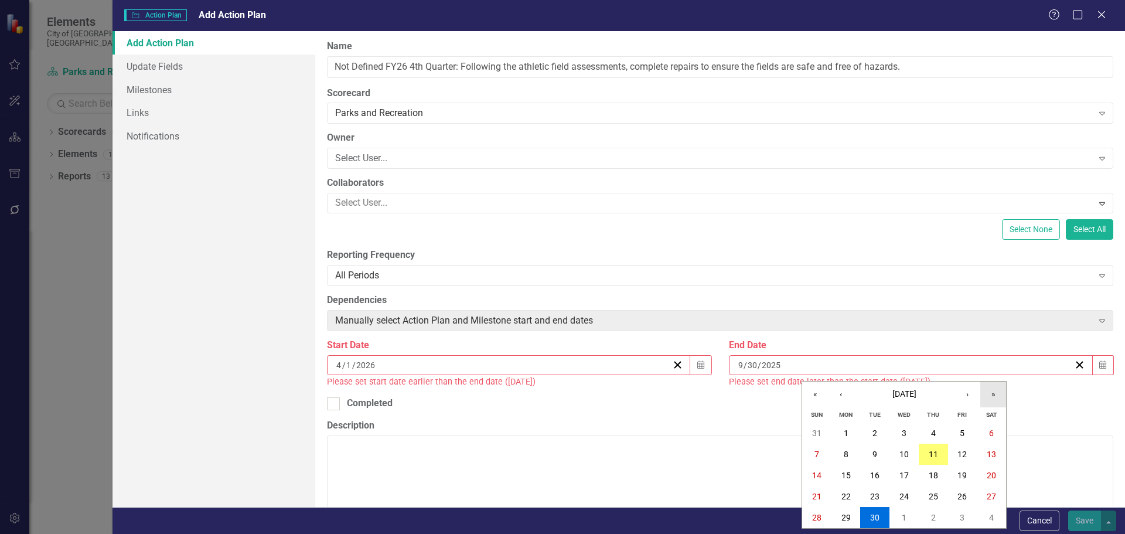
click at [990, 391] on button "»" at bounding box center [993, 394] width 26 height 26
click at [844, 394] on button "‹" at bounding box center [841, 394] width 26 height 26
click at [880, 515] on button "30" at bounding box center [874, 517] width 29 height 21
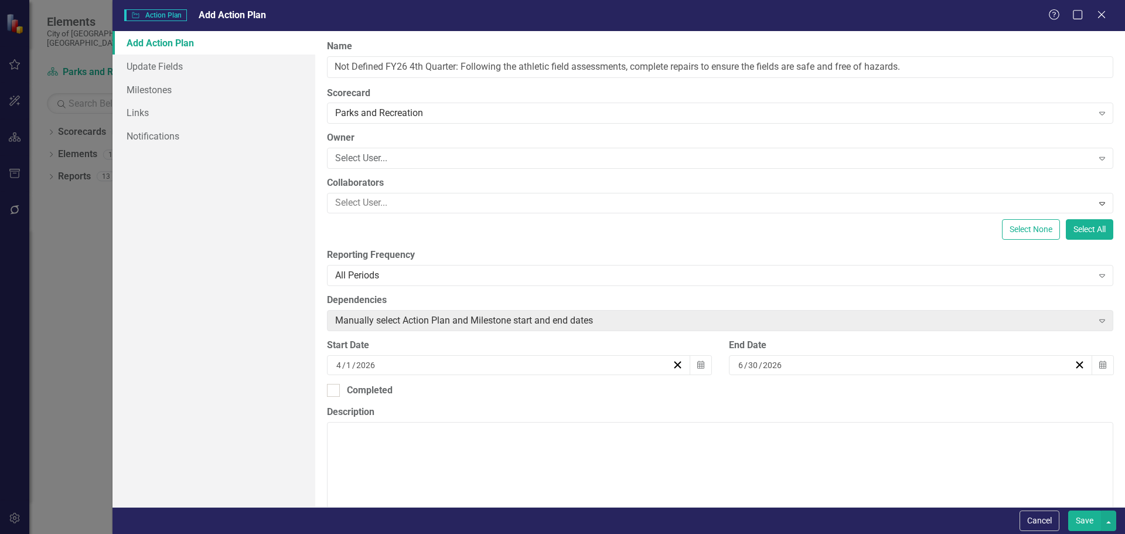
click at [1085, 522] on button "Save" at bounding box center [1084, 520] width 33 height 21
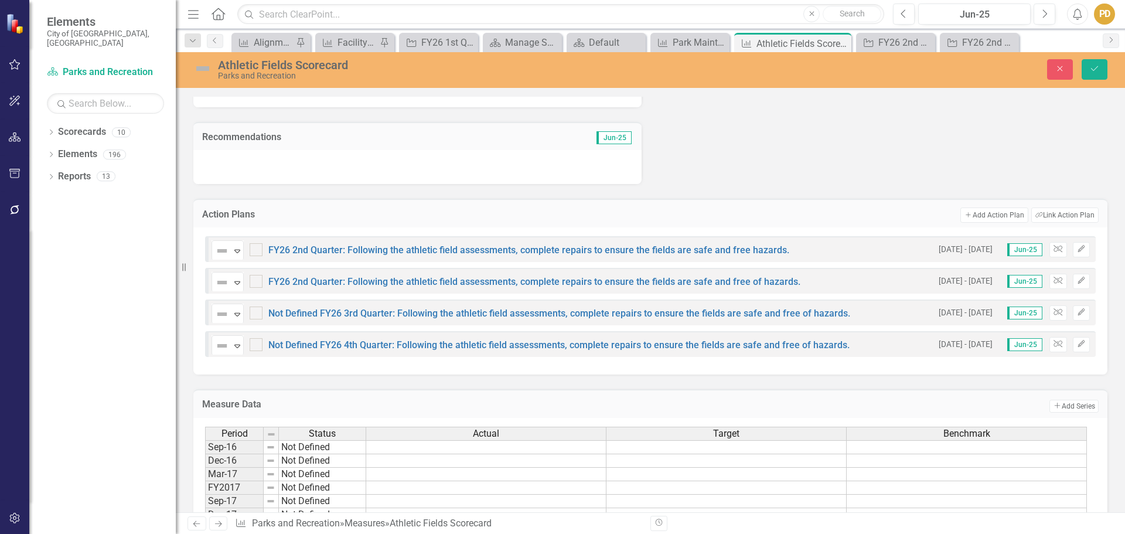
scroll to position [410, 0]
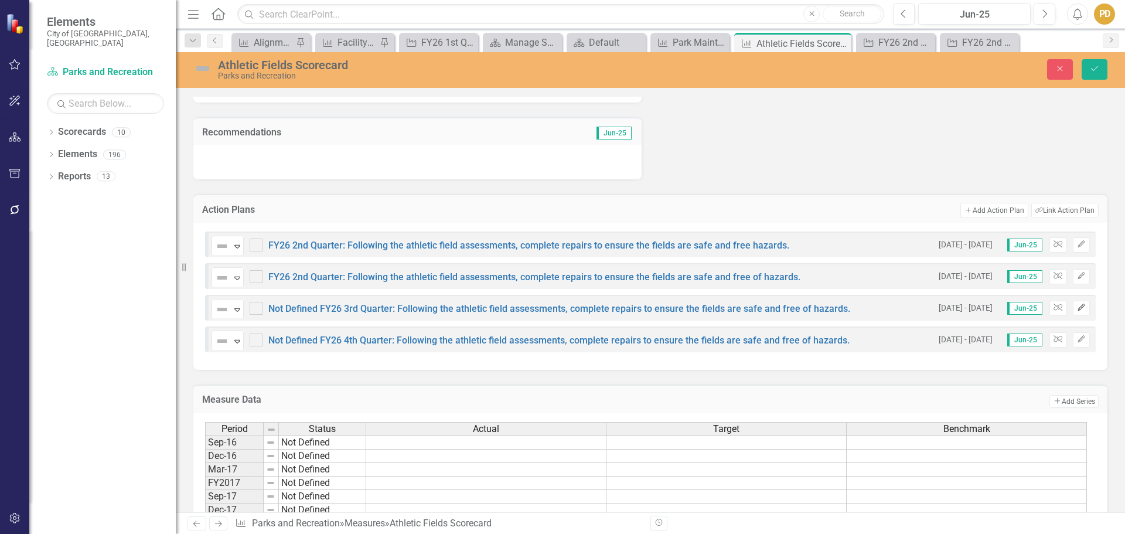
click at [1077, 311] on icon "Edit" at bounding box center [1081, 307] width 9 height 7
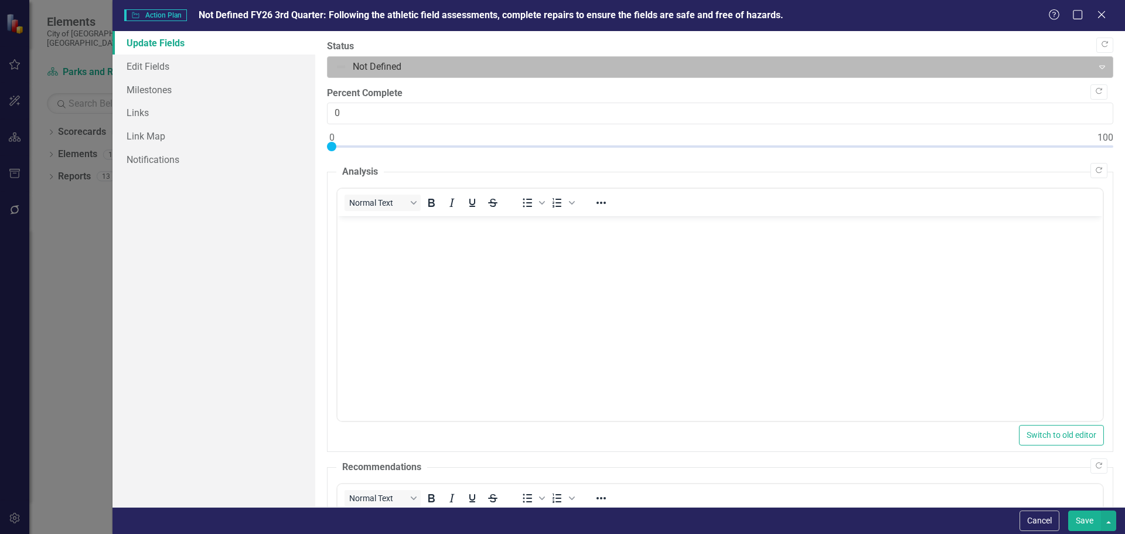
scroll to position [0, 0]
click at [452, 71] on div at bounding box center [710, 67] width 751 height 16
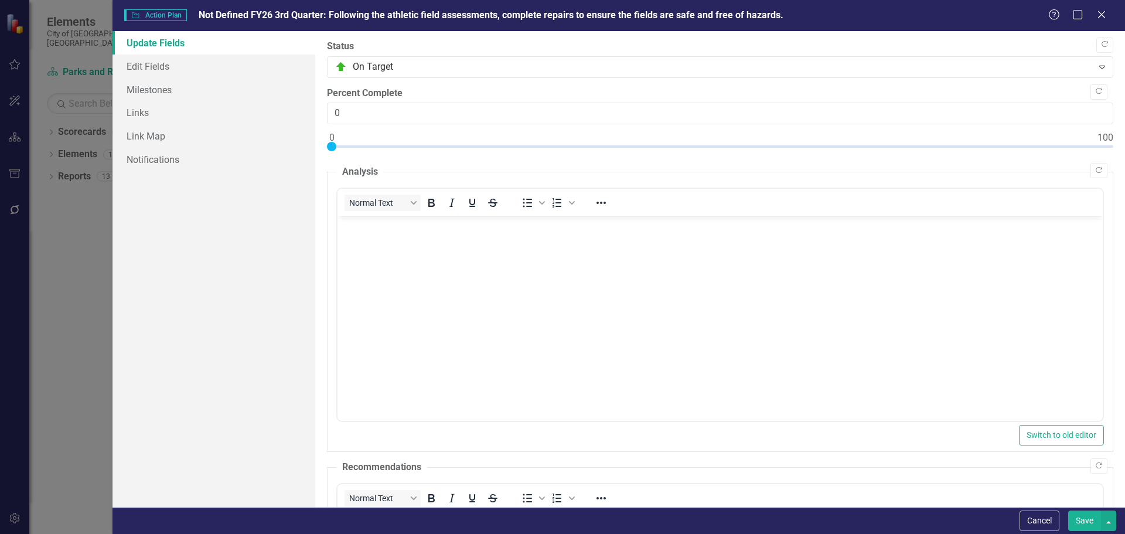
click at [1089, 528] on button "Save" at bounding box center [1084, 520] width 33 height 21
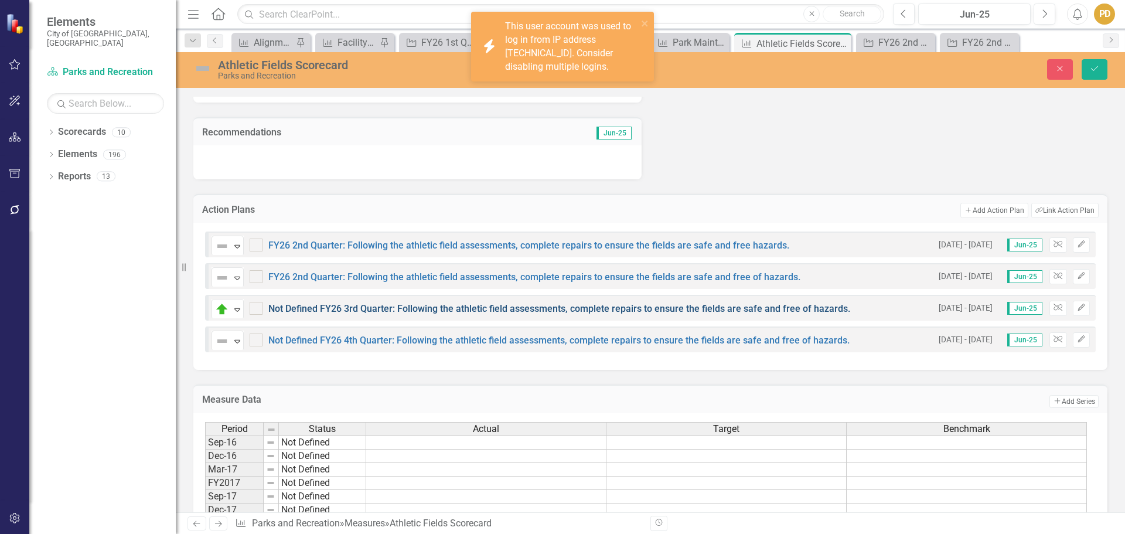
click at [349, 311] on link "Not Defined FY26 3rd Quarter: Following the athletic field assessments, complet…" at bounding box center [559, 308] width 582 height 11
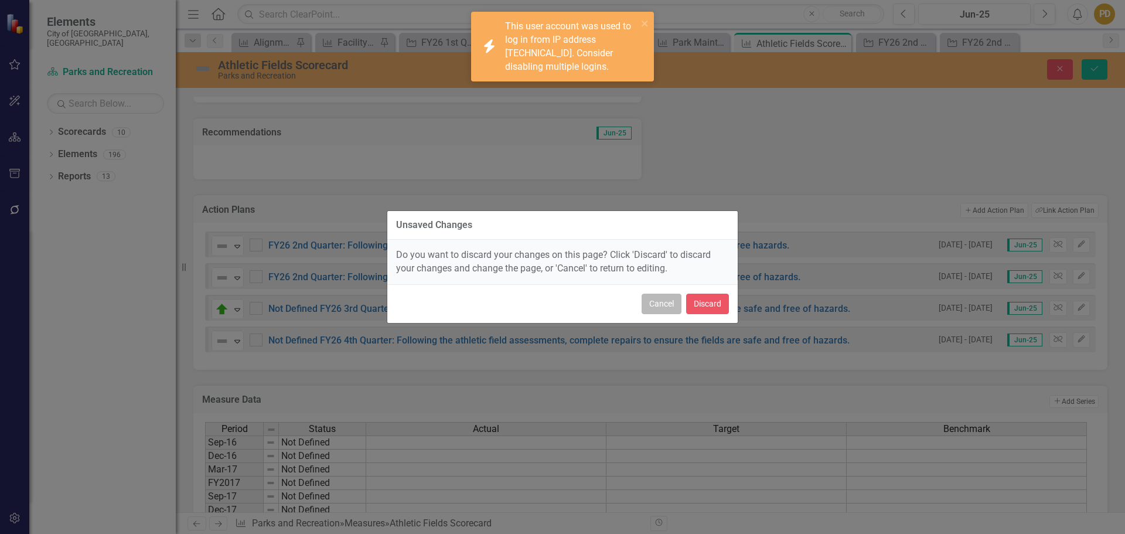
click at [659, 306] on button "Cancel" at bounding box center [662, 304] width 40 height 21
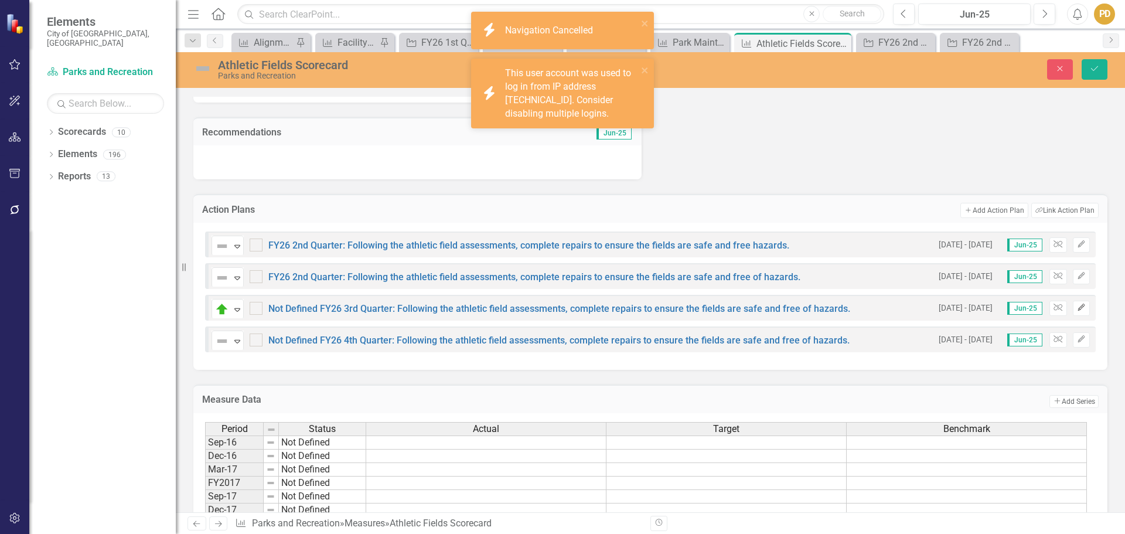
click at [1077, 311] on icon "Edit" at bounding box center [1081, 307] width 9 height 7
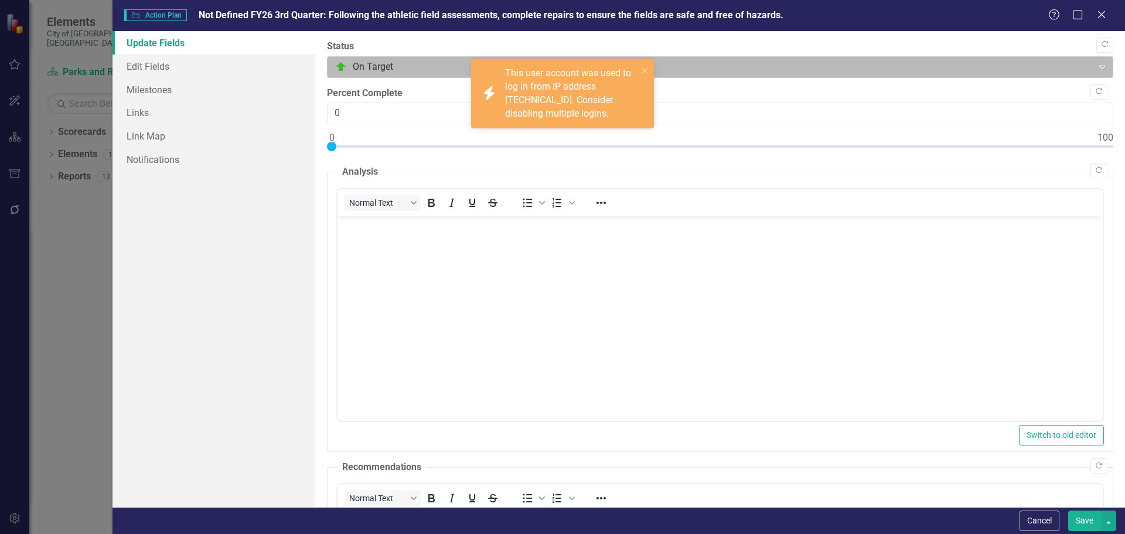
click at [378, 69] on div at bounding box center [710, 67] width 751 height 16
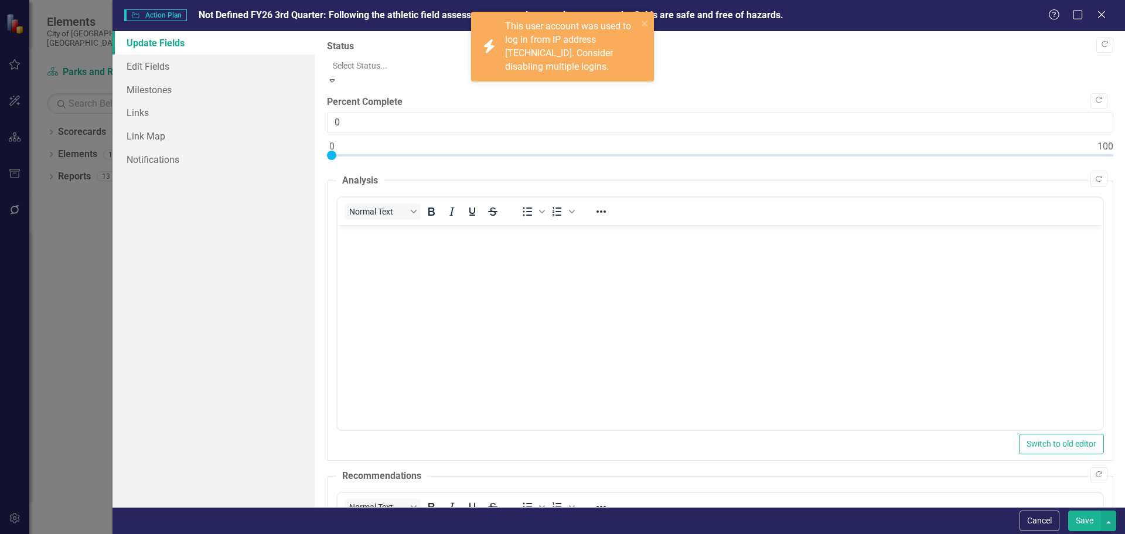
click at [410, 533] on div "Not Defined" at bounding box center [562, 541] width 1125 height 14
click at [1030, 434] on button "Switch to old editor" at bounding box center [1061, 444] width 85 height 21
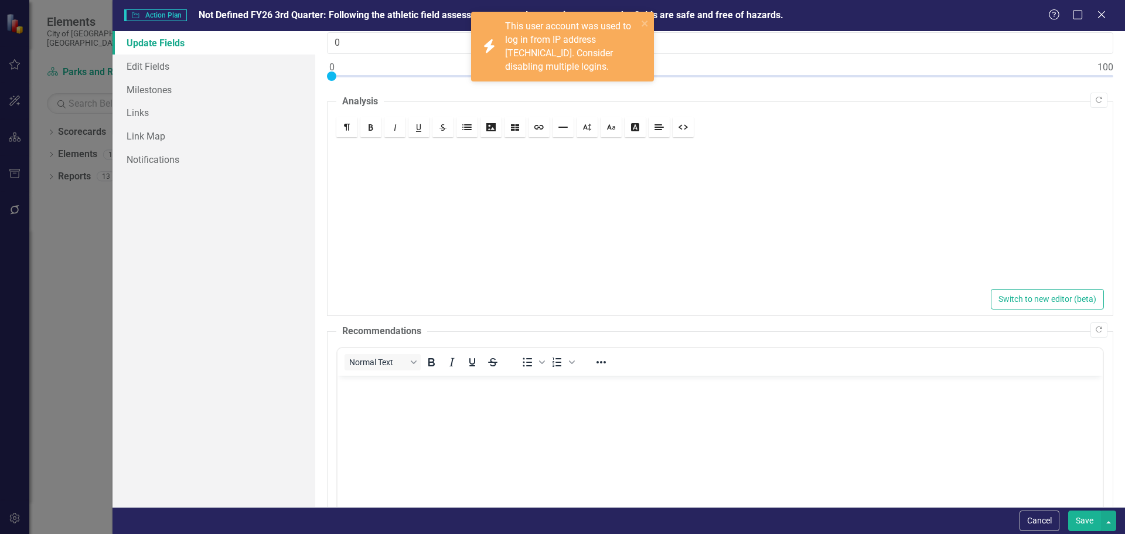
scroll to position [192, 0]
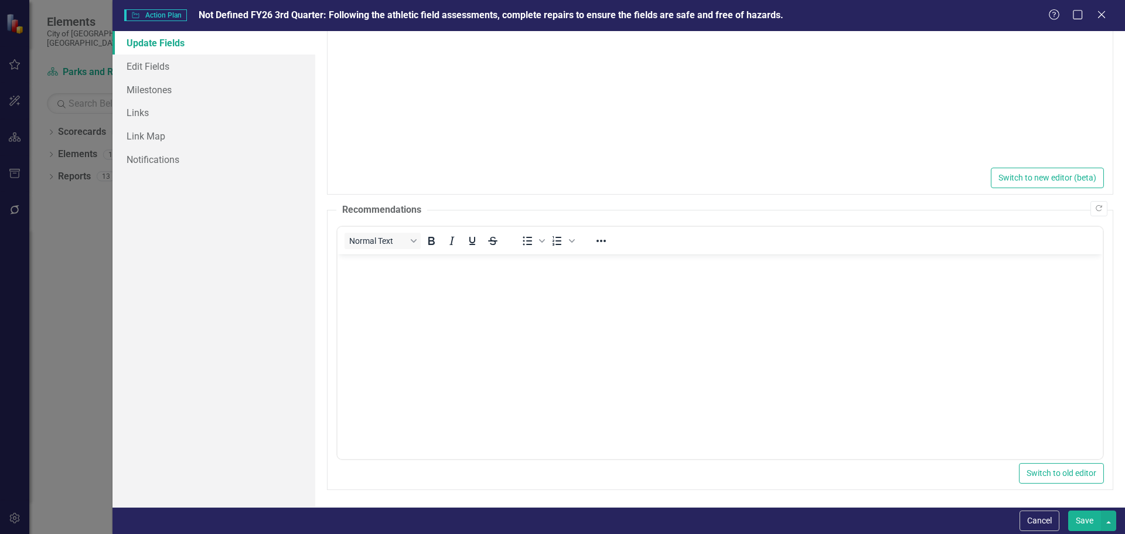
click at [541, 18] on span "Not Defined FY26 3rd Quarter: Following the athletic field assessments, complet…" at bounding box center [491, 14] width 585 height 11
click at [543, 17] on span "Not Defined FY26 3rd Quarter: Following the athletic field assessments, complet…" at bounding box center [491, 14] width 585 height 11
click at [152, 62] on link "Edit Fields" at bounding box center [214, 65] width 203 height 23
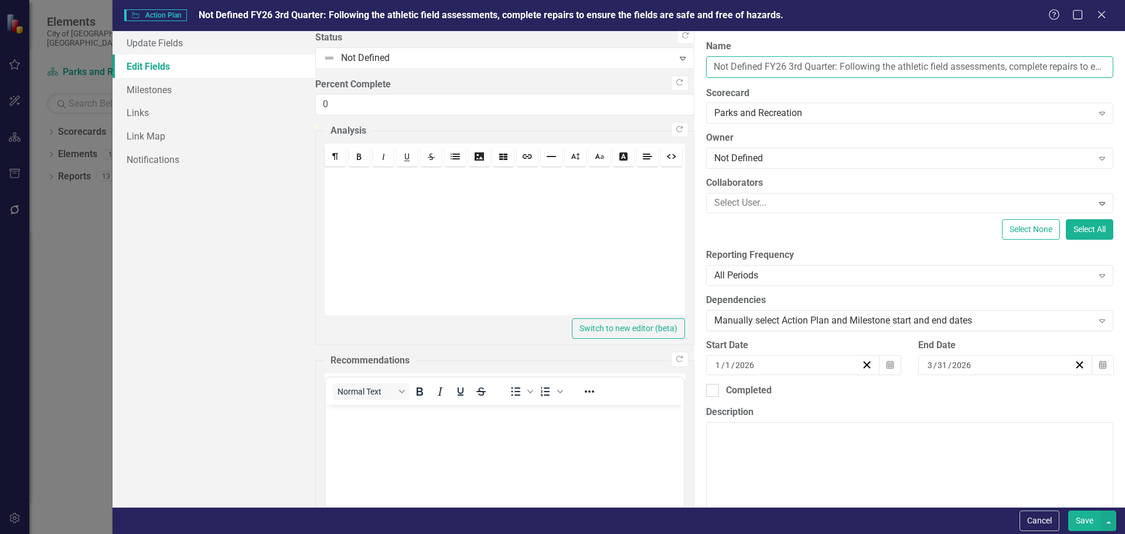
click at [706, 62] on input "Not Defined FY26 3rd Quarter: Following the athletic field assessments, complet…" at bounding box center [909, 67] width 407 height 22
click at [706, 64] on input "Not Defined FY26 3rd Quarter: Following the athletic field assessments, complet…" at bounding box center [909, 67] width 407 height 22
type input "FY26 3rd Quarter: Following the athletic field assessments, complete repairs to…"
click at [1087, 523] on button "Save" at bounding box center [1084, 520] width 33 height 21
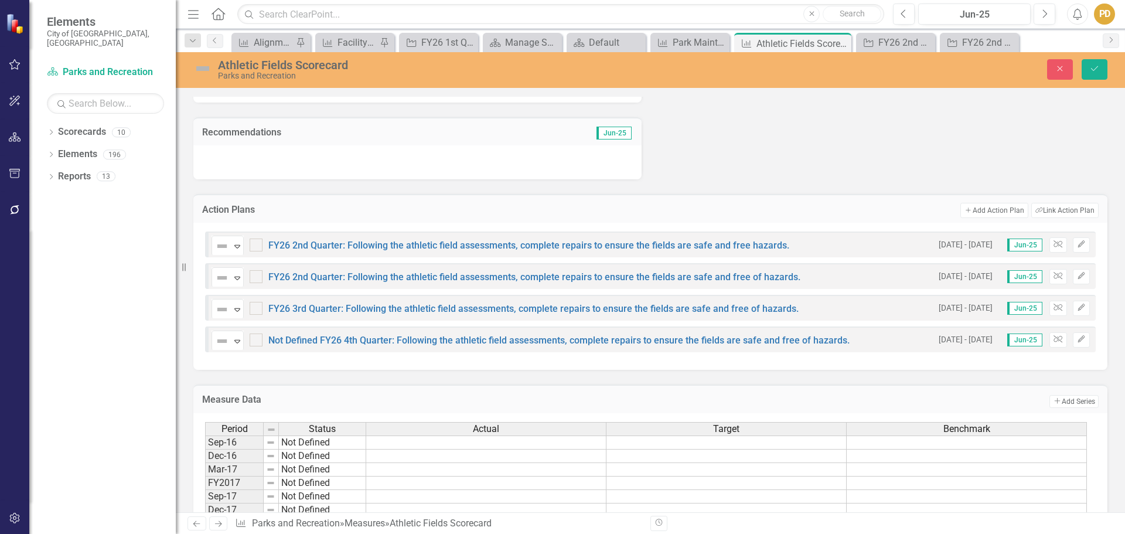
click at [328, 250] on div "Not Defined Expand FY26 2nd Quarter: Following the athletic field assessments, …" at bounding box center [501, 244] width 578 height 21
click at [1078, 243] on icon "button" at bounding box center [1081, 244] width 7 height 7
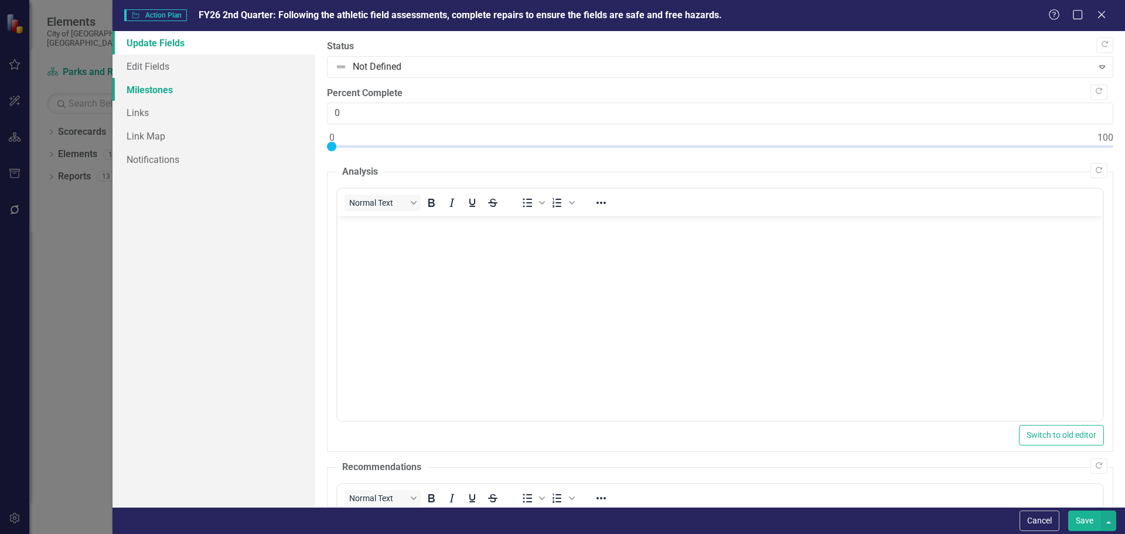
scroll to position [0, 0]
click at [162, 70] on link "Edit Fields" at bounding box center [214, 65] width 203 height 23
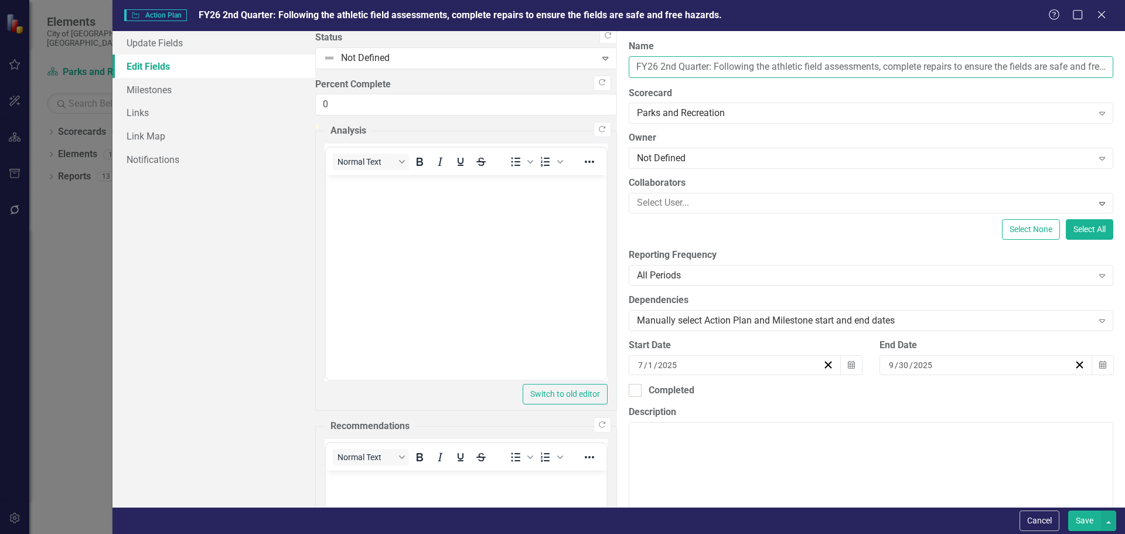
click at [629, 66] on input "FY26 2nd Quarter: Following the athletic field assessments, complete repairs to…" at bounding box center [871, 67] width 485 height 22
click at [806, 64] on input "FY26 1st Quarter: Following the athletic field assessments, complete repairs to…" at bounding box center [871, 67] width 485 height 22
type input "FY26 1st Quarter: Following the athletic field assessments, complete repairs to…"
click at [1085, 520] on button "Save" at bounding box center [1084, 520] width 33 height 21
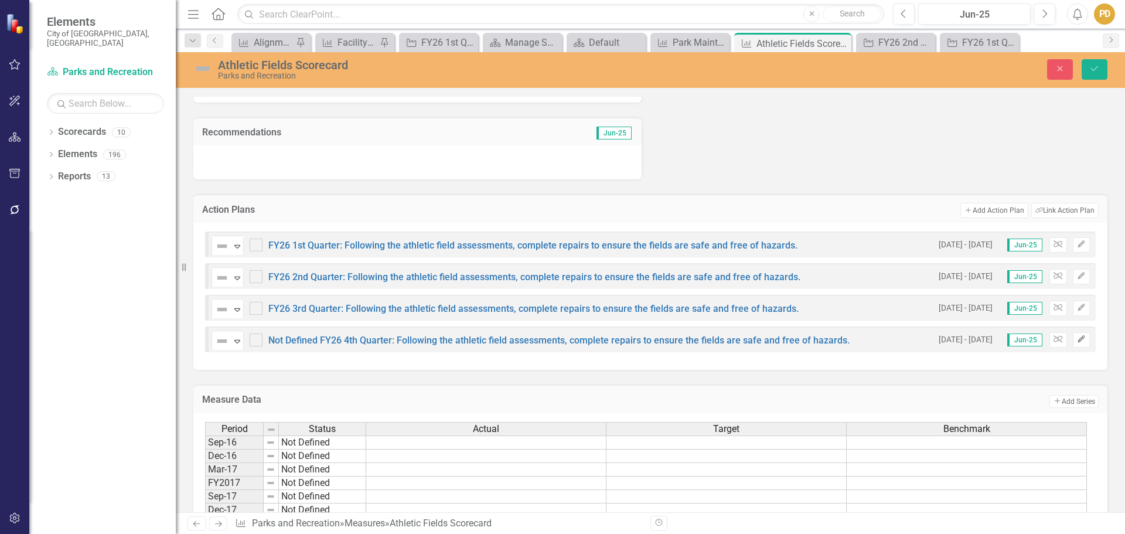
click at [1078, 339] on icon "button" at bounding box center [1081, 339] width 7 height 7
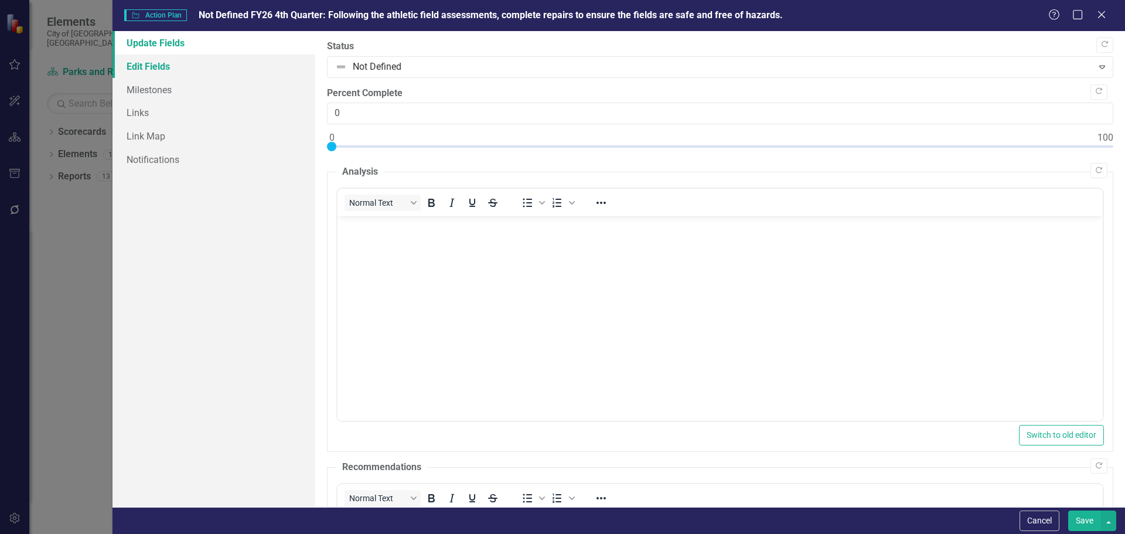
click at [179, 71] on link "Edit Fields" at bounding box center [214, 65] width 203 height 23
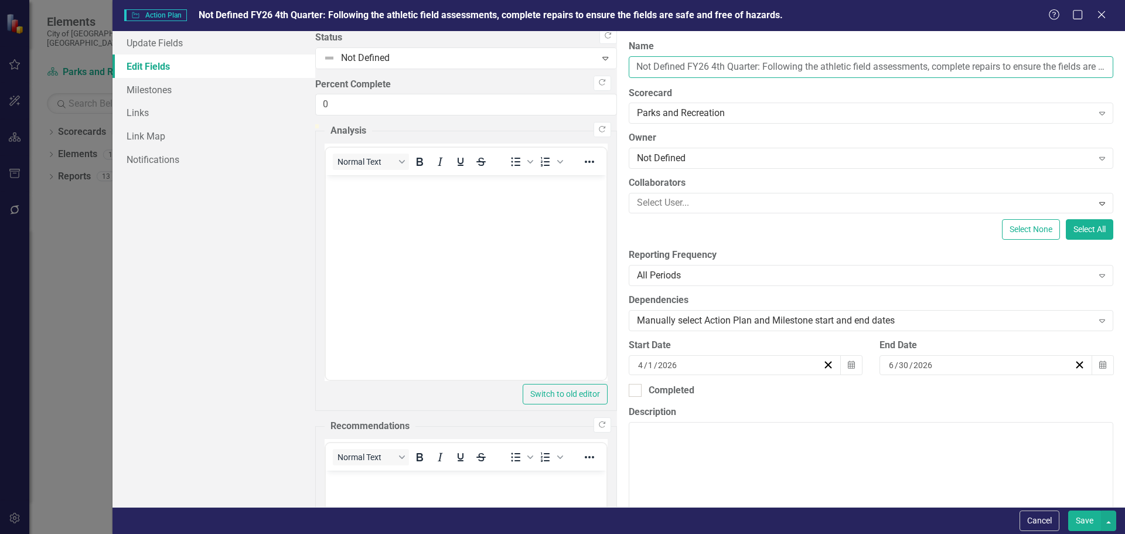
click at [629, 65] on input "Not Defined FY26 4th Quarter: Following the athletic field assessments, complet…" at bounding box center [871, 67] width 485 height 22
type input "FY26 4th Quarter: Following the athletic field assessments, complete repairs to…"
click at [1086, 523] on button "Save" at bounding box center [1084, 520] width 33 height 21
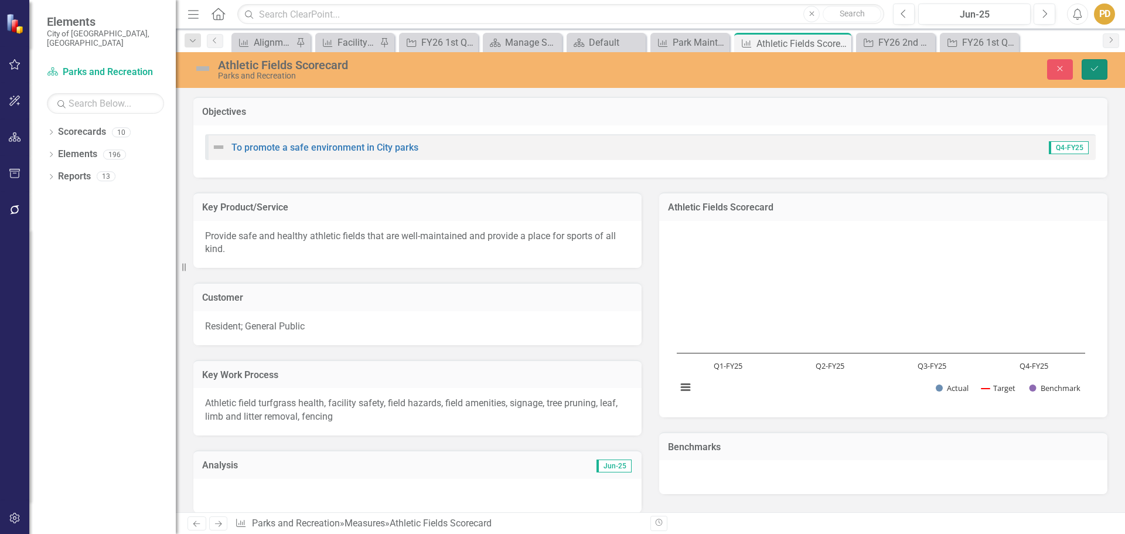
click at [1099, 66] on icon "Save" at bounding box center [1094, 68] width 11 height 8
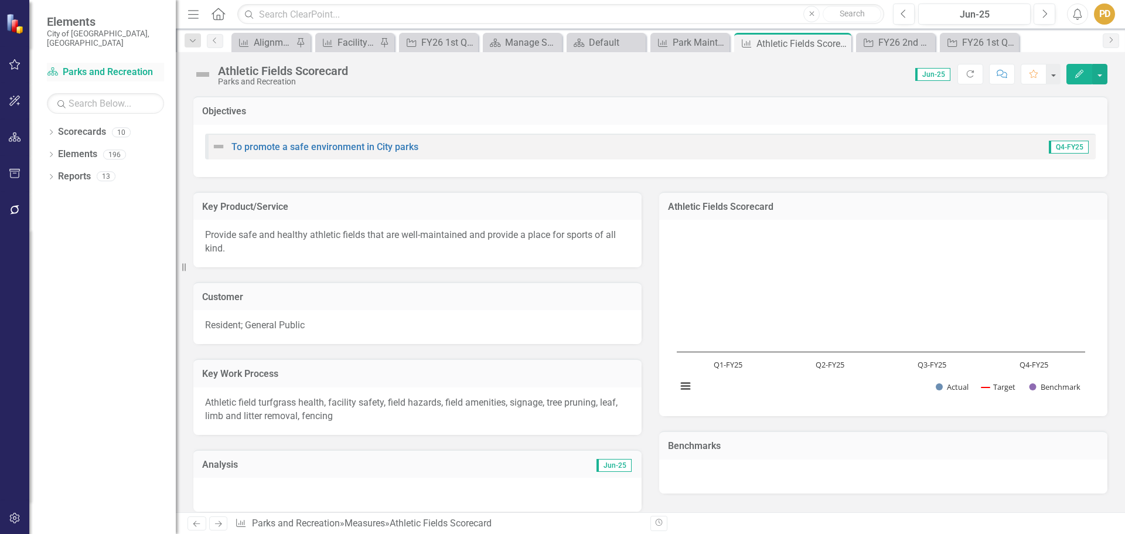
click at [77, 66] on link "Scorecard Parks and Recreation" at bounding box center [105, 72] width 117 height 13
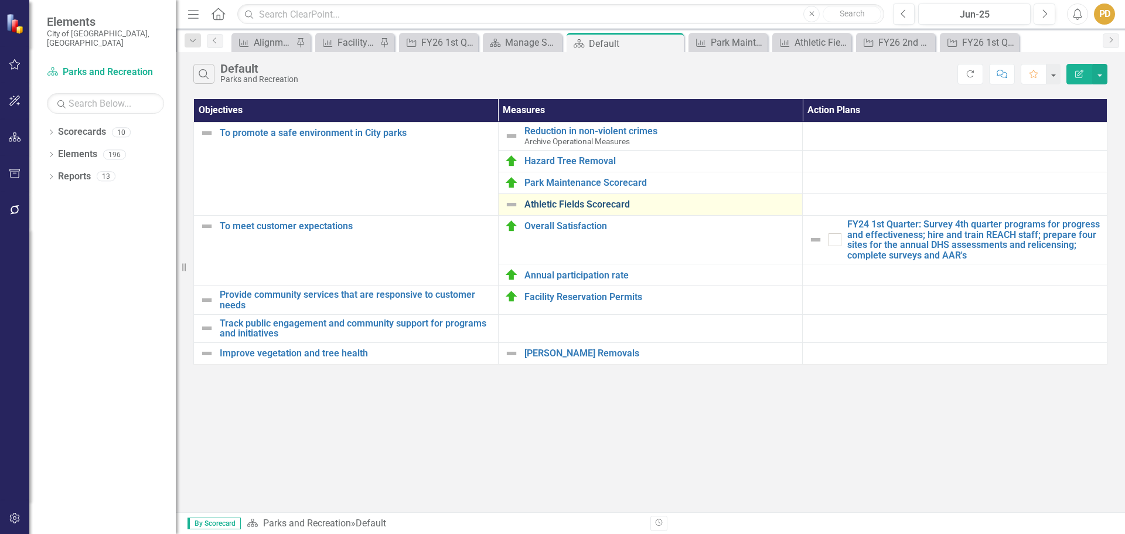
click at [676, 202] on link "Athletic Fields Scorecard" at bounding box center [660, 204] width 272 height 11
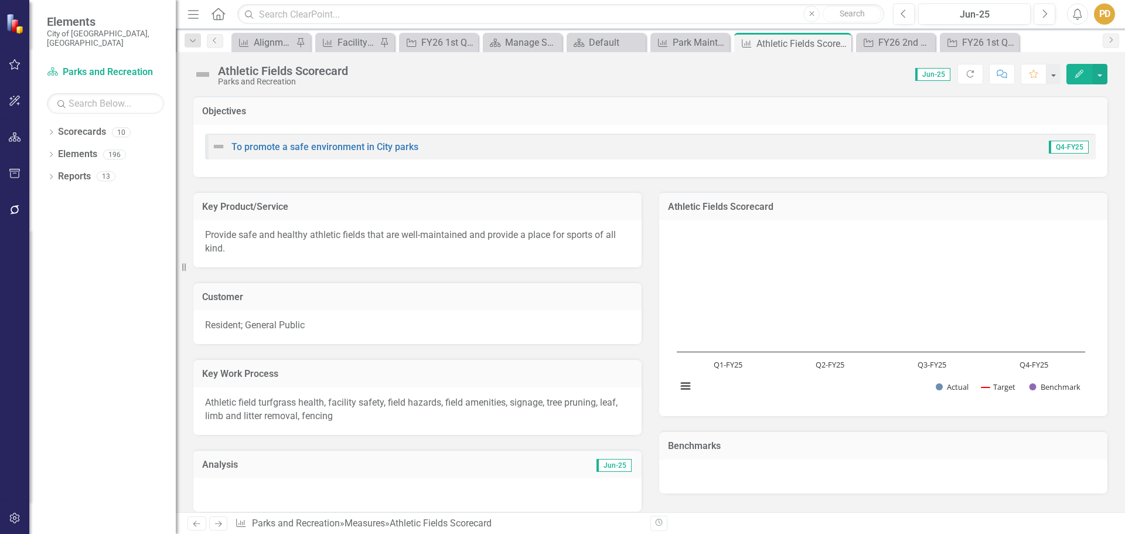
click at [199, 75] on img at bounding box center [202, 74] width 19 height 19
click at [272, 74] on div "Athletic Fields Scorecard" at bounding box center [283, 70] width 130 height 13
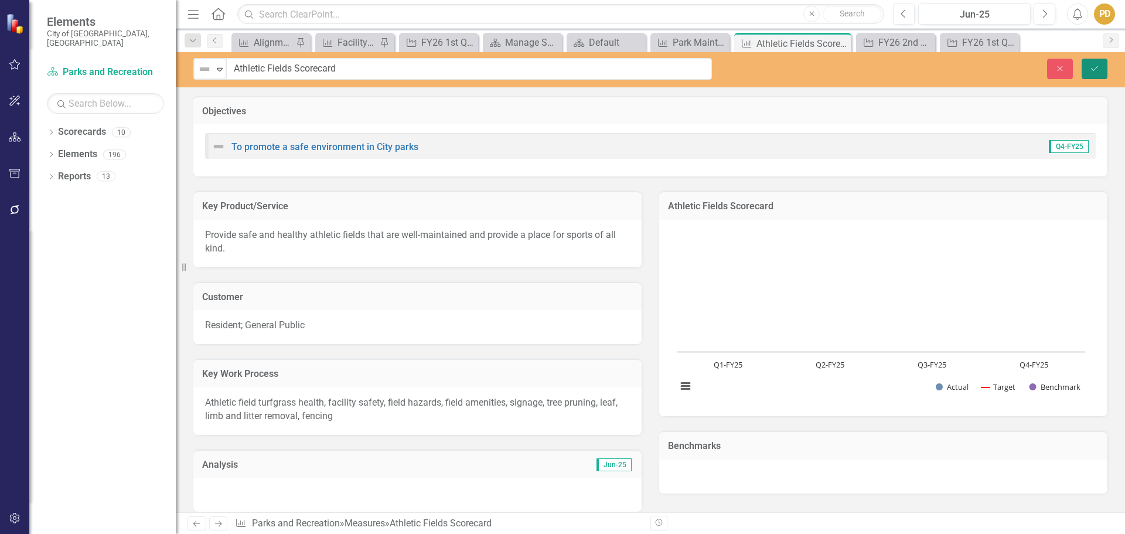
click at [1096, 73] on button "Save" at bounding box center [1095, 69] width 26 height 21
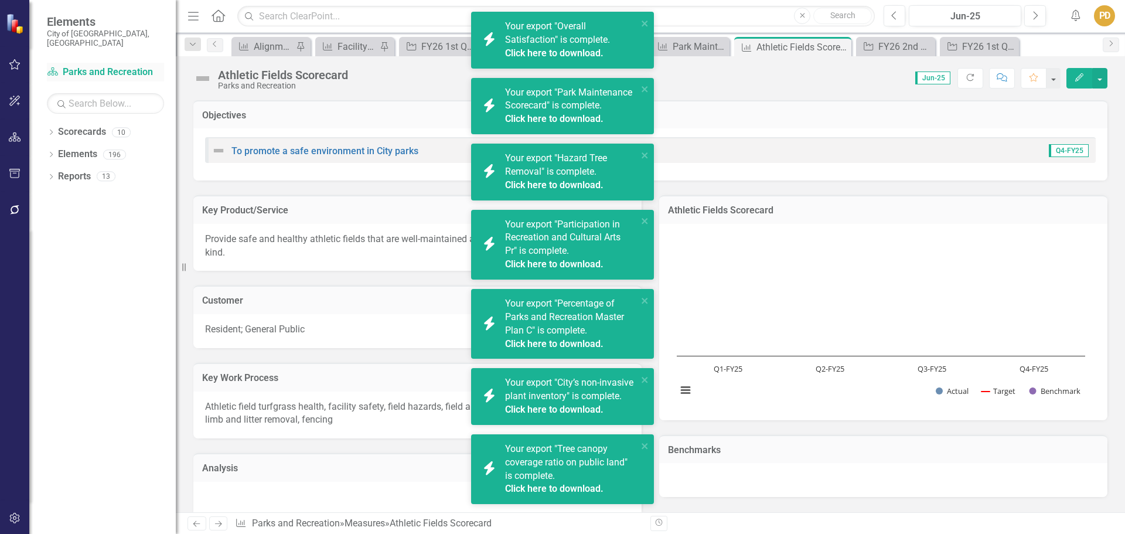
click at [97, 66] on link "Scorecard Parks and Recreation" at bounding box center [105, 72] width 117 height 13
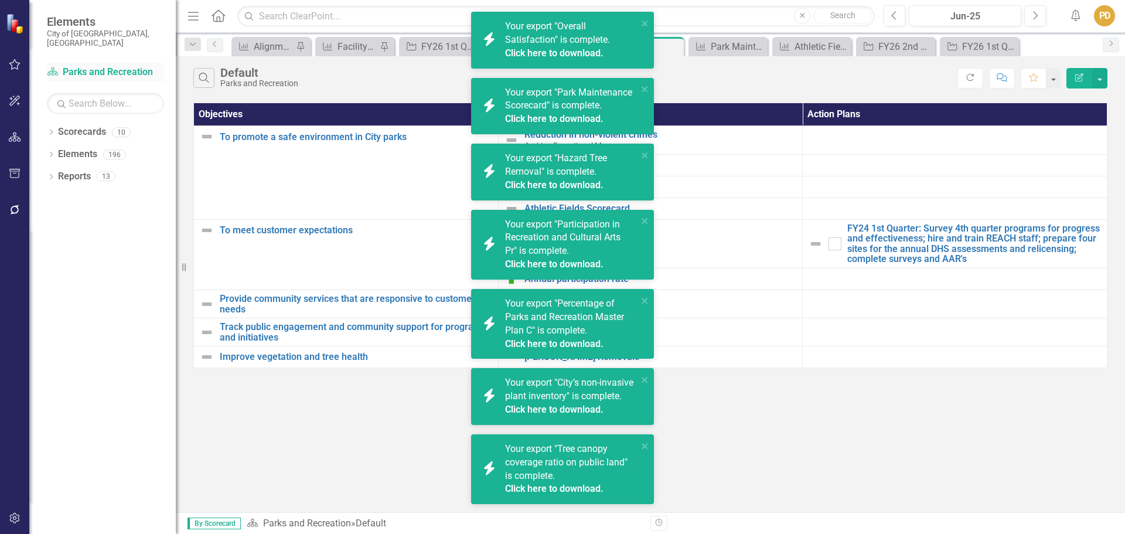
click at [113, 67] on link "Scorecard Parks and Recreation" at bounding box center [105, 72] width 117 height 13
click at [642, 23] on icon "close" at bounding box center [646, 23] width 8 height 9
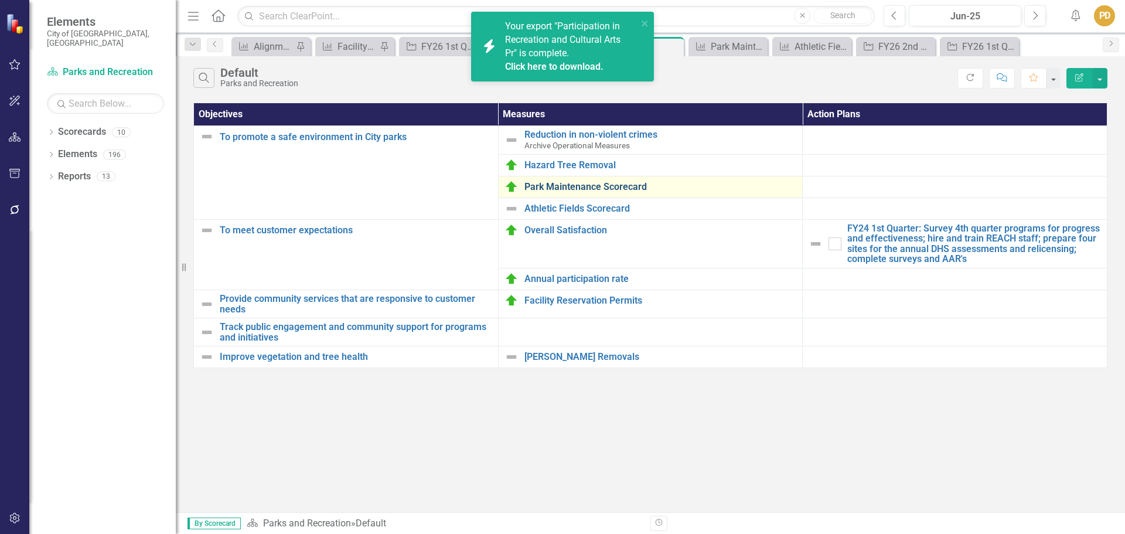
click at [564, 182] on link "Park Maintenance Scorecard" at bounding box center [660, 187] width 272 height 11
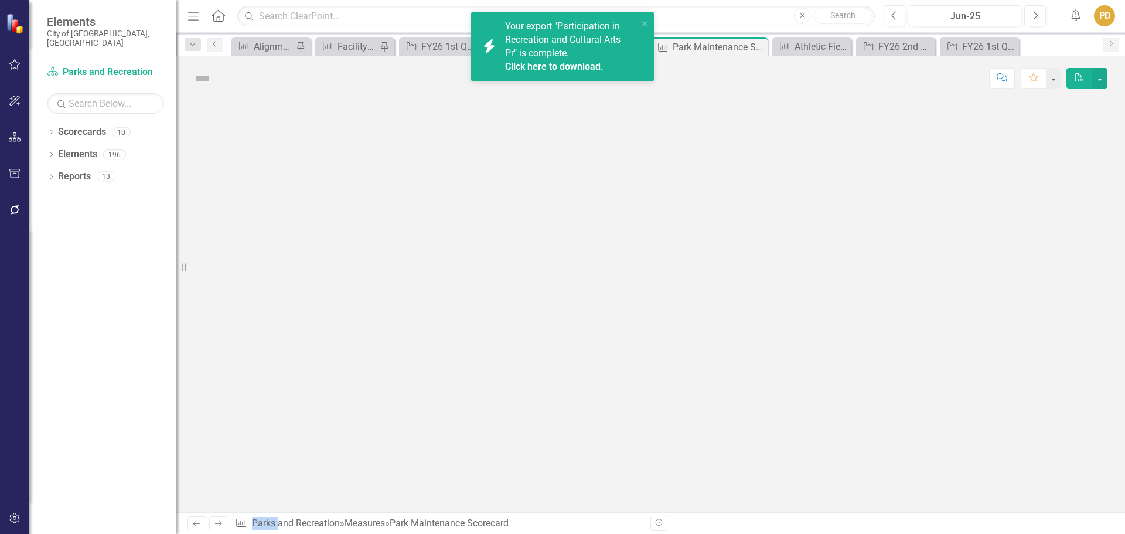
click at [564, 181] on div at bounding box center [650, 306] width 949 height 412
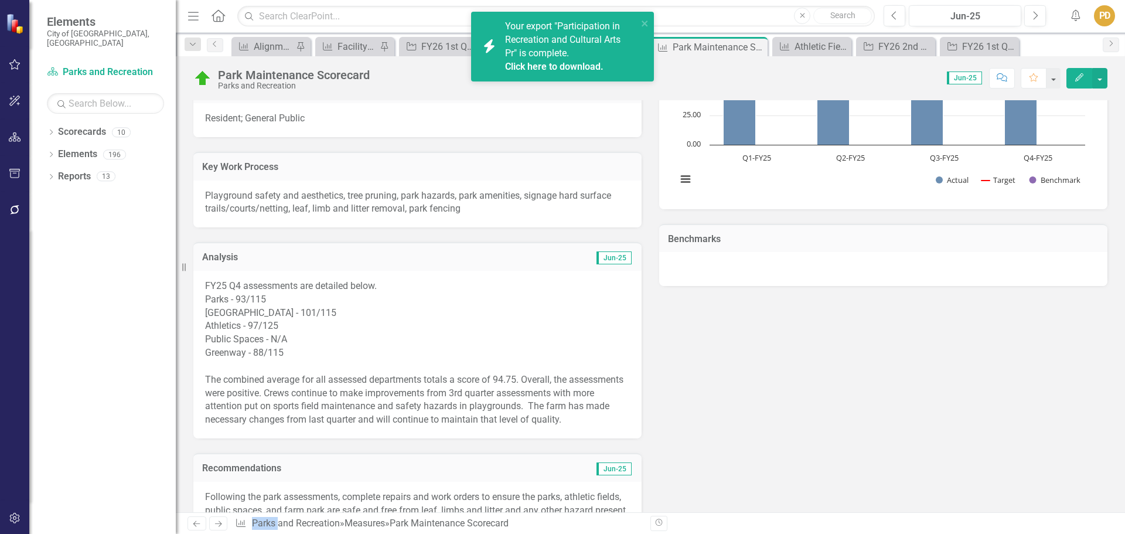
scroll to position [234, 0]
